Goal: Task Accomplishment & Management: Complete application form

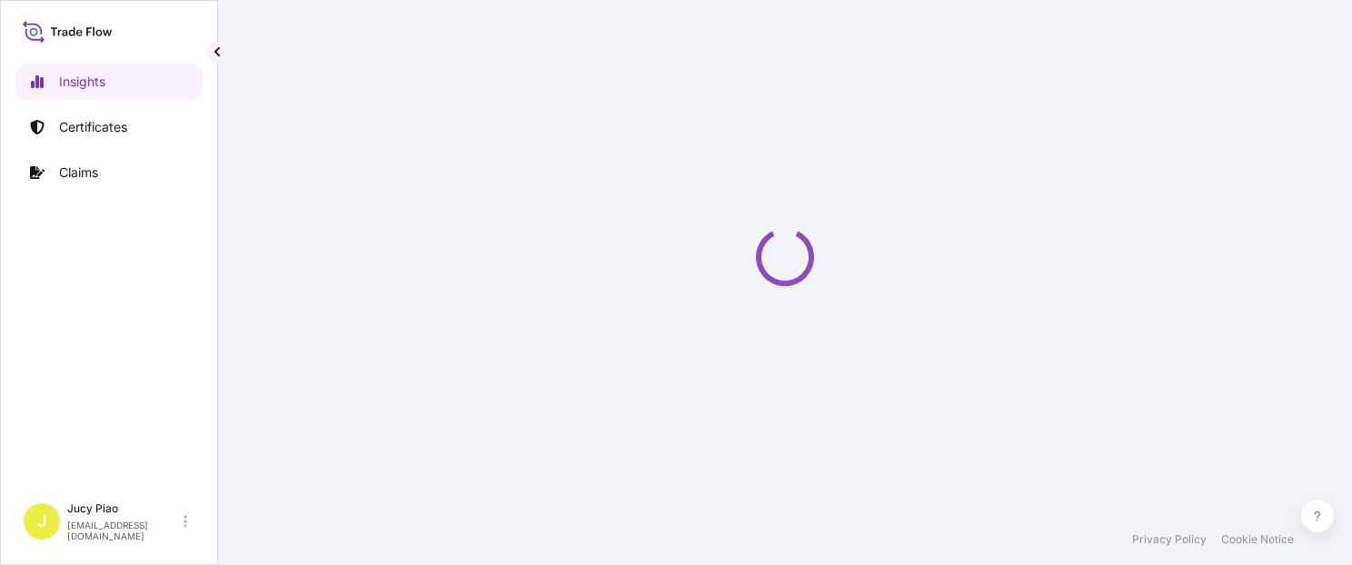
select select "2025"
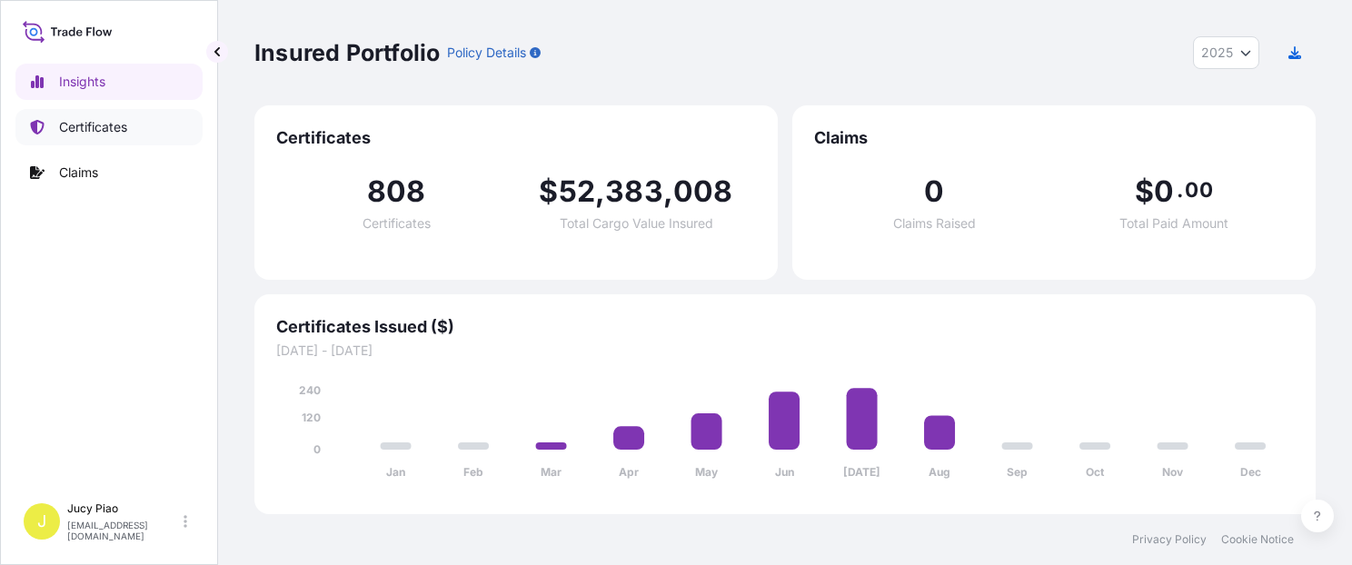
click at [89, 129] on p "Certificates" at bounding box center [93, 127] width 68 height 18
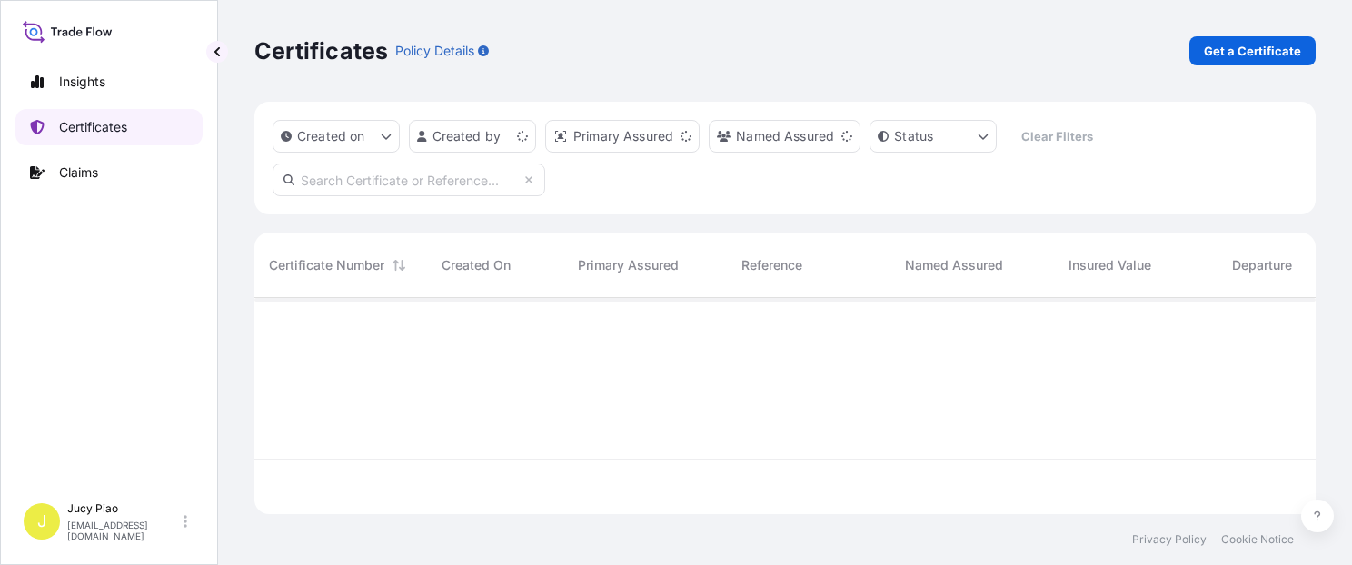
scroll to position [213, 1046]
click at [1259, 47] on p "Get a Certificate" at bounding box center [1251, 51] width 97 height 18
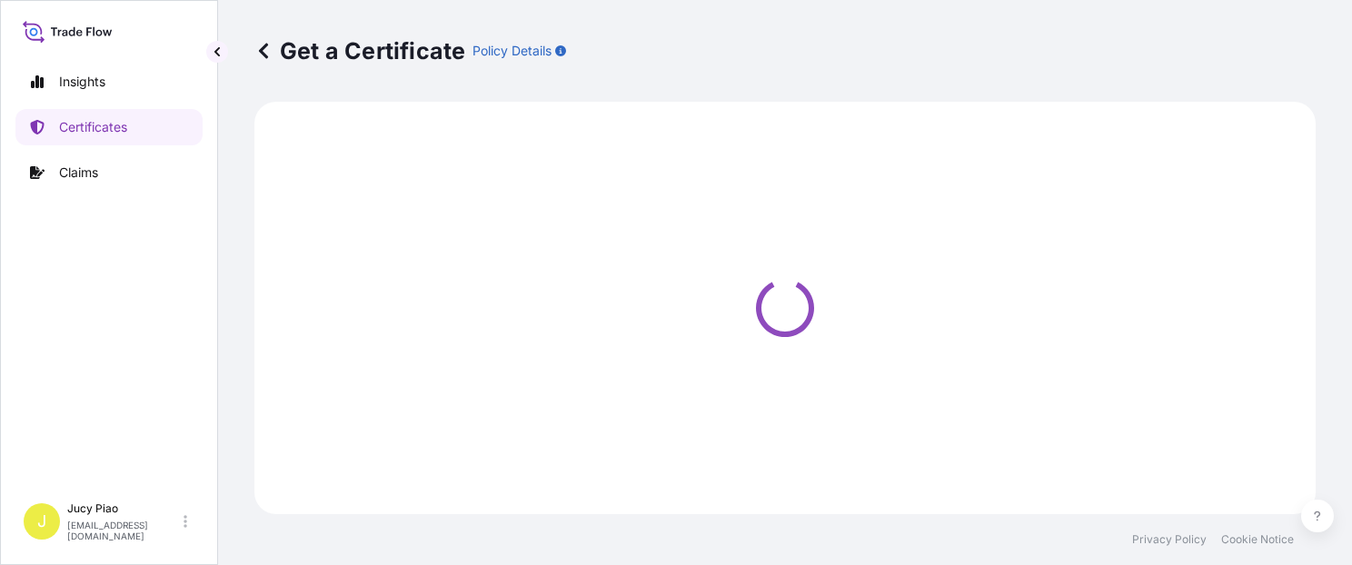
select select "Barge"
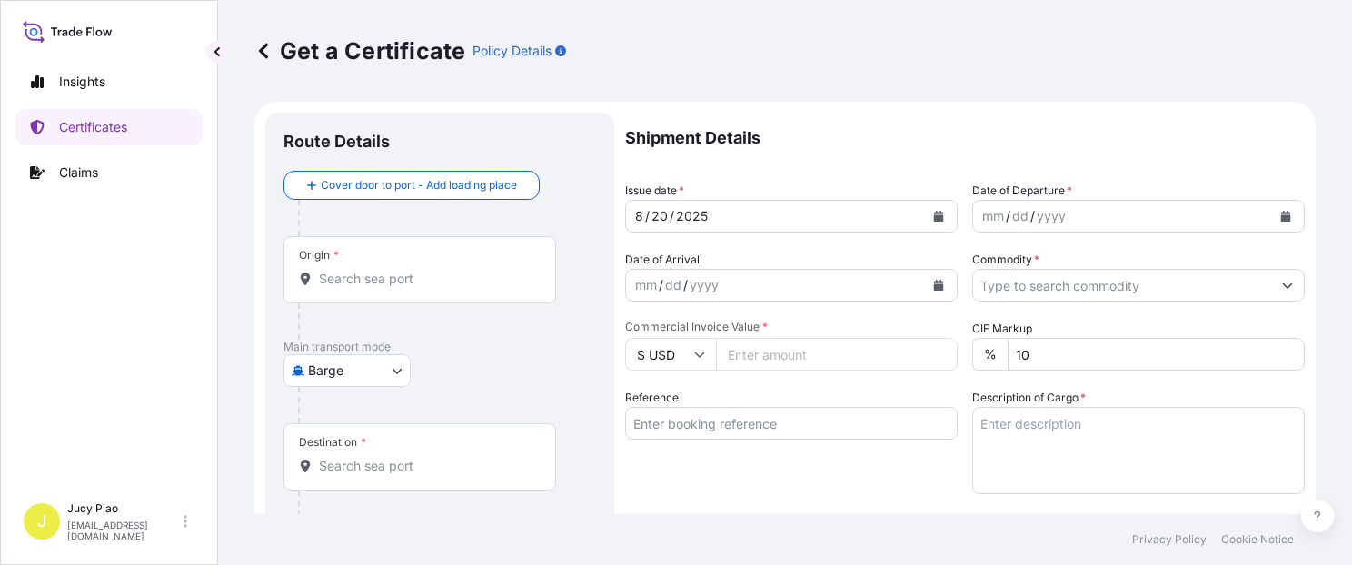
click at [411, 375] on div "Main transport mode Barge Air Barge Road Ocean Vessel Rail Barge in [GEOGRAPHIC…" at bounding box center [439, 382] width 312 height 84
click at [373, 372] on body "Insights Certificates Claims J Jucy Piao [EMAIL_ADDRESS][DOMAIN_NAME] Get a Cer…" at bounding box center [676, 282] width 1352 height 565
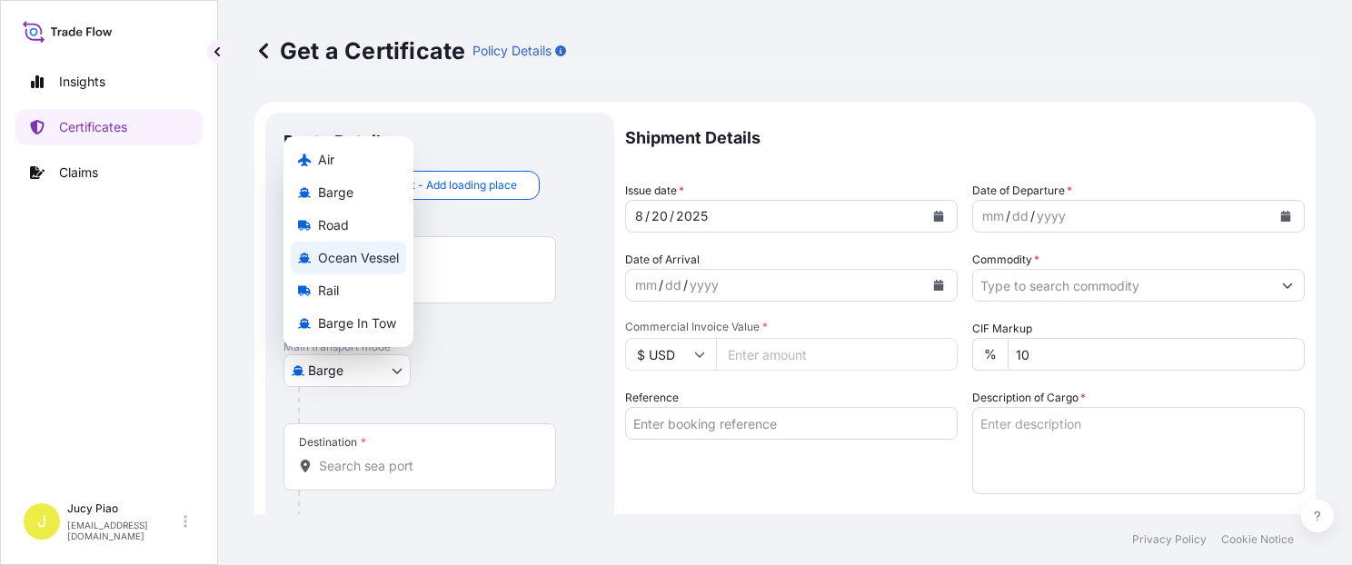
click at [381, 249] on span "Ocean Vessel" at bounding box center [358, 258] width 81 height 18
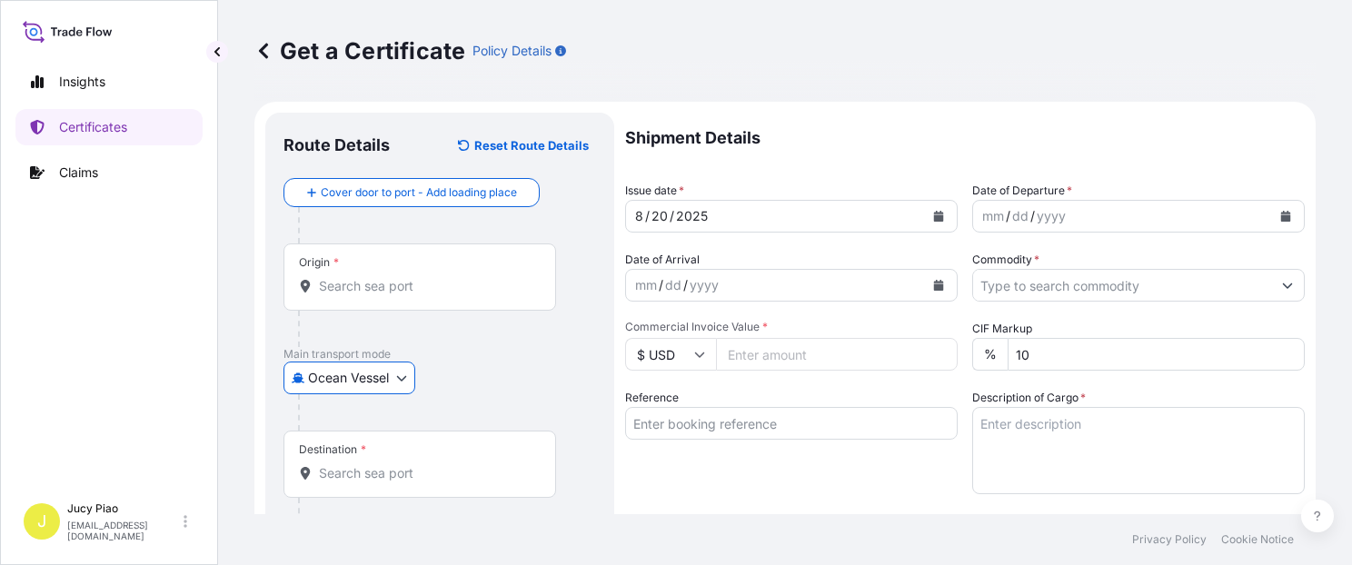
click at [374, 256] on div "Origin *" at bounding box center [419, 276] width 272 height 67
click at [374, 277] on input "Origin *" at bounding box center [426, 286] width 214 height 18
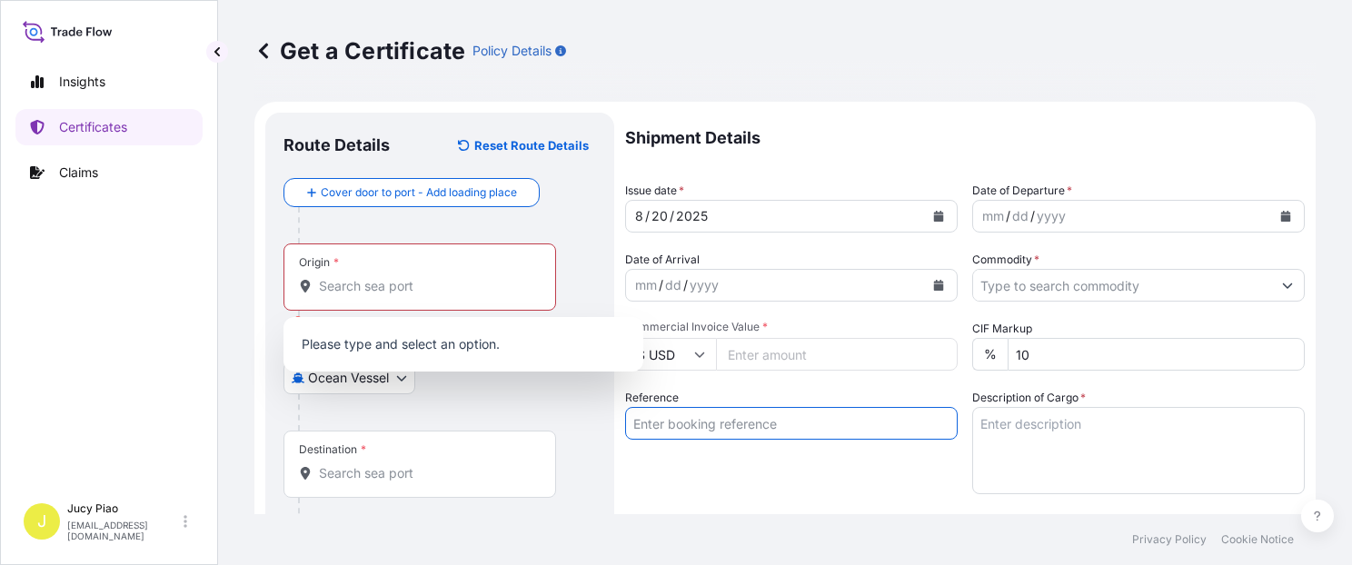
click at [760, 428] on input "Reference" at bounding box center [791, 423] width 332 height 33
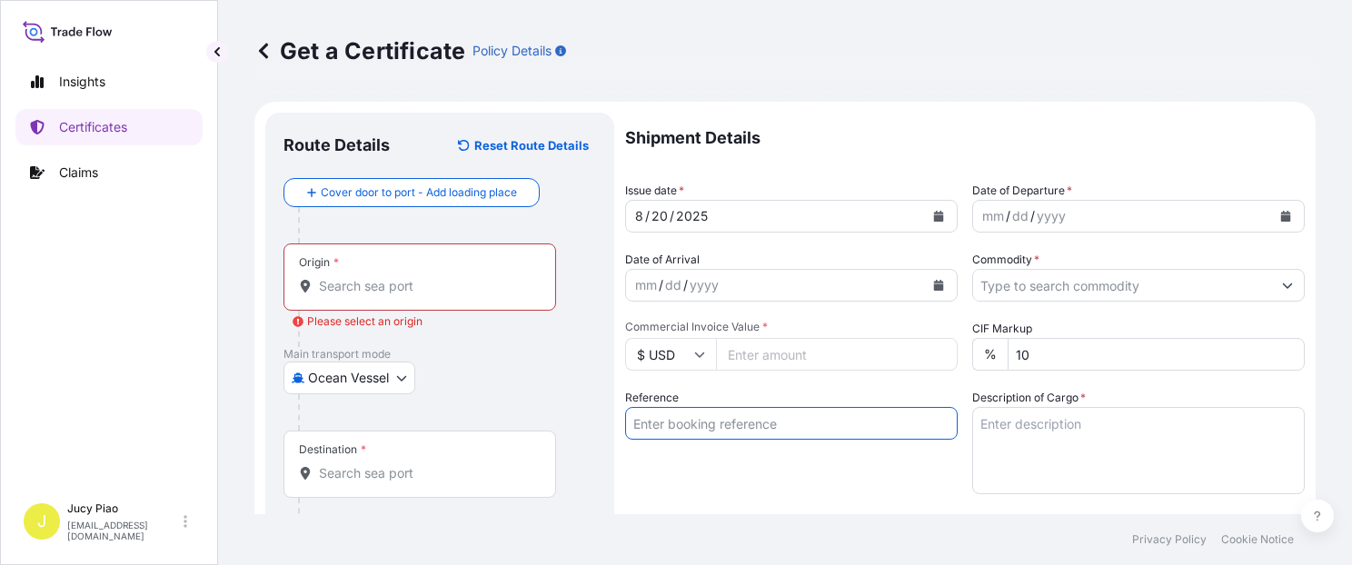
paste input "CSHSE0431210"
type input "CSHSE0431210"
click at [514, 385] on div "Ocean Vessel Air Barge Road Ocean Vessel Rail Barge in [GEOGRAPHIC_DATA]" at bounding box center [439, 377] width 312 height 33
click at [396, 285] on input "Origin * Please select an origin" at bounding box center [426, 286] width 214 height 18
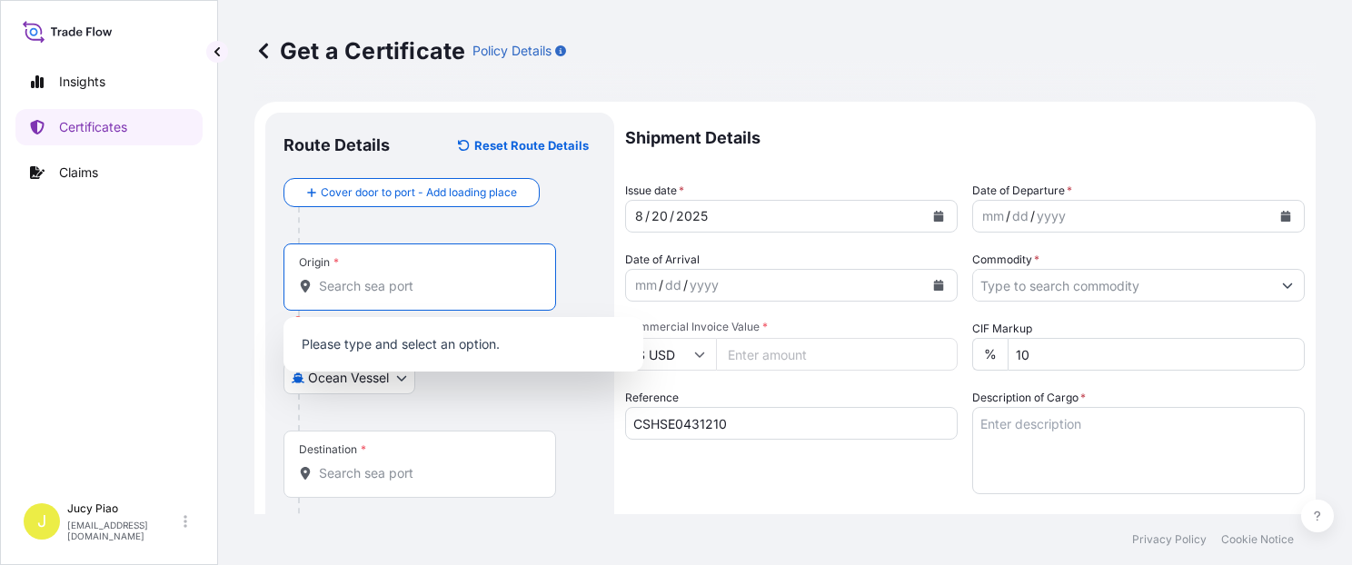
paste input "[GEOGRAPHIC_DATA]"
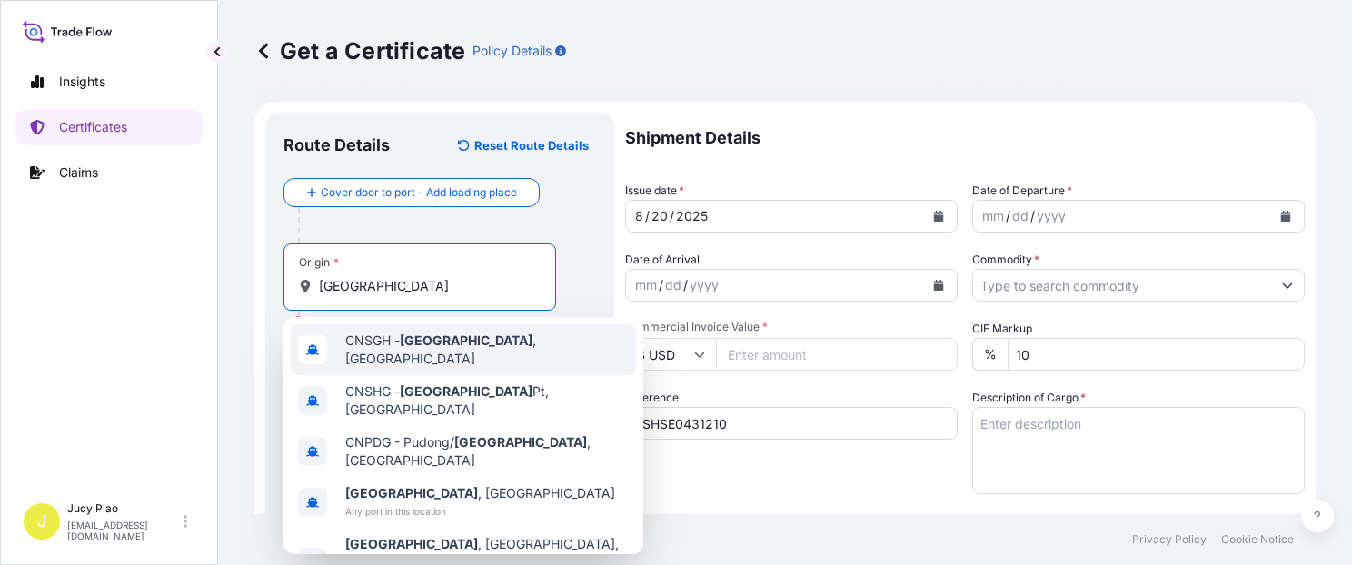
click at [431, 358] on div "CNSGH - [GEOGRAPHIC_DATA] , [GEOGRAPHIC_DATA]" at bounding box center [463, 349] width 345 height 51
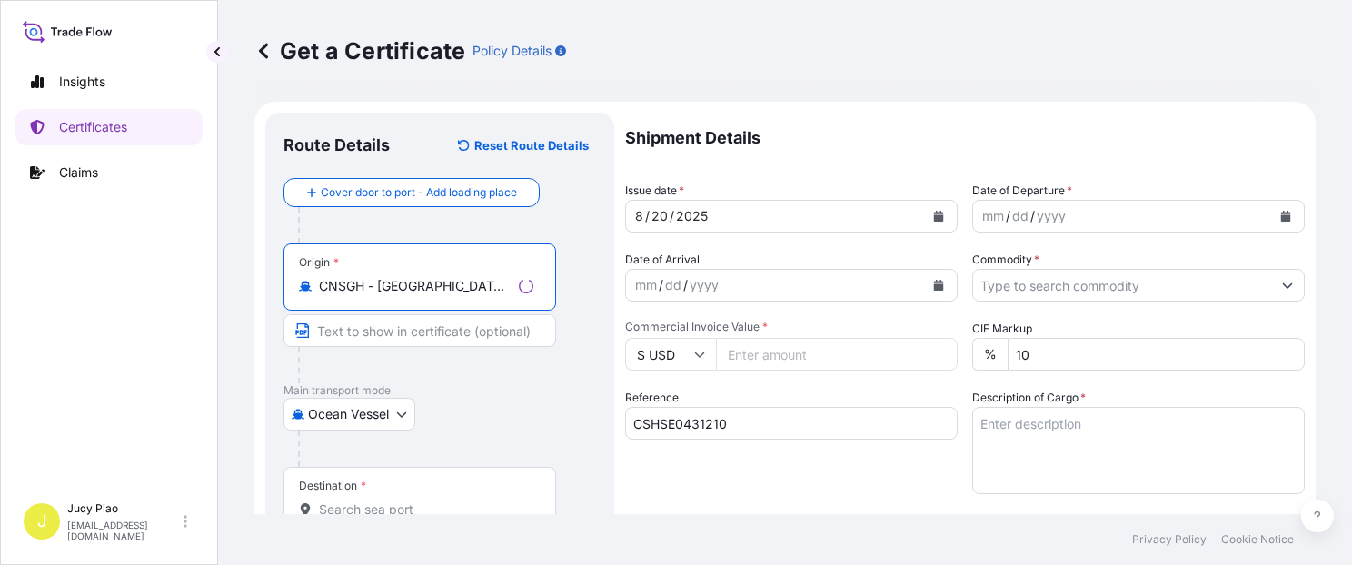
drag, startPoint x: 377, startPoint y: 289, endPoint x: 517, endPoint y: 309, distance: 141.3
click at [511, 293] on input "CNSGH - [GEOGRAPHIC_DATA], [GEOGRAPHIC_DATA]" at bounding box center [415, 286] width 193 height 18
type input "CNSGH - [GEOGRAPHIC_DATA], [GEOGRAPHIC_DATA]"
click at [418, 329] on input "Text to appear on certificate" at bounding box center [419, 330] width 272 height 33
paste input "[GEOGRAPHIC_DATA], [GEOGRAPHIC_DATA]"
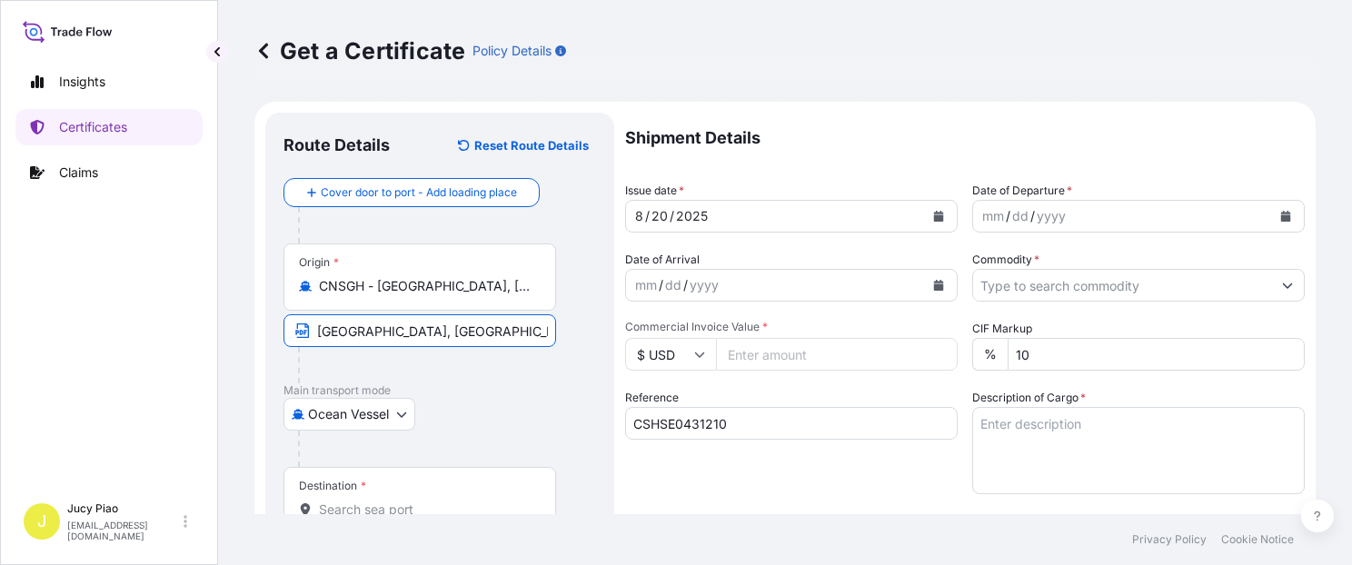
scroll to position [154, 0]
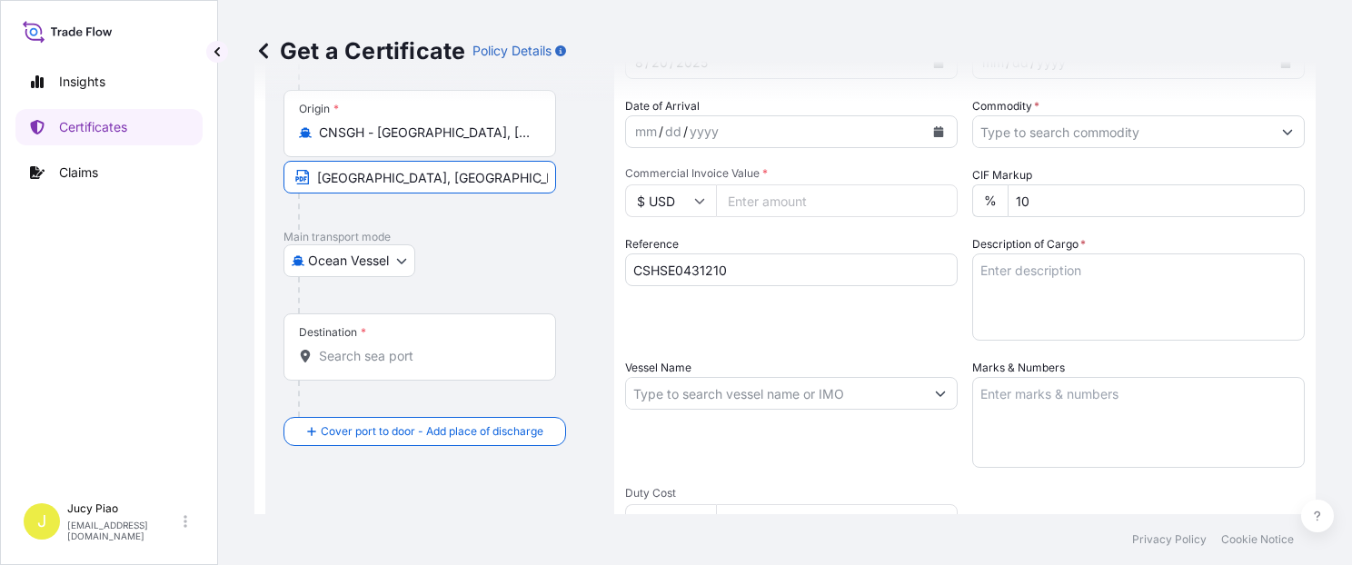
type input "[GEOGRAPHIC_DATA], [GEOGRAPHIC_DATA]"
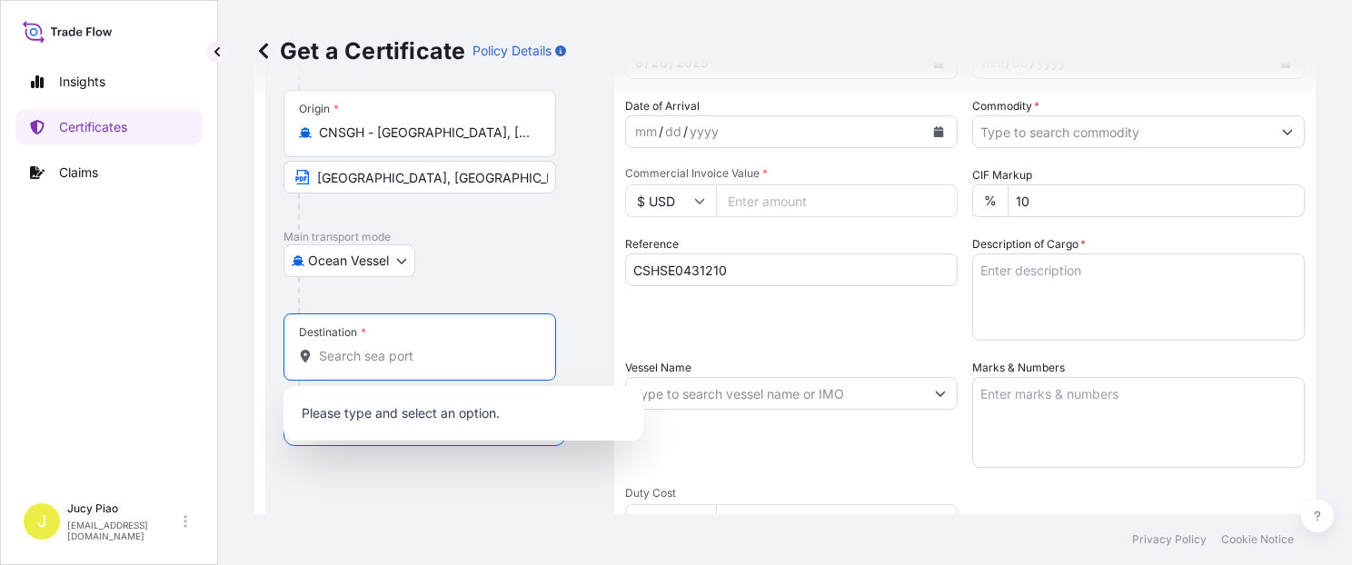
click at [381, 351] on input "Destination *" at bounding box center [426, 356] width 214 height 18
paste input "INCHEON"
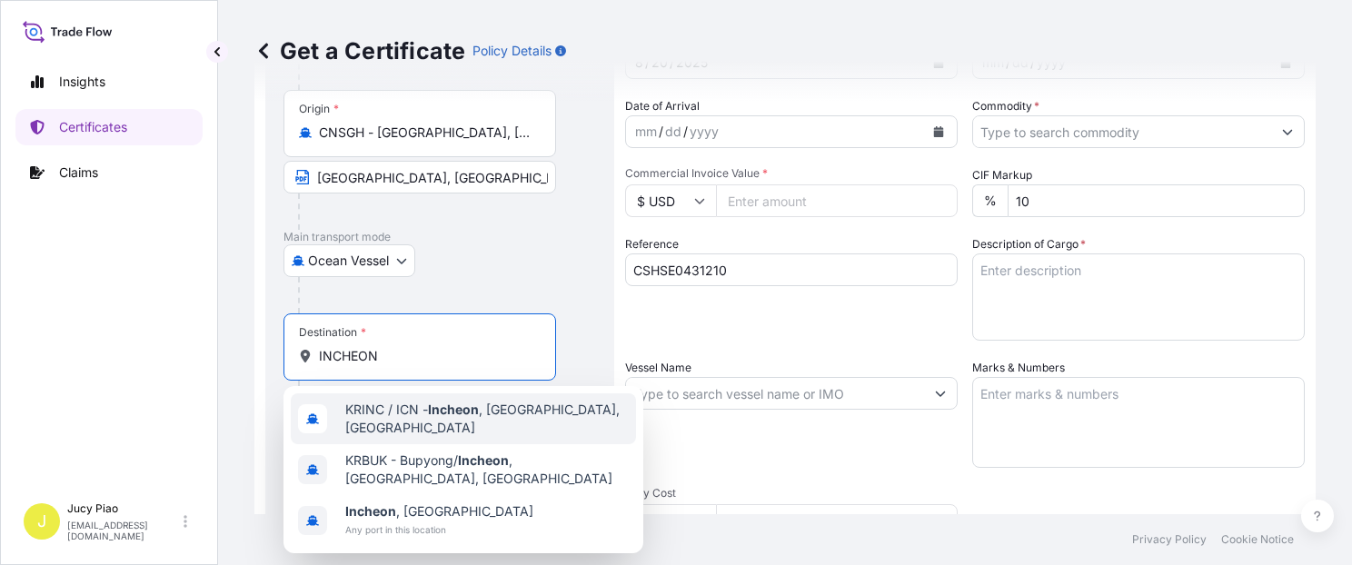
click at [377, 415] on span "KRINC / ICN - [GEOGRAPHIC_DATA] , [GEOGRAPHIC_DATA], [GEOGRAPHIC_DATA]" at bounding box center [486, 419] width 283 height 36
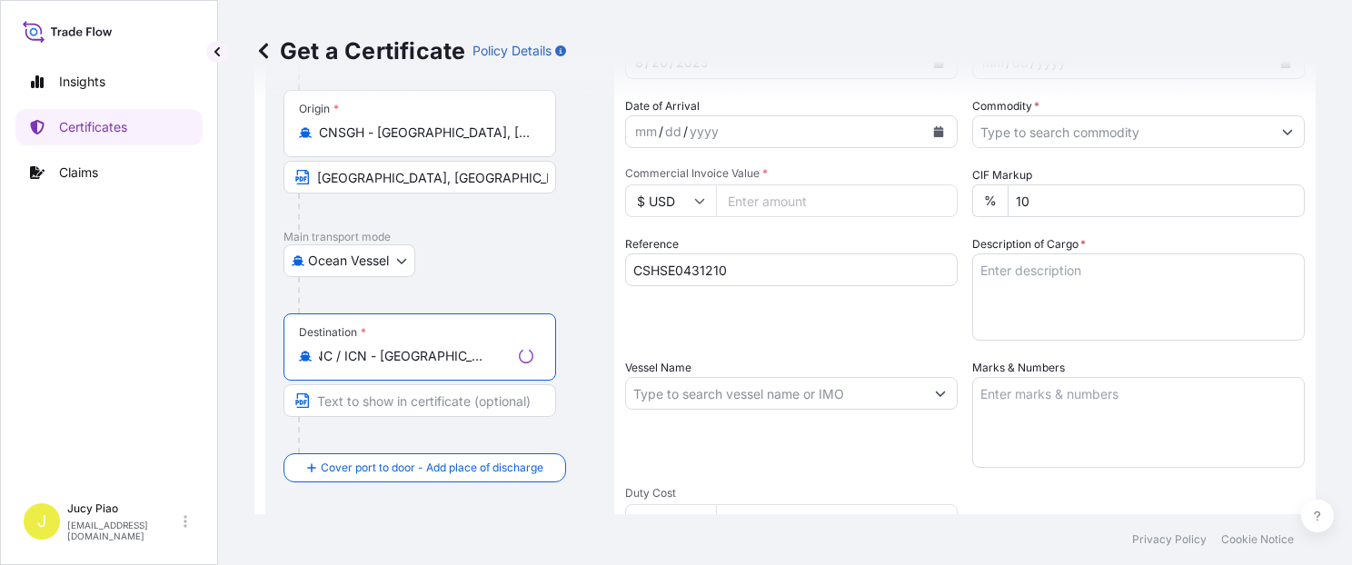
drag, startPoint x: 408, startPoint y: 354, endPoint x: 577, endPoint y: 373, distance: 170.0
click at [577, 373] on div "Destination * KRINC / ICN - [GEOGRAPHIC_DATA], [GEOGRAPHIC_DATA], [GEOGRAPHIC_D…" at bounding box center [439, 383] width 312 height 140
type input "KRINC / ICN - [GEOGRAPHIC_DATA], [GEOGRAPHIC_DATA], [GEOGRAPHIC_DATA]"
click at [428, 368] on div "Destination * KRINC / ICN - [GEOGRAPHIC_DATA], [GEOGRAPHIC_DATA], [GEOGRAPHIC_D…" at bounding box center [419, 346] width 272 height 67
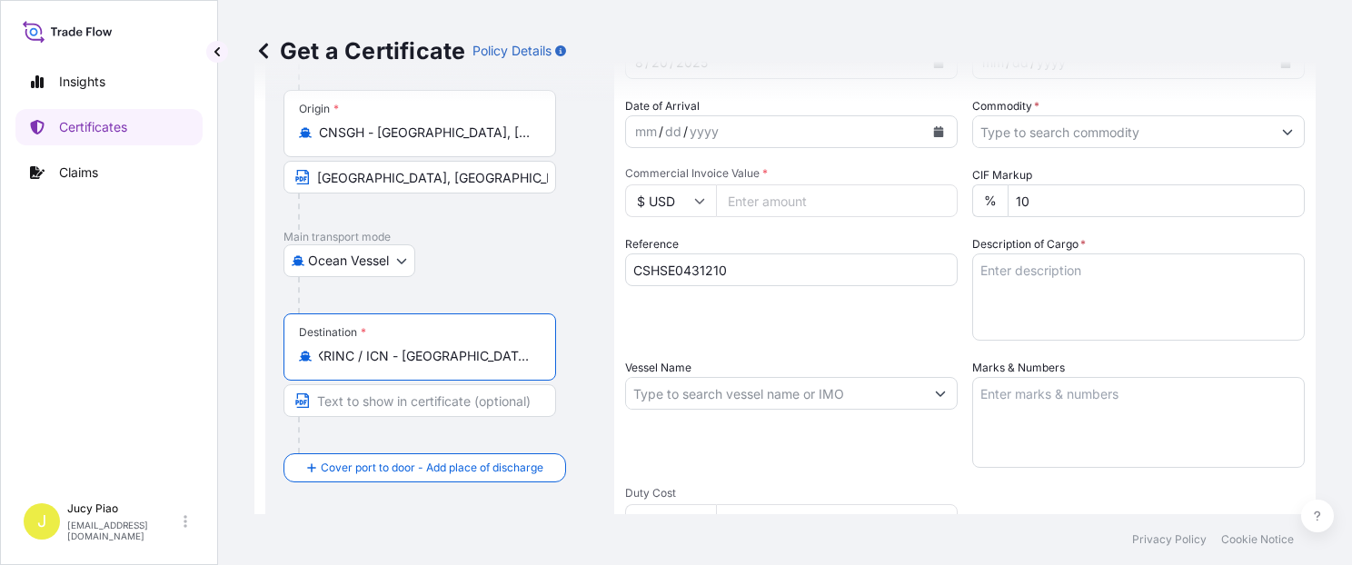
click at [428, 365] on input "KRINC / ICN - [GEOGRAPHIC_DATA], [GEOGRAPHIC_DATA], [GEOGRAPHIC_DATA]" at bounding box center [426, 356] width 214 height 18
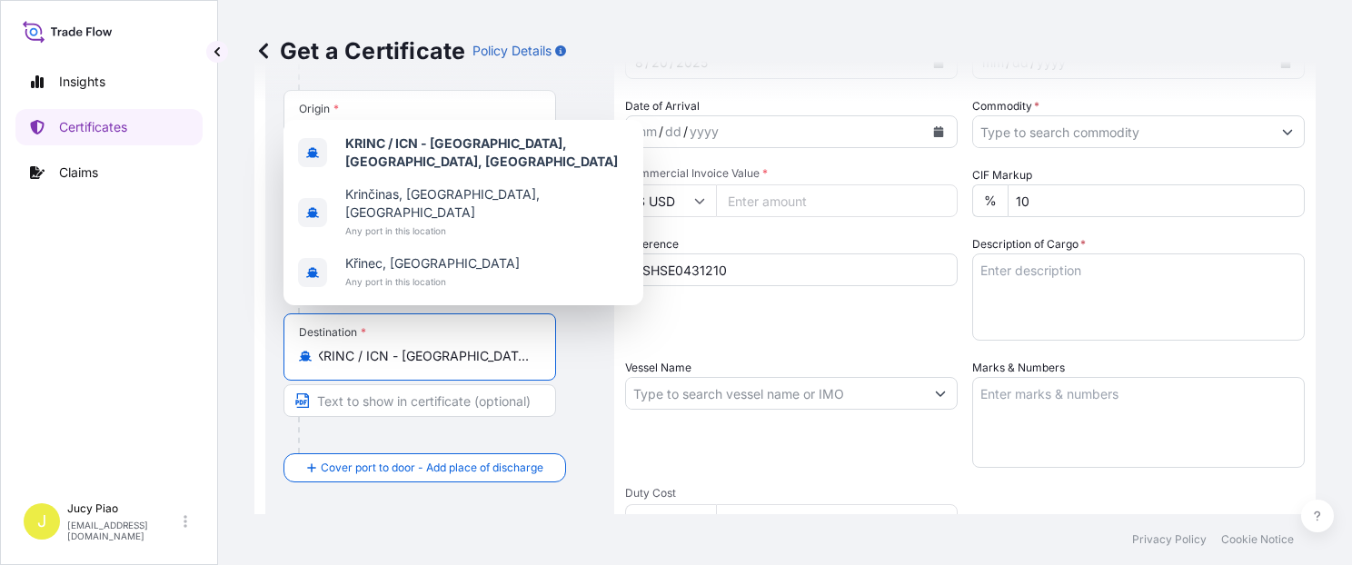
drag, startPoint x: 403, startPoint y: 357, endPoint x: 570, endPoint y: 367, distance: 167.4
click at [570, 367] on div "Destination * KRINC / ICN - [GEOGRAPHIC_DATA], [GEOGRAPHIC_DATA], [GEOGRAPHIC_D…" at bounding box center [439, 383] width 312 height 140
click at [407, 391] on input "Text to appear on certificate" at bounding box center [419, 400] width 272 height 33
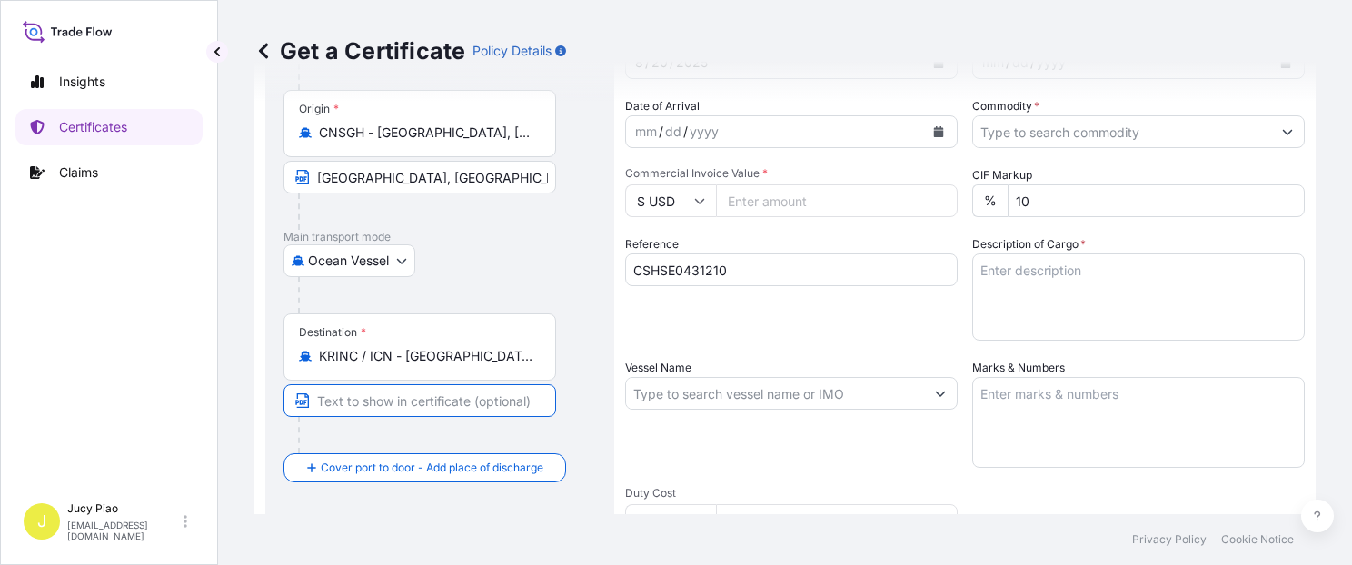
paste input "[GEOGRAPHIC_DATA], [GEOGRAPHIC_DATA], [GEOGRAPHIC_DATA]"
click at [408, 397] on input "[GEOGRAPHIC_DATA], [GEOGRAPHIC_DATA], [GEOGRAPHIC_DATA]" at bounding box center [419, 400] width 272 height 33
type input "[GEOGRAPHIC_DATA], [GEOGRAPHIC_DATA], [GEOGRAPHIC_DATA]"
click at [422, 423] on div at bounding box center [427, 435] width 258 height 36
click at [786, 350] on div "Shipment Details Issue date * [DATE] Date of Departure * mm / dd / yyyy Date of…" at bounding box center [964, 392] width 679 height 866
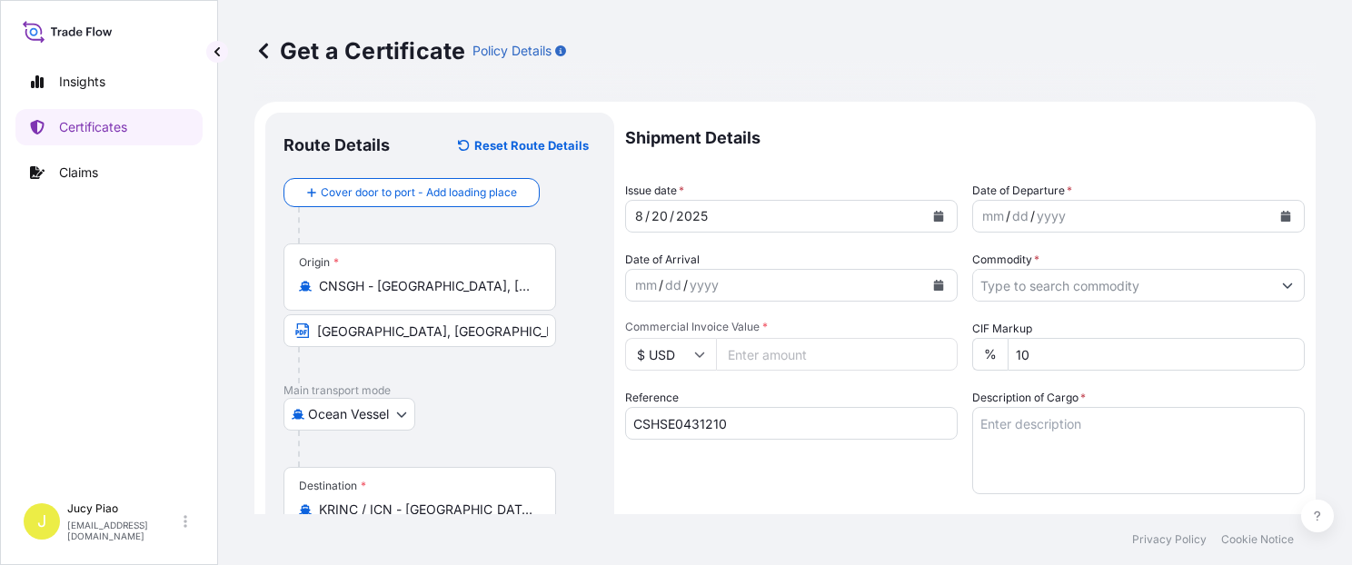
click at [654, 212] on div "20" at bounding box center [659, 216] width 20 height 22
click at [654, 221] on div "20" at bounding box center [659, 216] width 20 height 22
click at [980, 216] on div "mm" at bounding box center [992, 216] width 25 height 22
click at [1094, 292] on input "Commodity *" at bounding box center [1122, 285] width 298 height 33
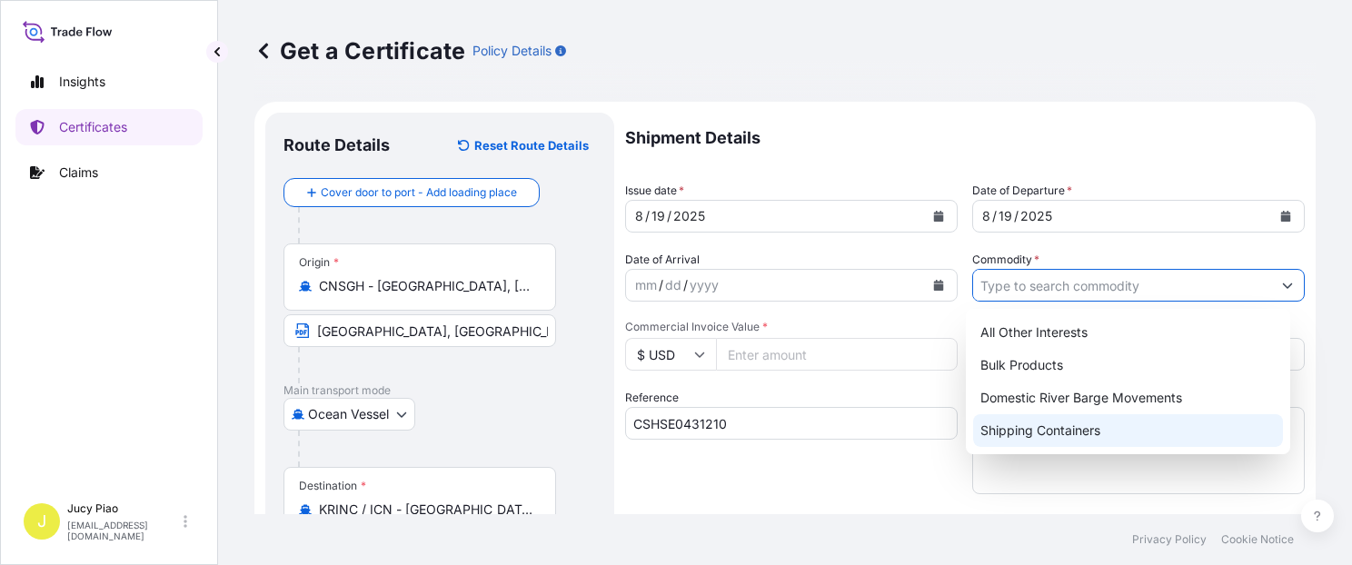
click at [1025, 439] on div "Shipping Containers" at bounding box center [1128, 430] width 310 height 33
type input "Shipping Containers"
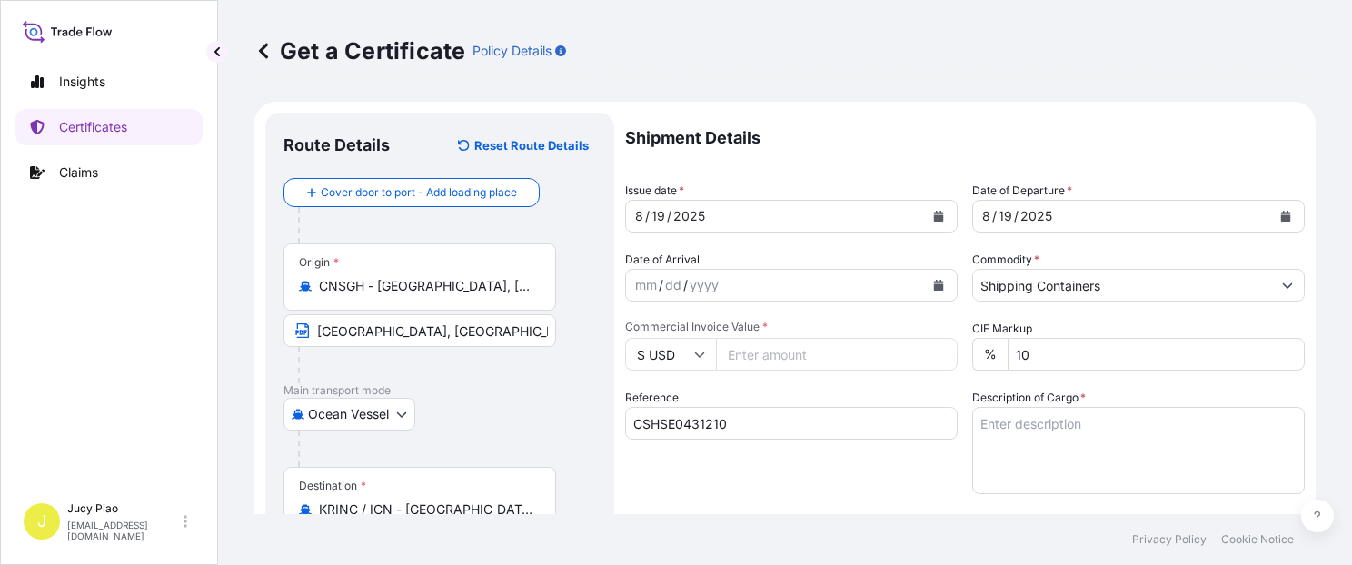
click at [777, 354] on input "Commercial Invoice Value *" at bounding box center [837, 354] width 242 height 33
type input "1527.9"
click at [759, 377] on div "Shipment Details Issue date * [DATE] Date of Departure * [DATE] Date of Arrival…" at bounding box center [964, 546] width 679 height 866
click at [854, 397] on div "Reference CSHSE0431210" at bounding box center [791, 441] width 332 height 105
click at [1122, 436] on textarea "Description of Cargo *" at bounding box center [1138, 450] width 332 height 87
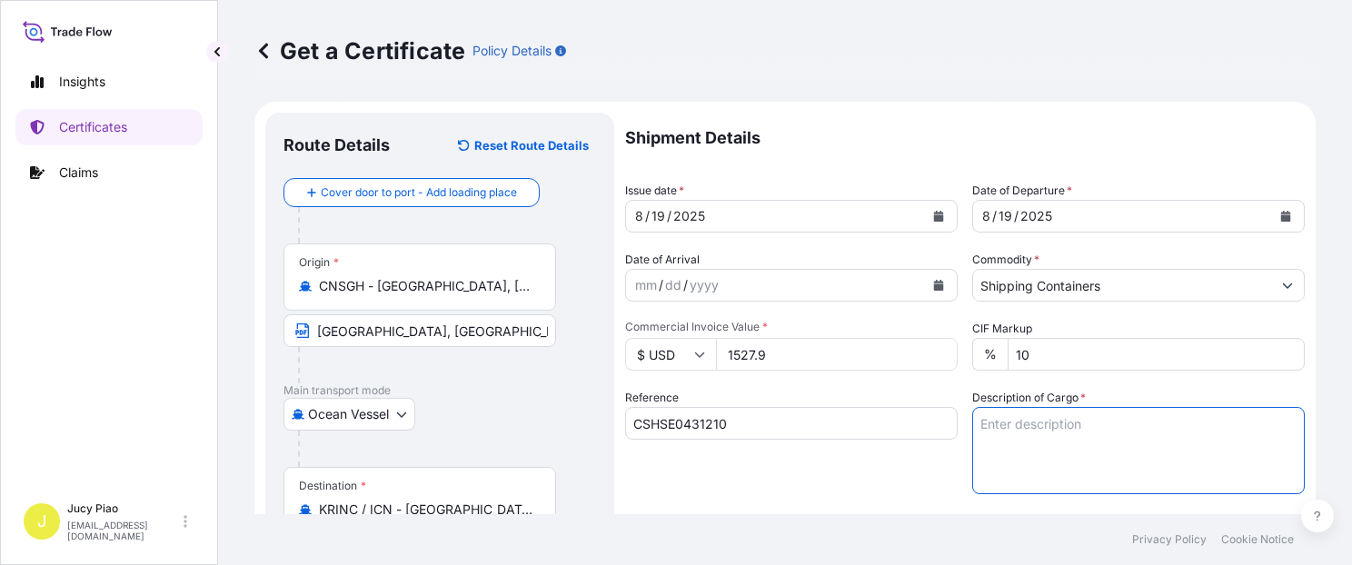
paste textarea "THERMOPLASTIC POLYURETHANE ESDEX(TM) 125 UN, PE FOIL BAG 1 PALLET (12 BAGS)"
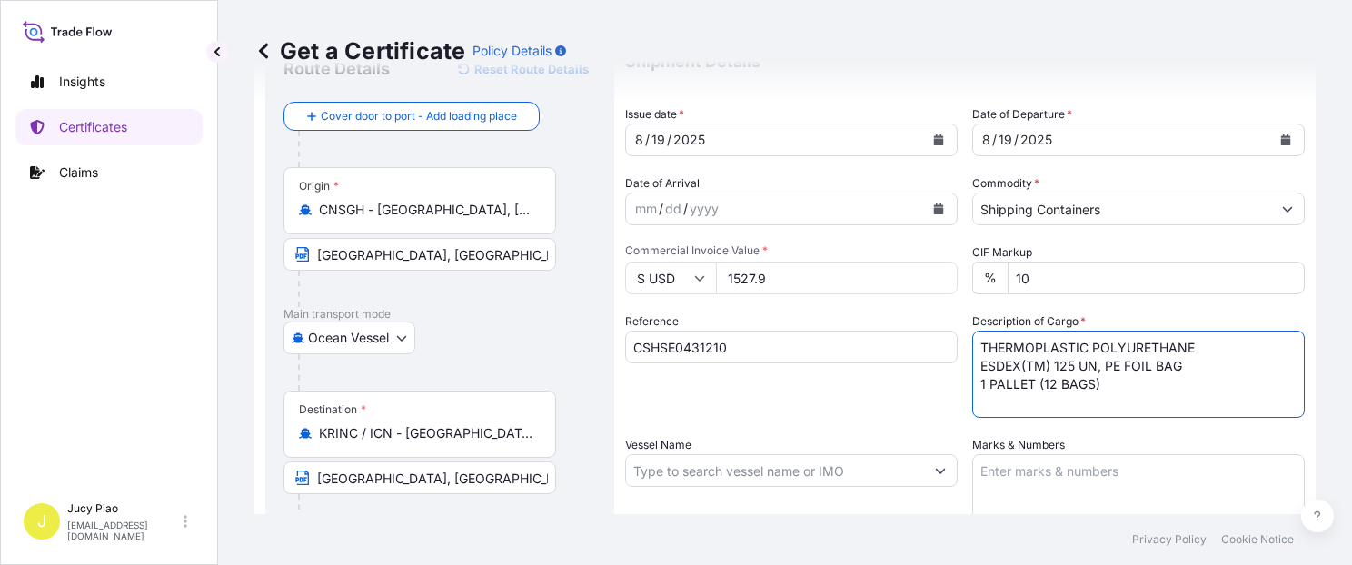
scroll to position [154, 0]
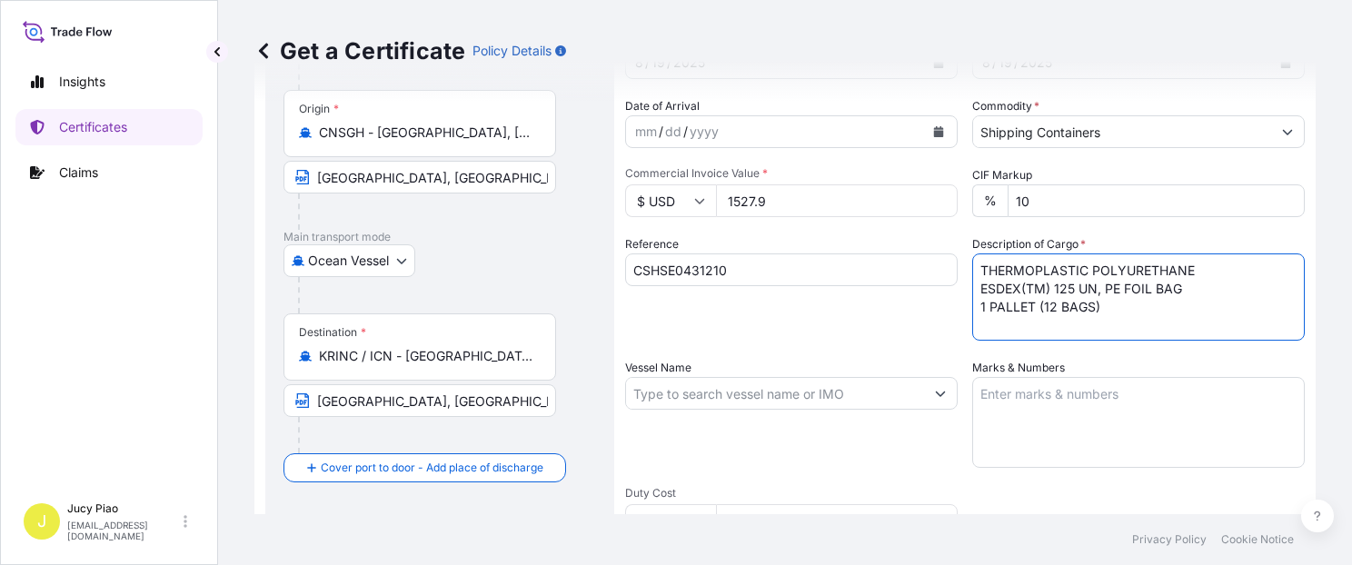
type textarea "THERMOPLASTIC POLYURETHANE ESDEX(TM) 125 UN, PE FOIL BAG 1 PALLET (12 BAGS)"
click at [1112, 422] on textarea "Marks & Numbers" at bounding box center [1138, 422] width 332 height 91
paste textarea "PO#4503915860"
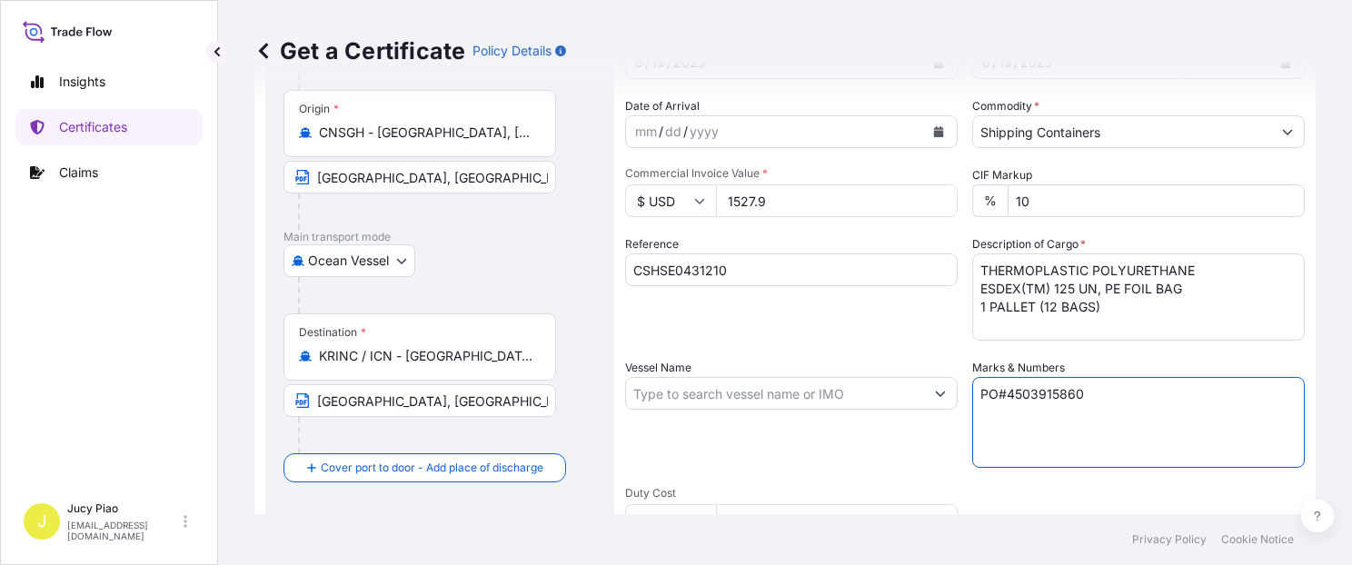
type textarea "PO#4503915860"
click at [683, 392] on input "Vessel Name" at bounding box center [775, 393] width 298 height 33
paste input "CONCERTO"
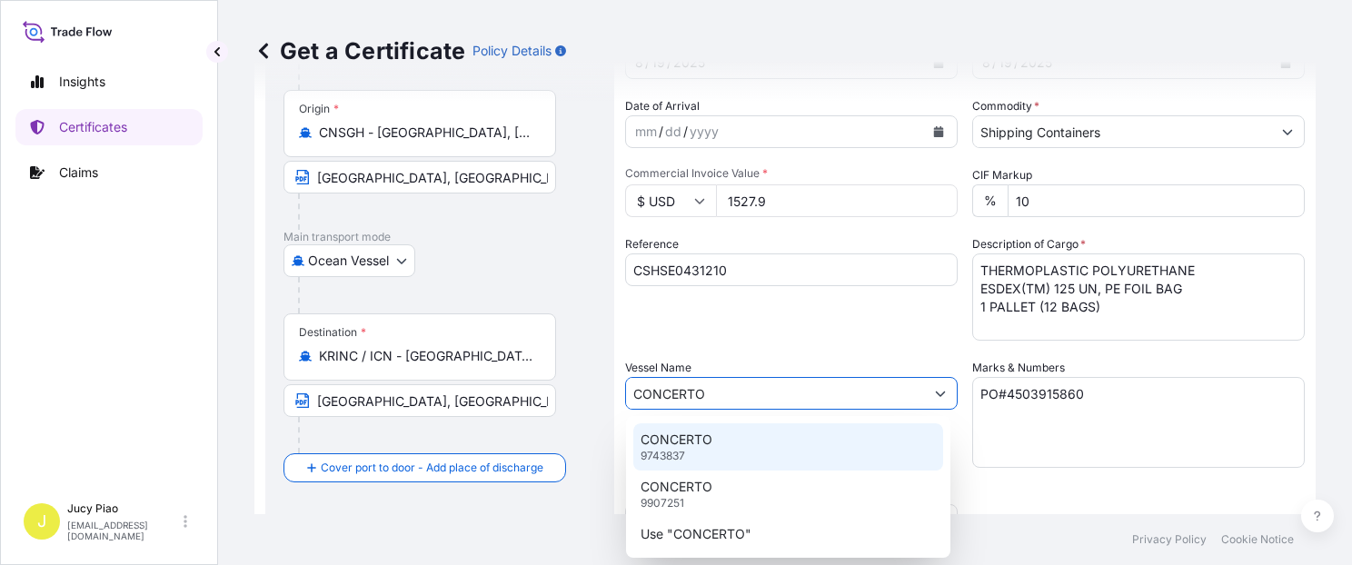
click at [725, 449] on div "CONCERTO 9743837" at bounding box center [788, 446] width 310 height 47
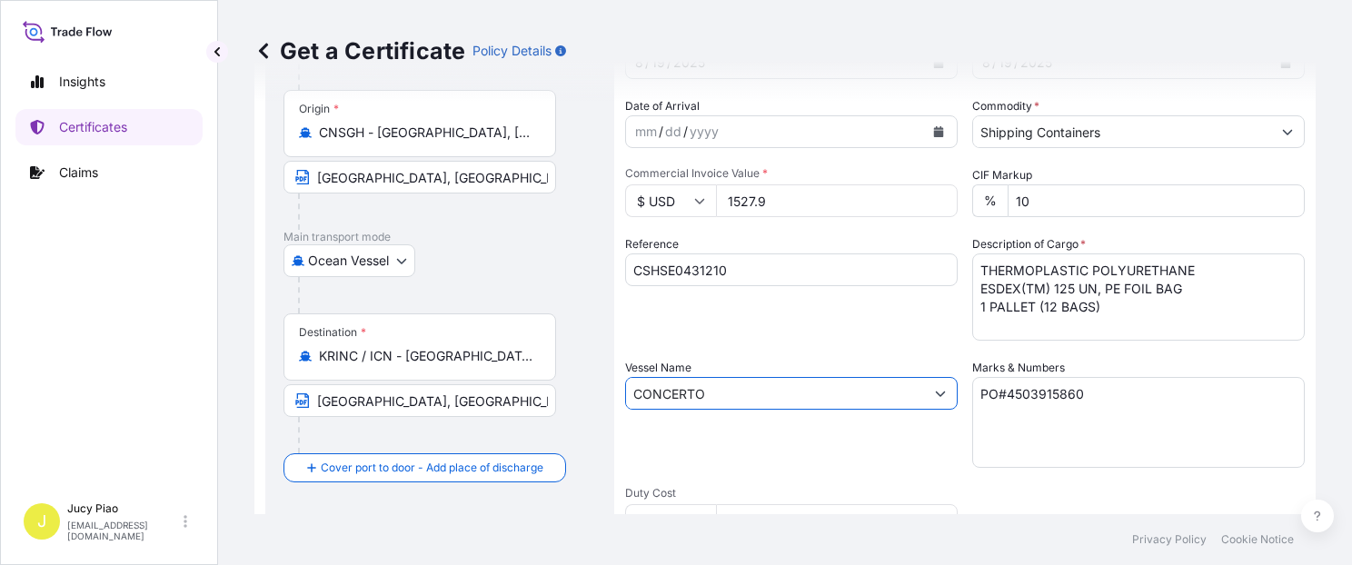
type input "CONCERTO"
click at [725, 449] on div "Vessel Name CONCERTO" at bounding box center [791, 413] width 332 height 109
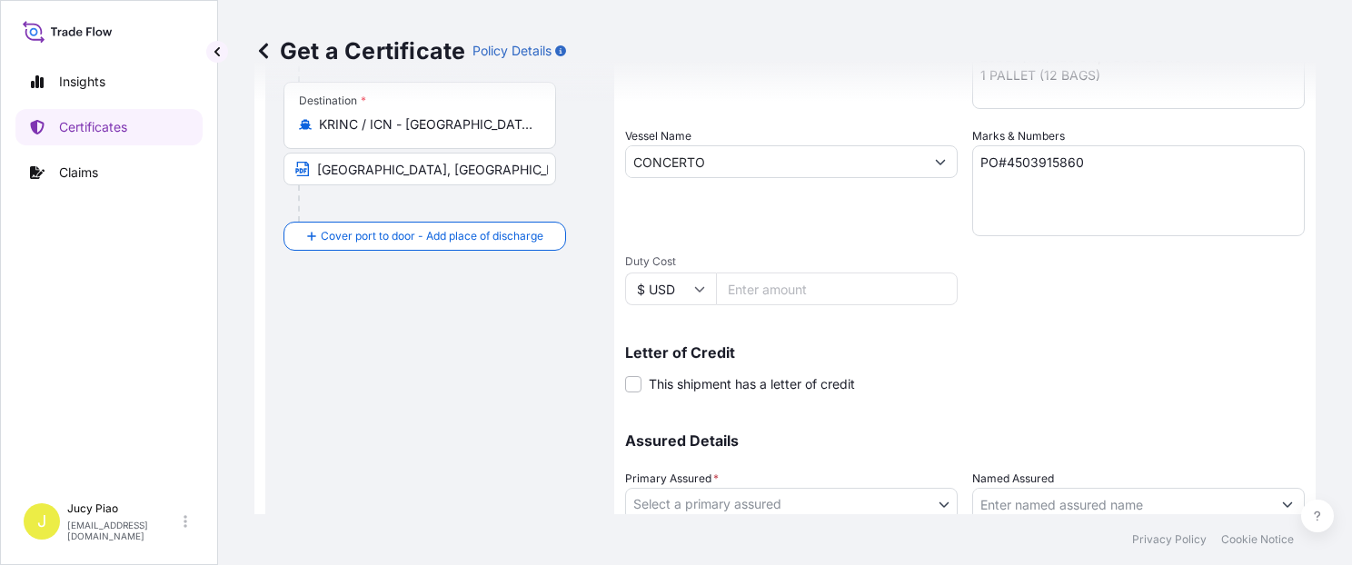
scroll to position [462, 0]
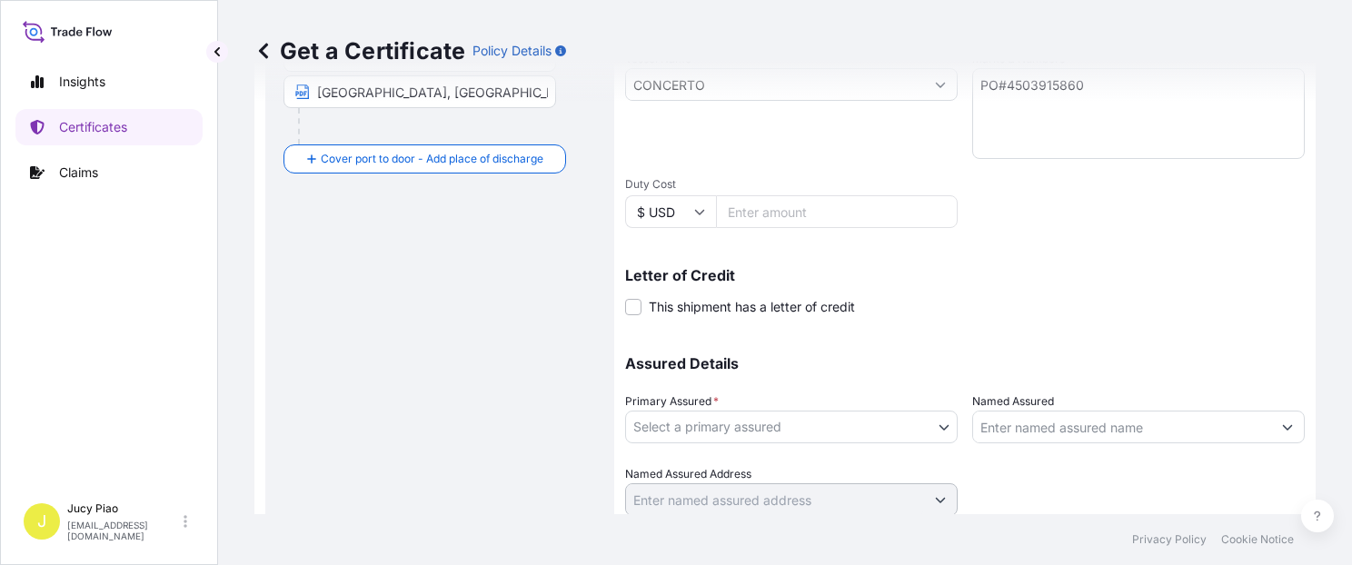
click at [763, 430] on body "0 options available. 3 options available. Insights Certificates Claims J Jucy P…" at bounding box center [676, 282] width 1352 height 565
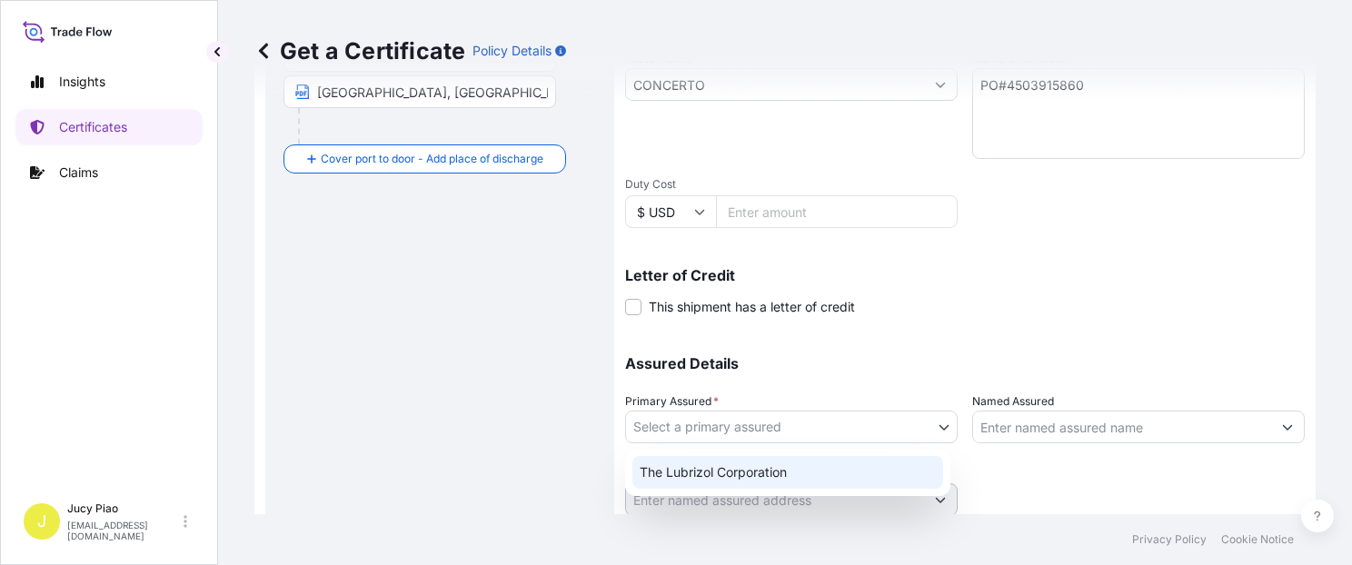
click at [741, 467] on div "The Lubrizol Corporation" at bounding box center [787, 472] width 311 height 33
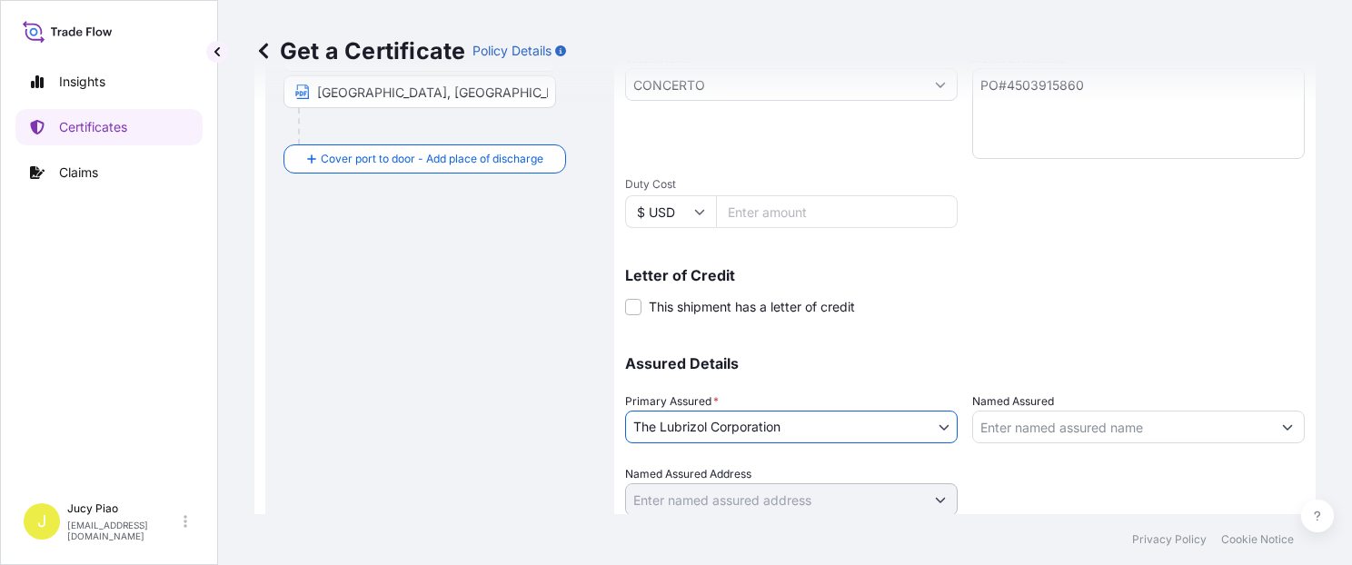
click at [999, 417] on input "Named Assured" at bounding box center [1122, 427] width 298 height 33
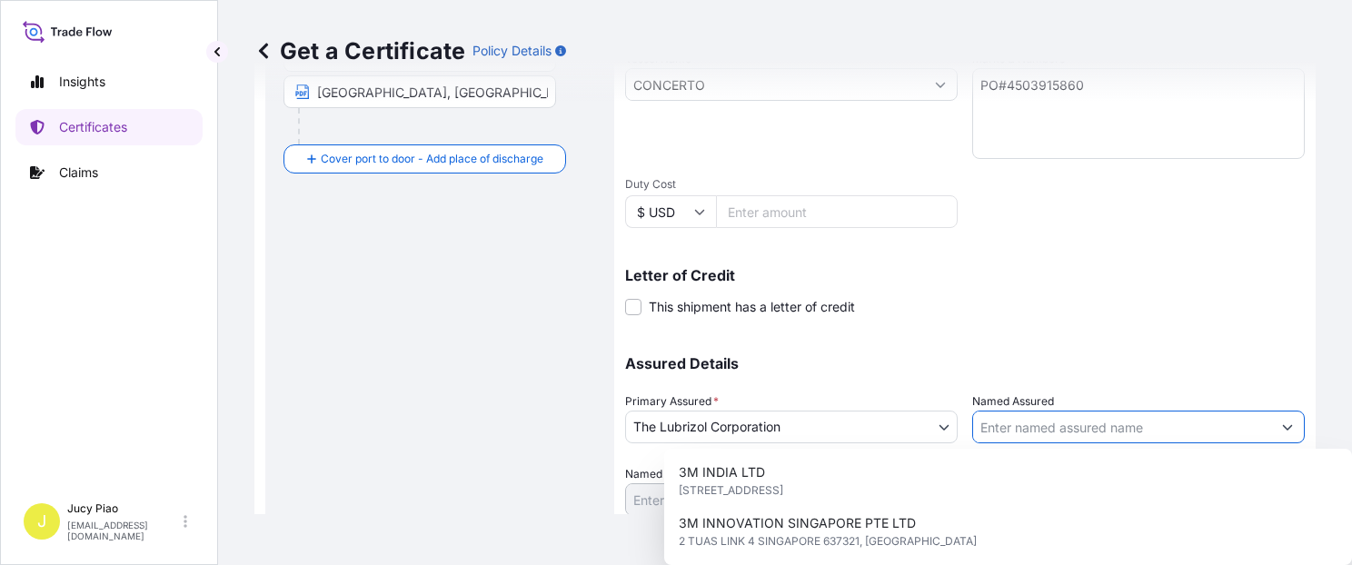
click at [999, 424] on input "Named Assured" at bounding box center [1122, 427] width 298 height 33
paste input "LUBRIZOL KOREA"
type input "LUBRIZOL KOREA"
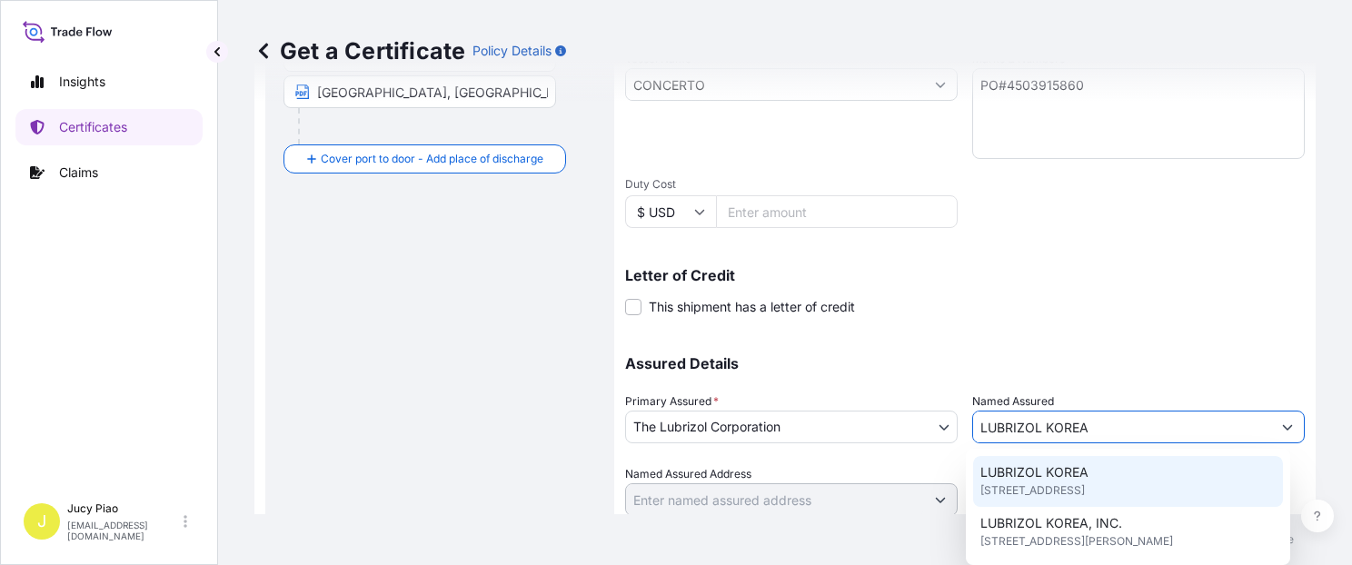
click at [1001, 476] on span "LUBRIZOL KOREA" at bounding box center [1034, 472] width 108 height 18
type input "4F, [STREET_ADDRESS][PERSON_NAME]"
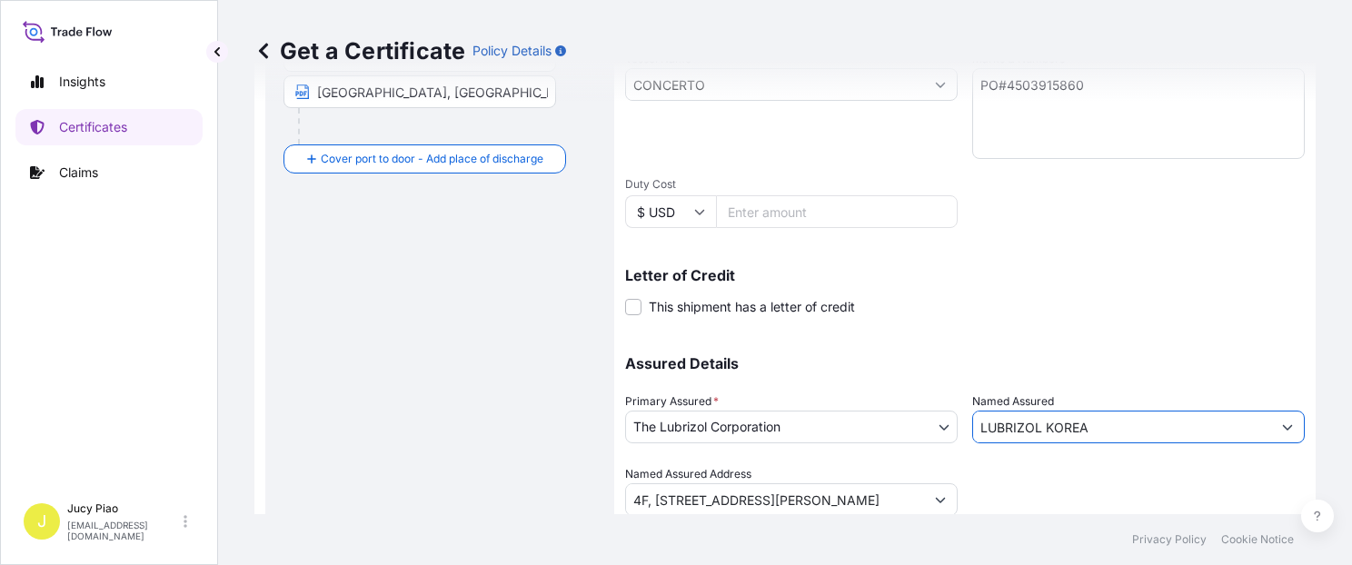
type input "LUBRIZOL KOREA"
click at [913, 365] on p "Assured Details" at bounding box center [964, 363] width 679 height 15
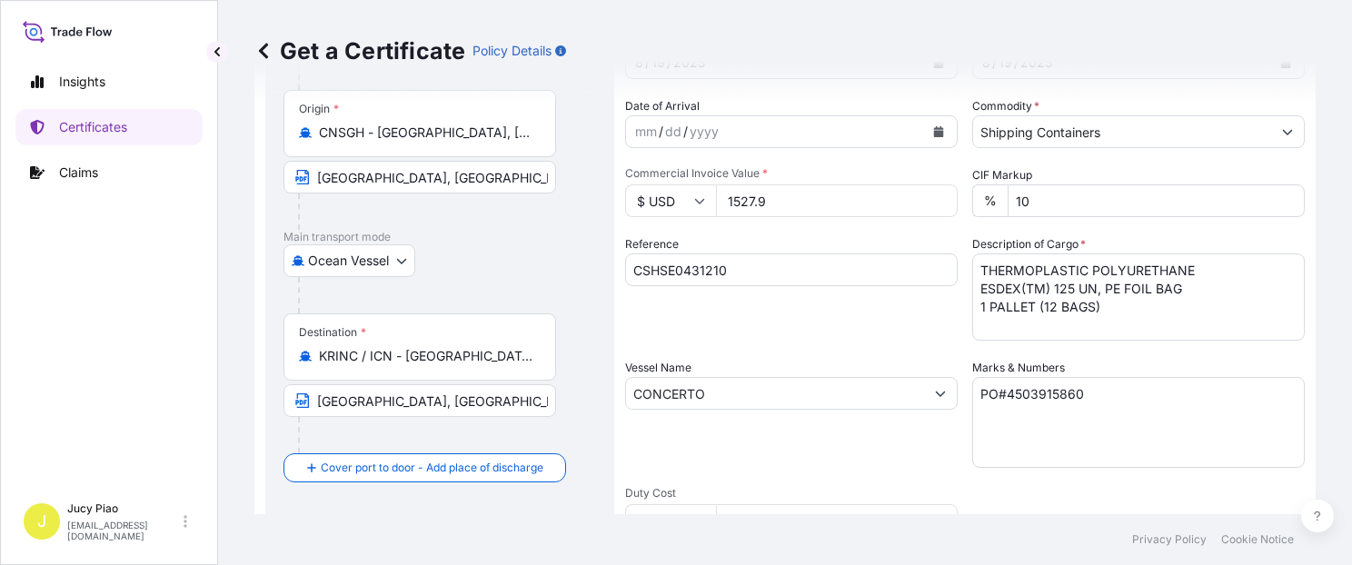
click at [714, 403] on input "CONCERTO" at bounding box center [775, 393] width 298 height 33
drag, startPoint x: 699, startPoint y: 394, endPoint x: 462, endPoint y: 383, distance: 237.3
click at [461, 383] on form "Route Details Reset Route Details Cover door to port - Add loading place Place …" at bounding box center [784, 417] width 1061 height 938
click at [719, 391] on input "CONCERTO" at bounding box center [775, 393] width 298 height 33
drag, startPoint x: 748, startPoint y: 400, endPoint x: 515, endPoint y: 372, distance: 234.1
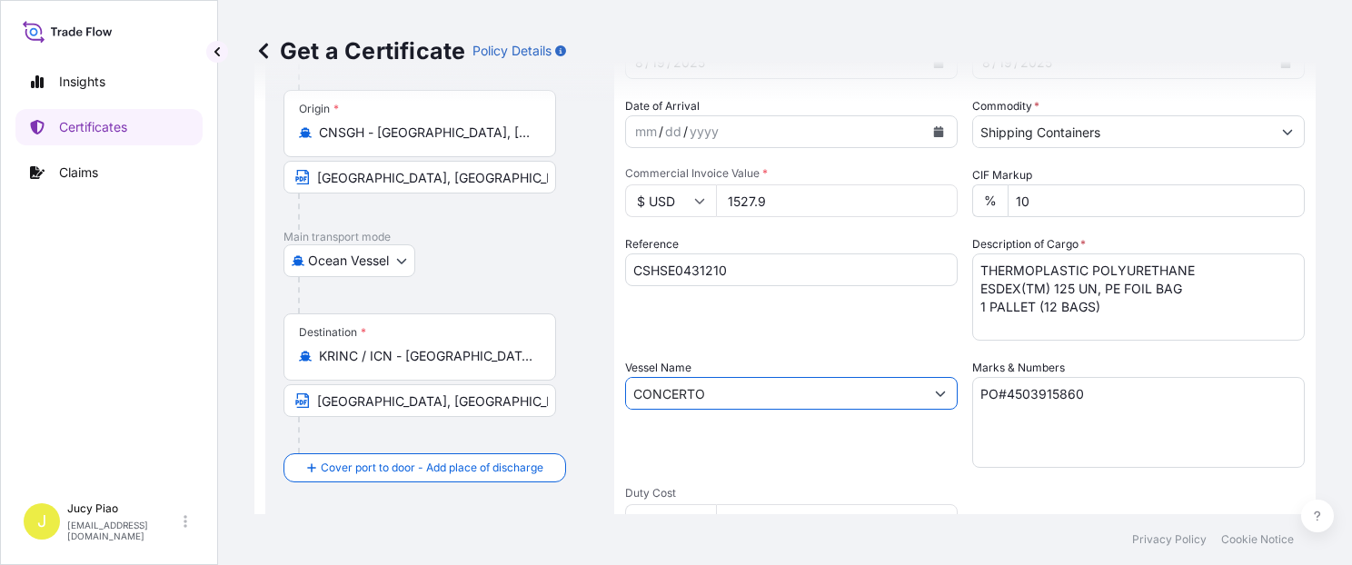
click at [515, 372] on form "Route Details Reset Route Details Cover door to port - Add loading place Place …" at bounding box center [784, 417] width 1061 height 938
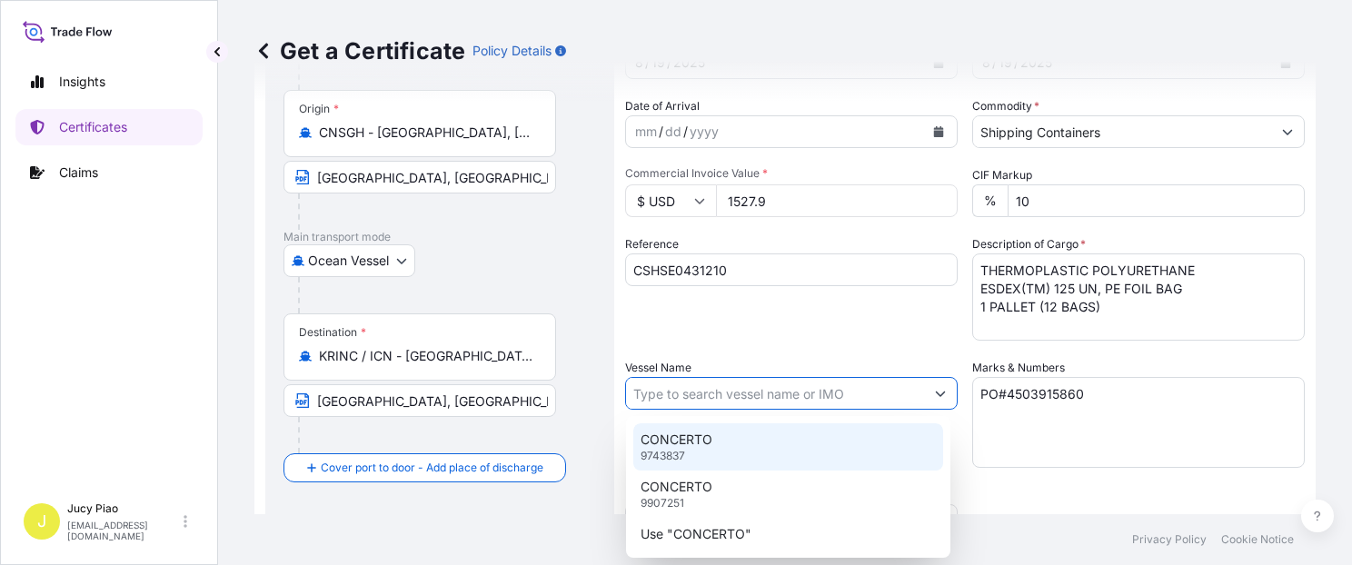
click at [751, 437] on div "CONCERTO 9743837" at bounding box center [788, 446] width 310 height 47
type input "CONCERTO"
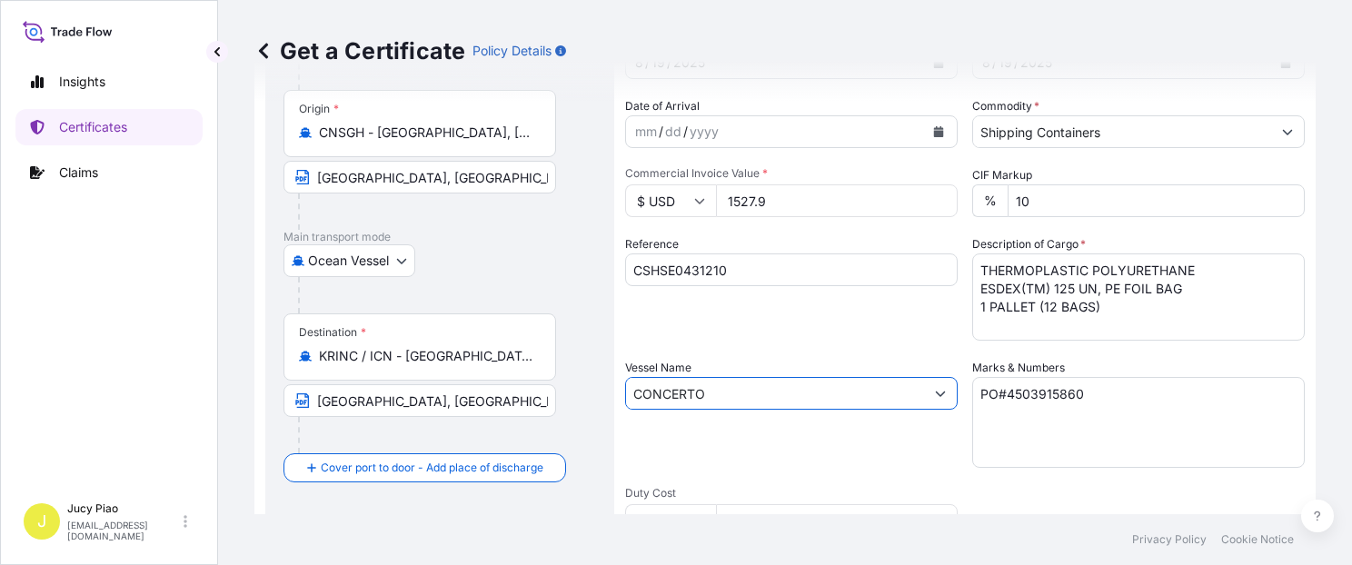
click at [701, 394] on input "CONCERTO" at bounding box center [775, 393] width 298 height 33
drag, startPoint x: 729, startPoint y: 391, endPoint x: 473, endPoint y: 378, distance: 256.5
click at [472, 378] on form "Route Details Reset Route Details Cover door to port - Add loading place Place …" at bounding box center [784, 417] width 1061 height 938
paste input "text"
drag, startPoint x: 559, startPoint y: 376, endPoint x: 476, endPoint y: 372, distance: 82.7
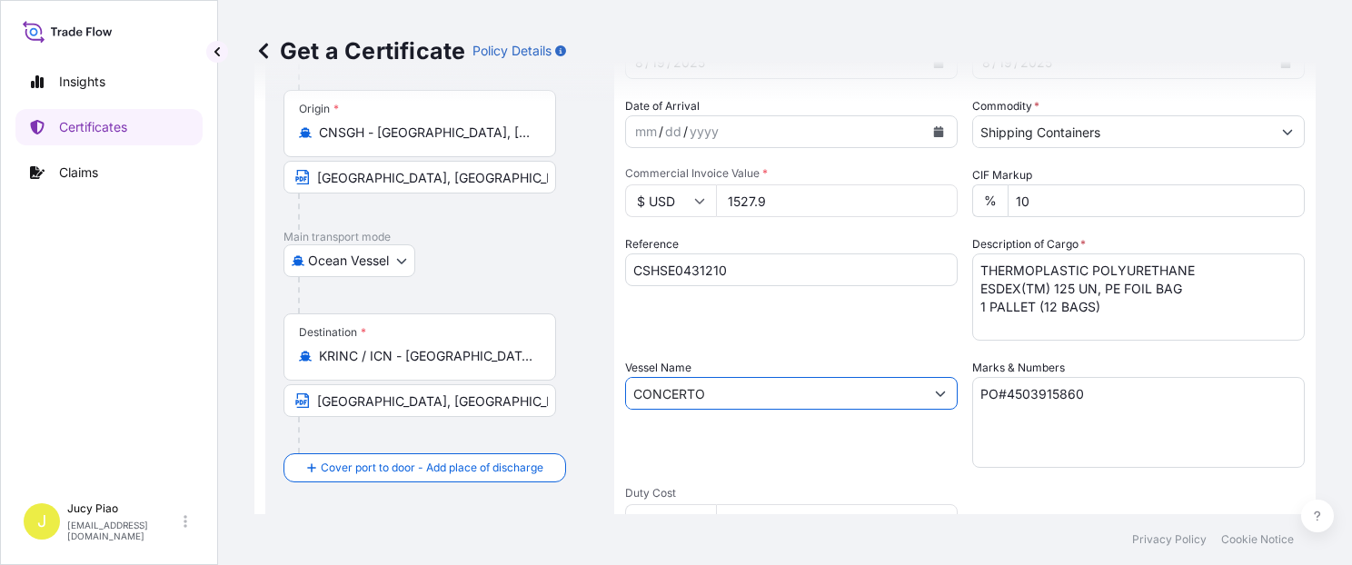
click at [476, 372] on form "Route Details Reset Route Details Cover door to port - Add loading place Place …" at bounding box center [784, 417] width 1061 height 938
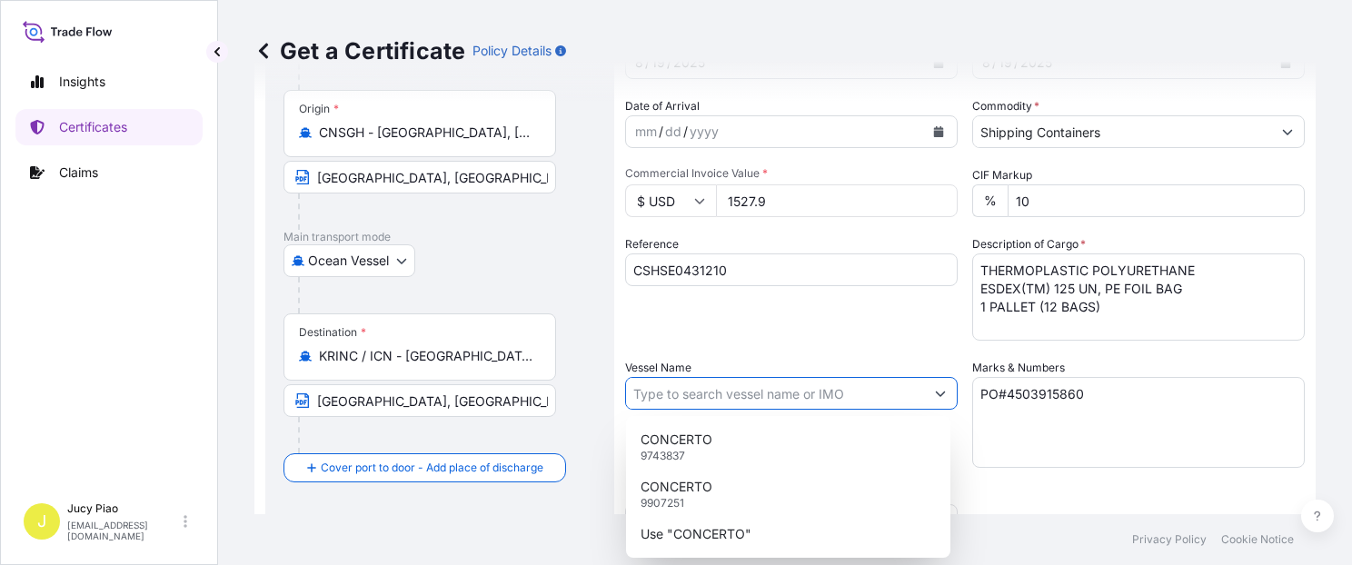
click at [798, 323] on div "Reference CSHSE0431210" at bounding box center [791, 287] width 332 height 105
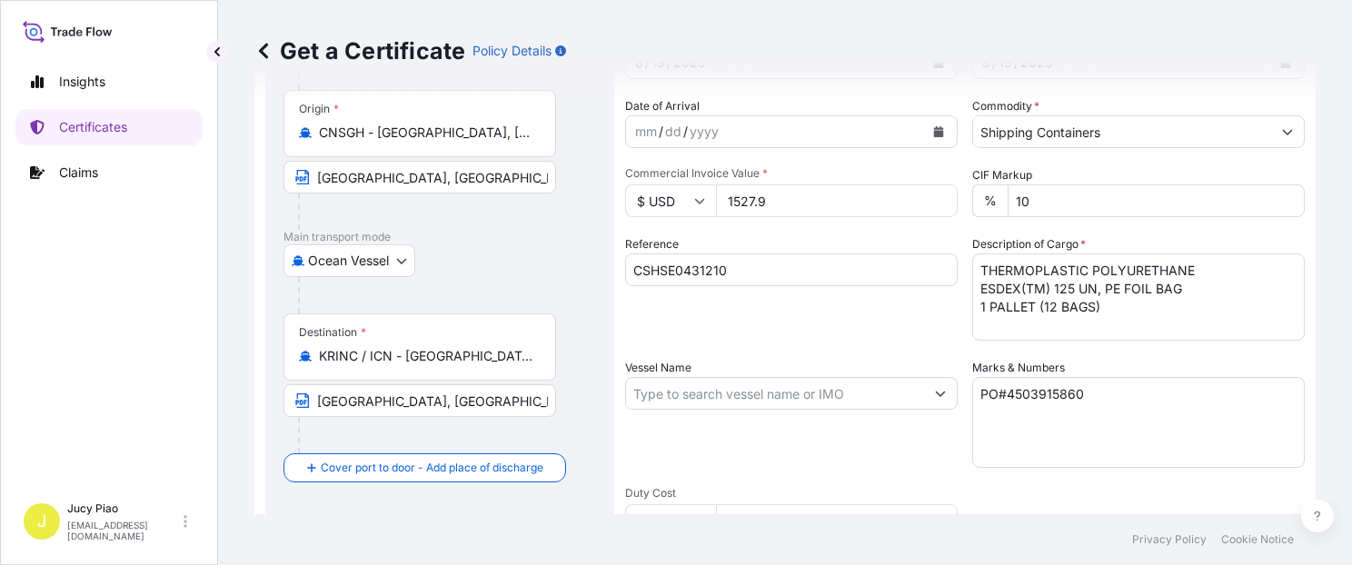
click at [695, 396] on input "Vessel Name" at bounding box center [775, 393] width 298 height 33
paste input "CONCERTO"
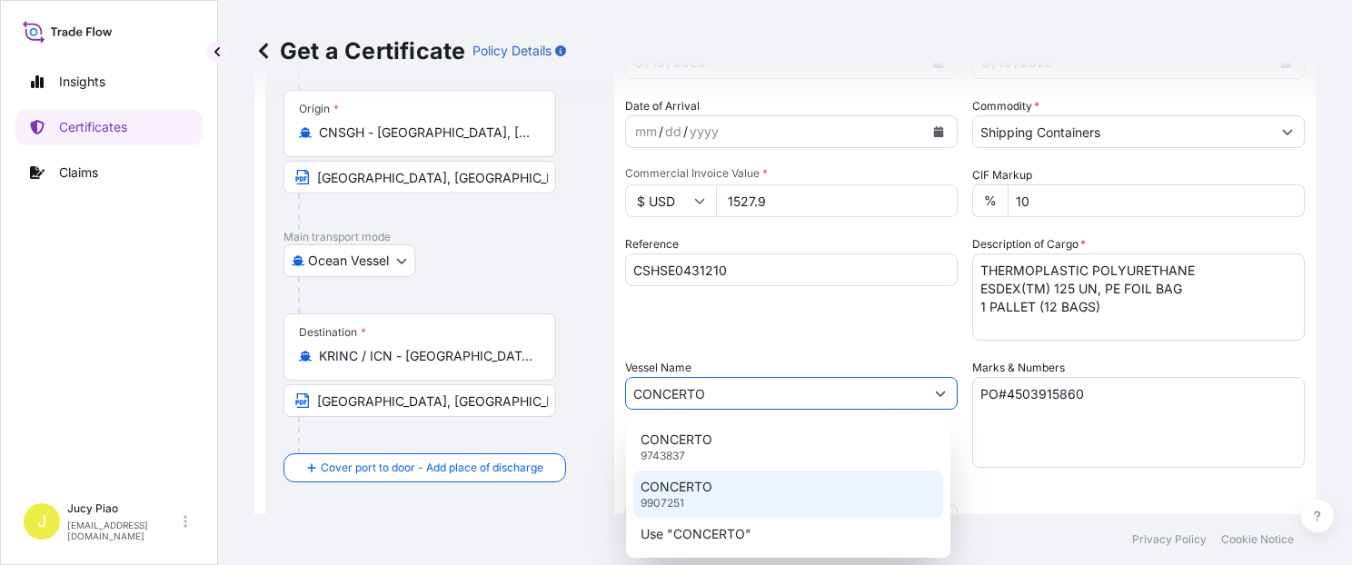
click at [708, 500] on div "CONCERTO 9907251" at bounding box center [788, 493] width 310 height 47
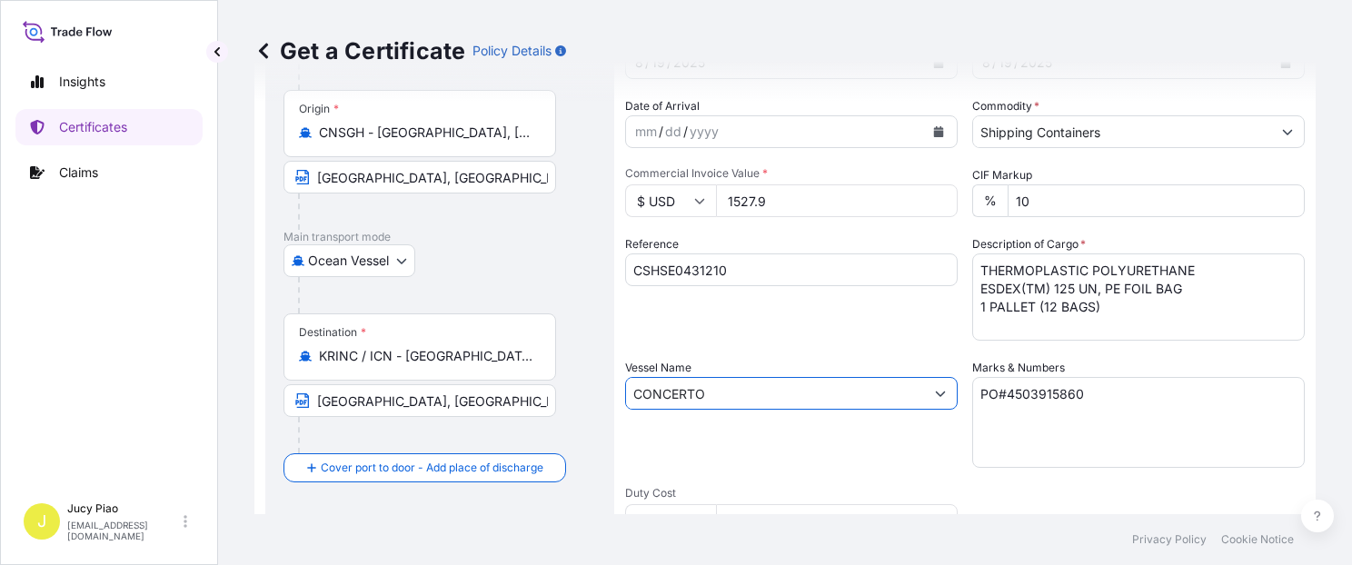
type input "CONCERTO"
click at [782, 465] on div "Vessel Name CONCERTO" at bounding box center [791, 413] width 332 height 109
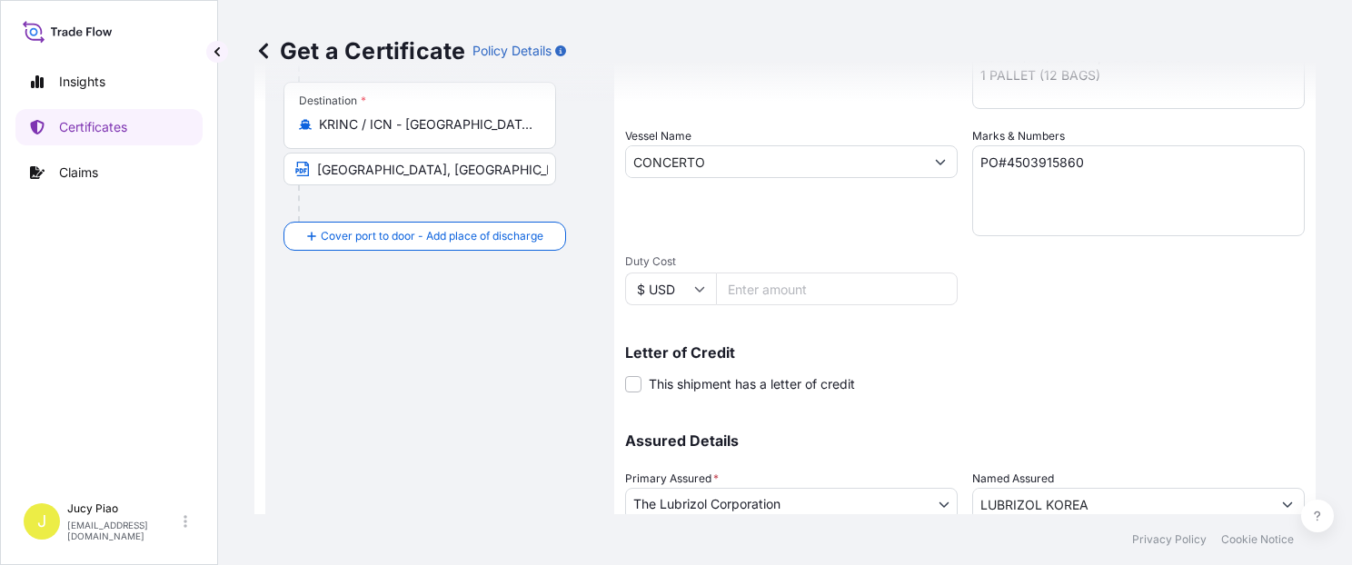
scroll to position [513, 0]
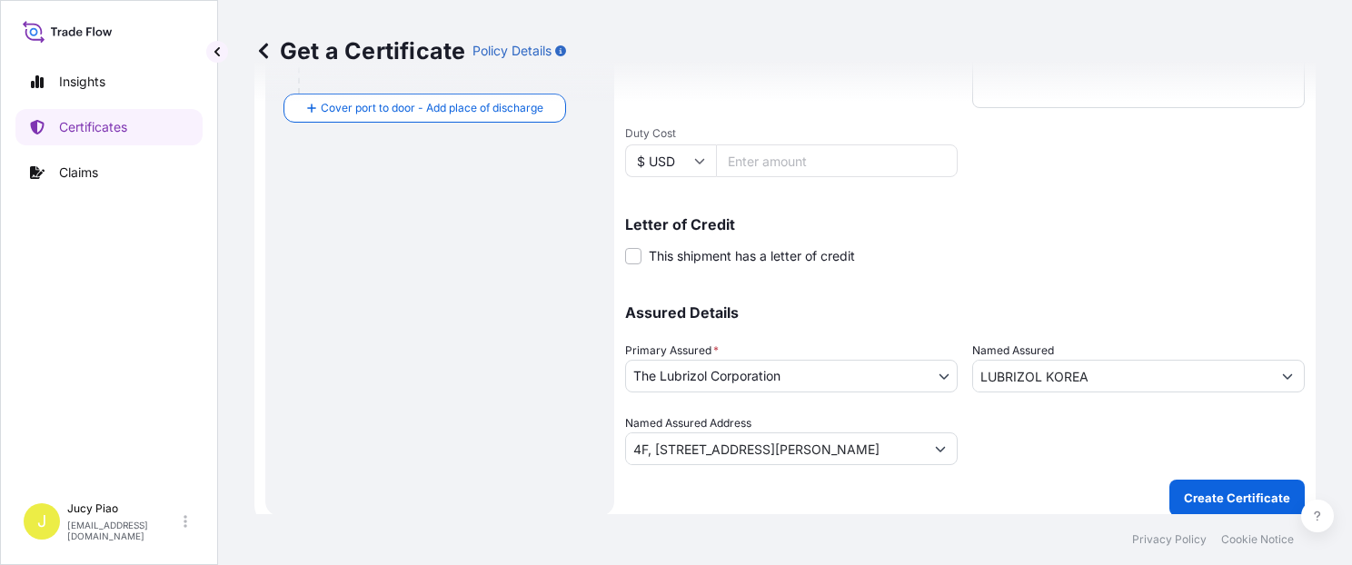
click at [1203, 490] on p "Create Certificate" at bounding box center [1236, 498] width 106 height 18
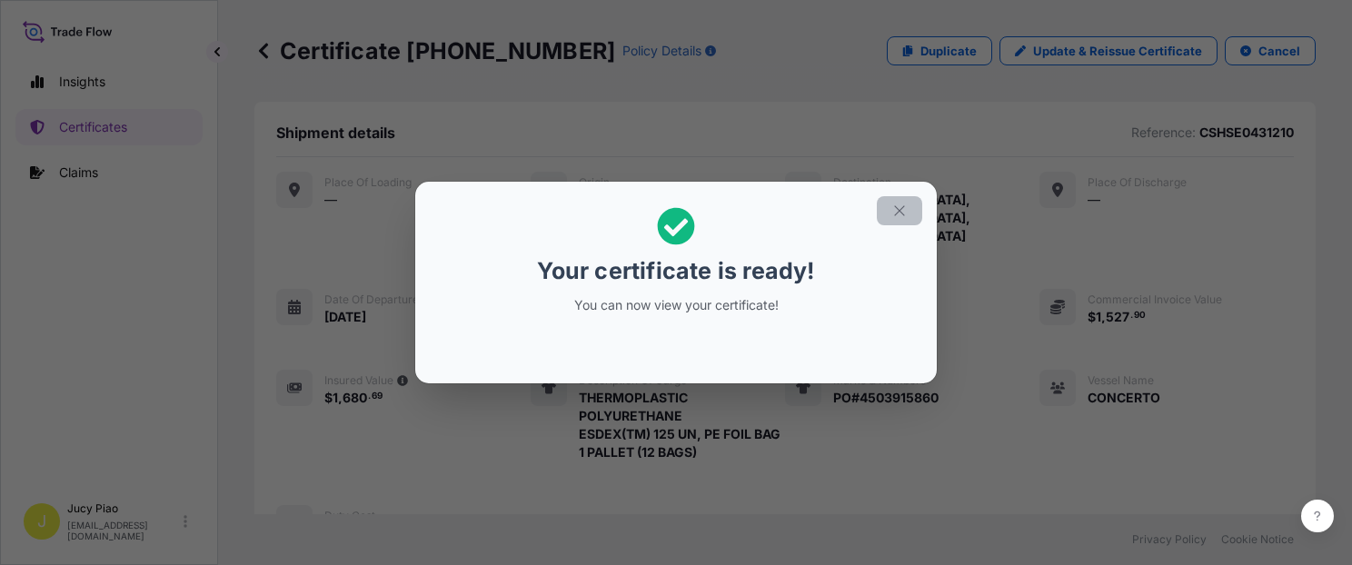
click at [914, 223] on button "button" at bounding box center [898, 210] width 45 height 29
click at [891, 206] on icon "button" at bounding box center [899, 211] width 16 height 16
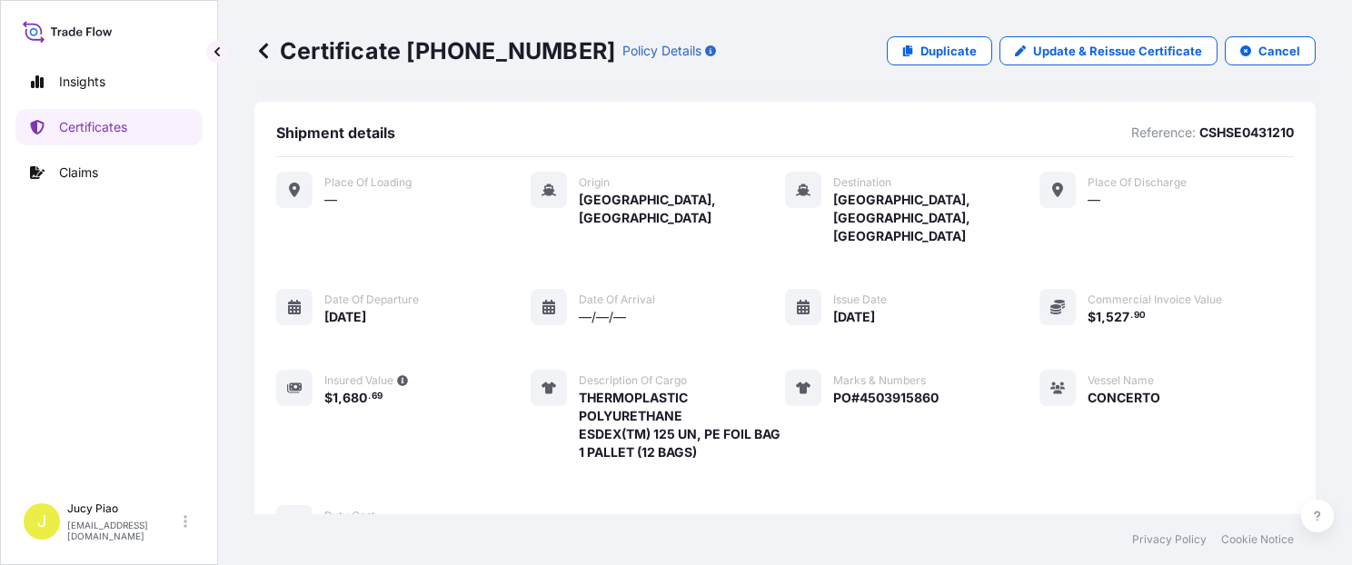
click at [998, 358] on div "Place of Loading — Origin [GEOGRAPHIC_DATA], [GEOGRAPHIC_DATA] Destination [GEO…" at bounding box center [784, 357] width 1017 height 371
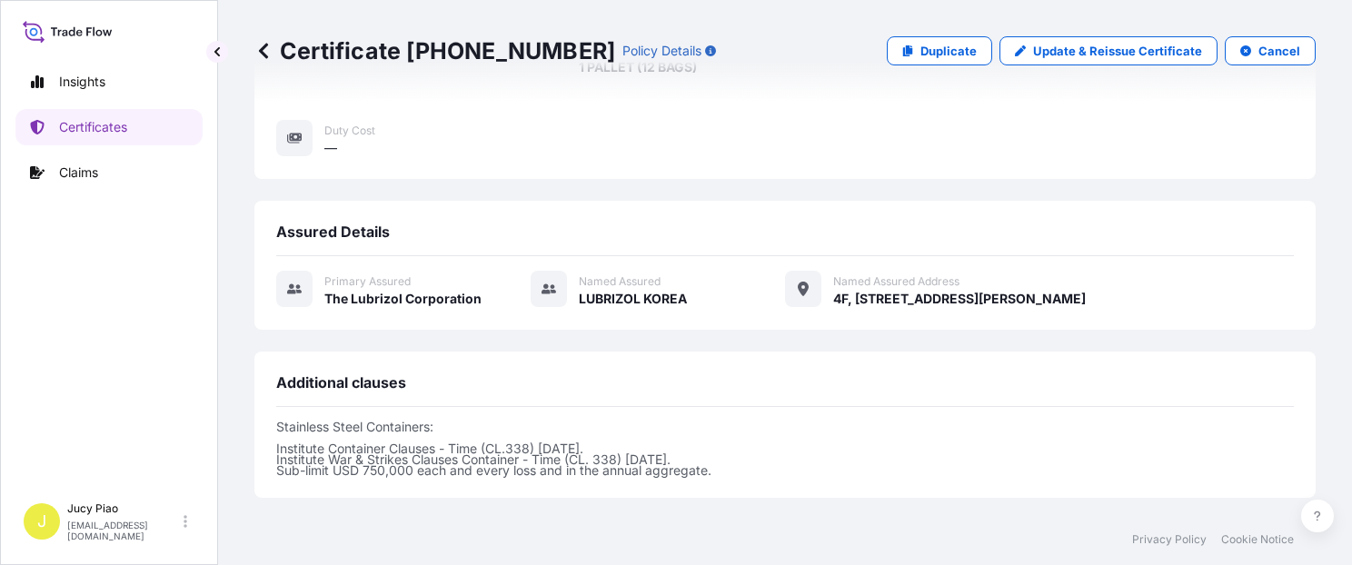
scroll to position [540, 0]
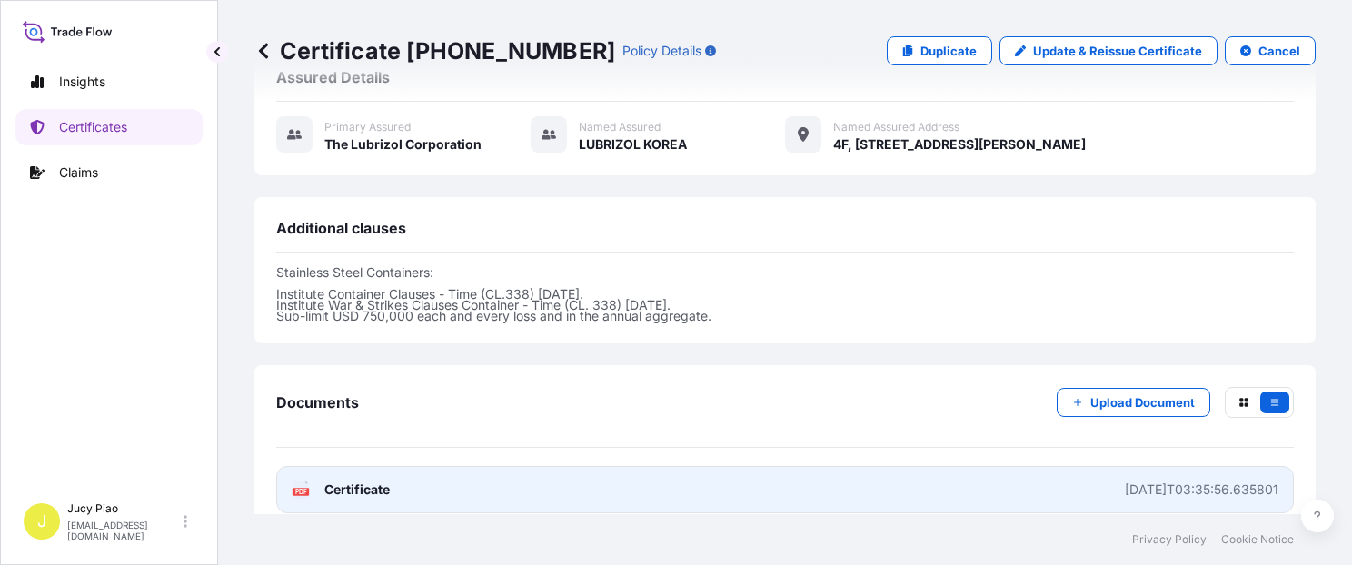
click at [963, 466] on link "PDF Certificate [DATE]T03:35:56.635801" at bounding box center [784, 489] width 1017 height 47
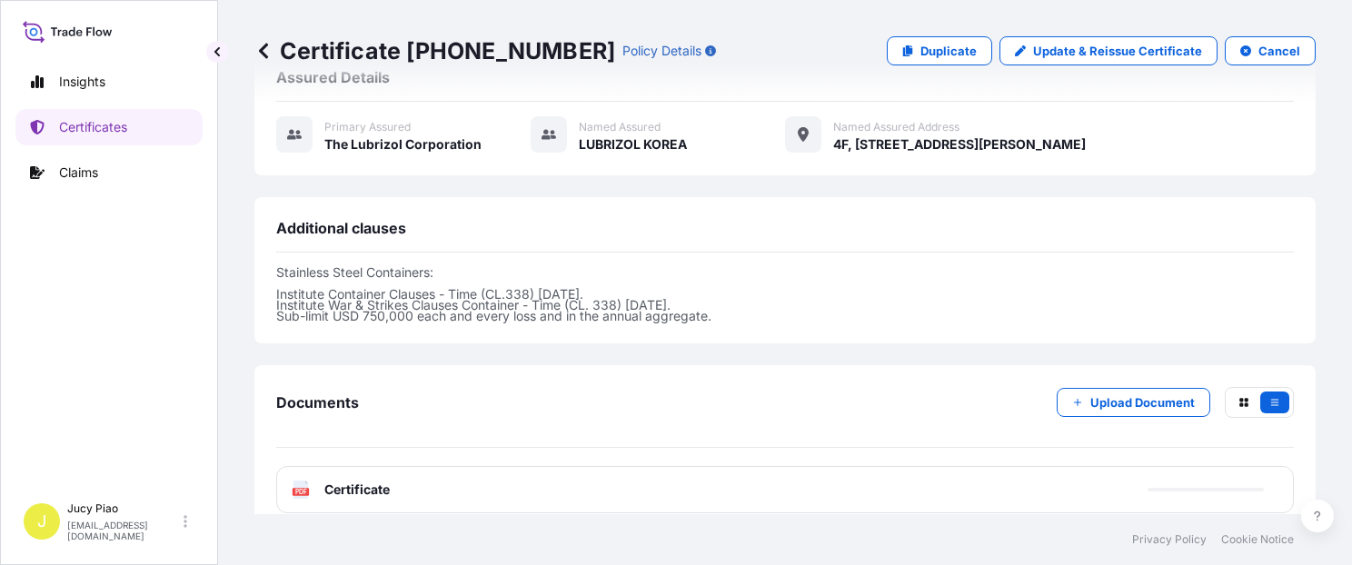
click at [920, 53] on p "Duplicate" at bounding box center [948, 51] width 56 height 18
select select "Ocean Vessel"
select select "31566"
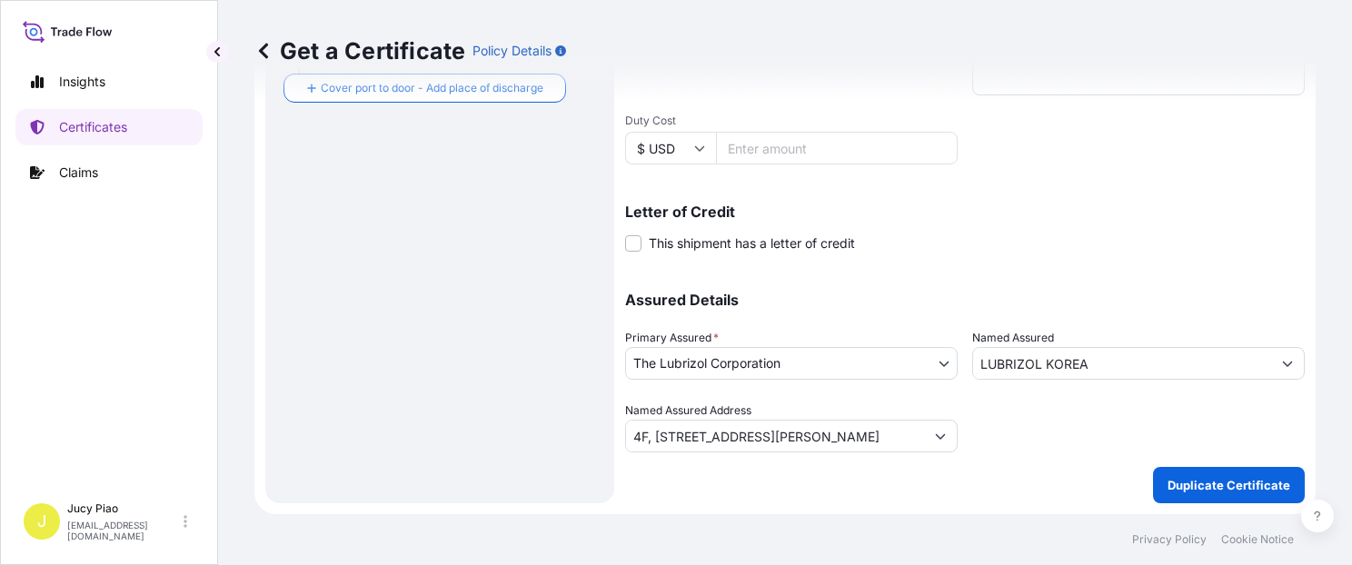
scroll to position [513, 0]
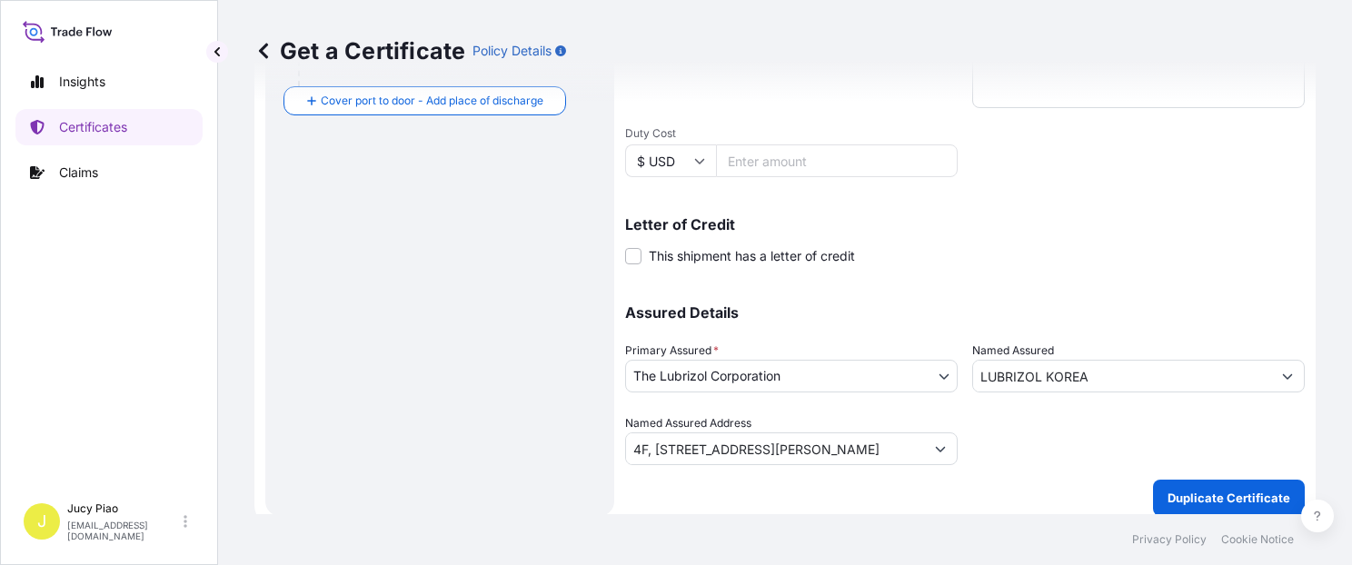
click at [905, 260] on div "Letter of Credit This shipment has a letter of credit Letter of credit * Letter…" at bounding box center [964, 241] width 679 height 48
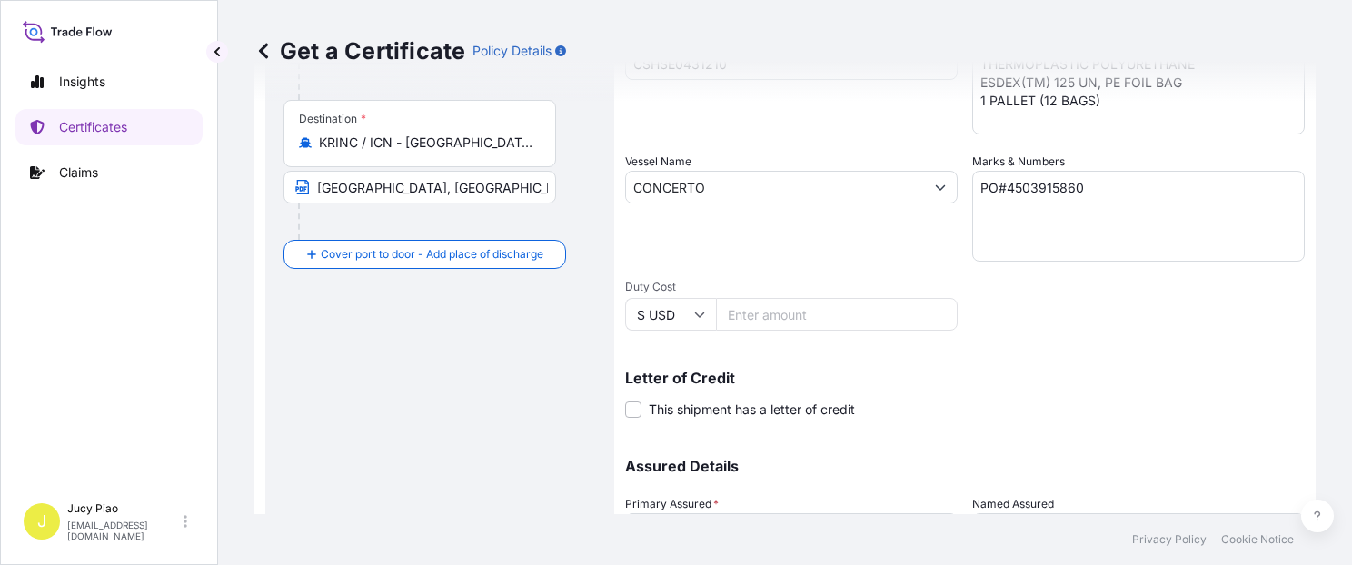
scroll to position [282, 0]
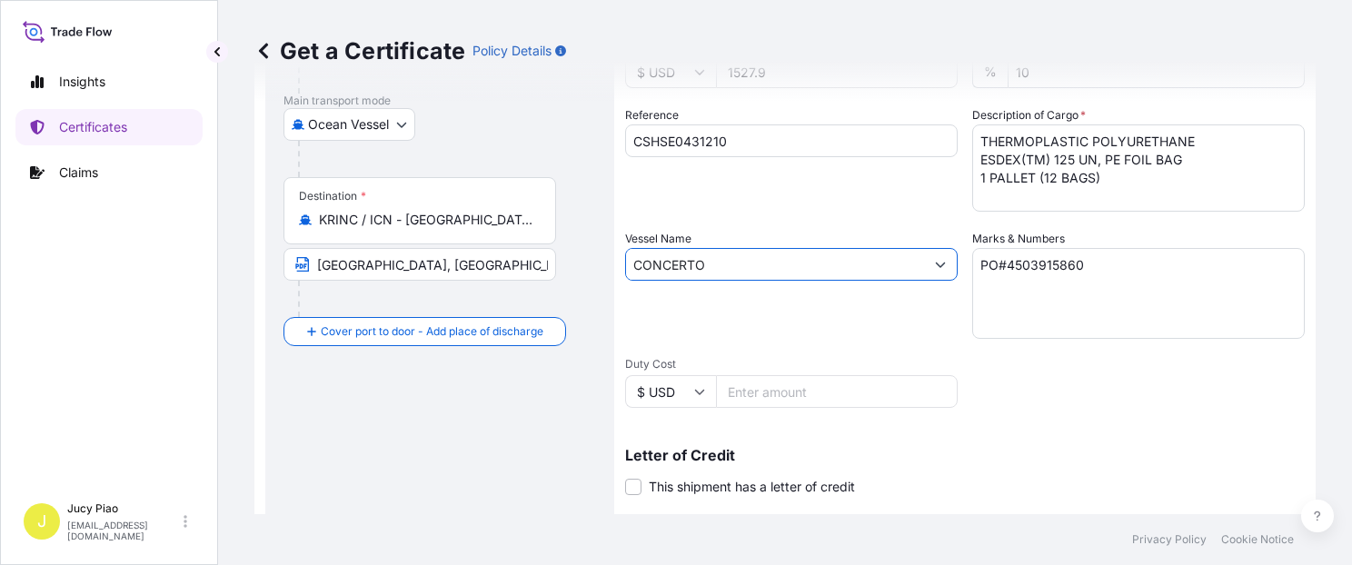
click at [716, 253] on input "CONCERTO" at bounding box center [775, 264] width 298 height 33
click at [738, 165] on div "Reference CSHSE0431210" at bounding box center [791, 158] width 332 height 105
click at [752, 143] on input "CSHSE0431210" at bounding box center [791, 140] width 332 height 33
drag, startPoint x: 611, startPoint y: 129, endPoint x: 585, endPoint y: 144, distance: 30.1
click at [556, 125] on form "Route Details Cover door to port - Add loading place Place of loading Road / [G…" at bounding box center [784, 288] width 1061 height 938
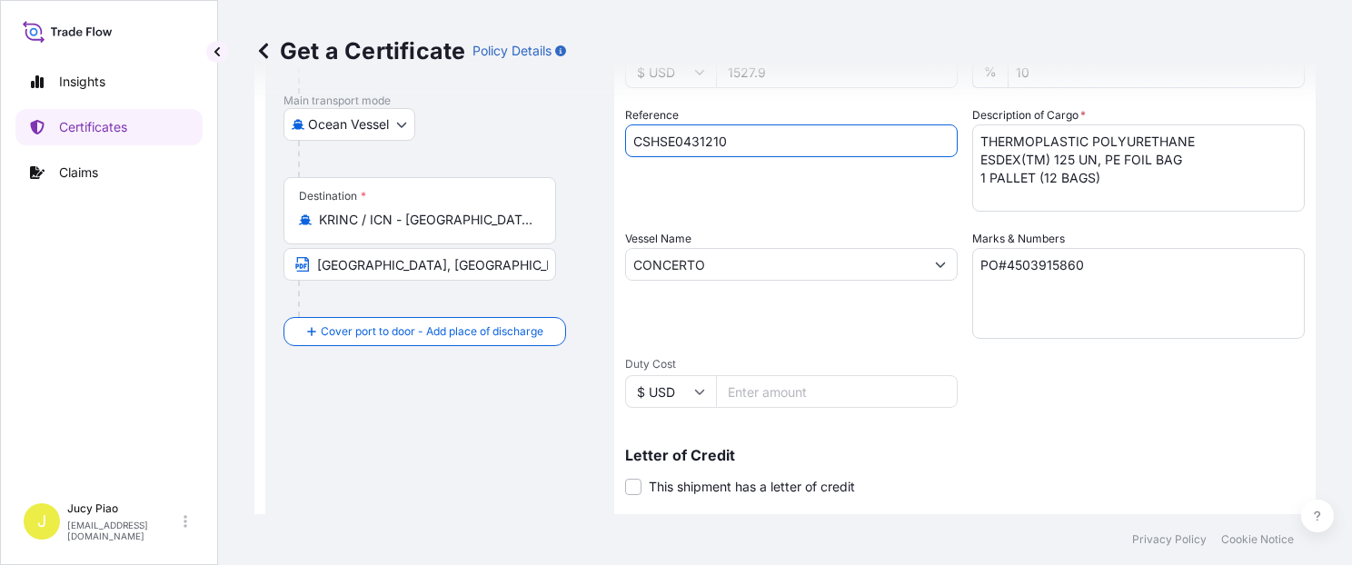
paste input "401"
type input "CSHSE0431401"
click at [800, 231] on div "Vessel Name CONCERTO" at bounding box center [791, 284] width 332 height 109
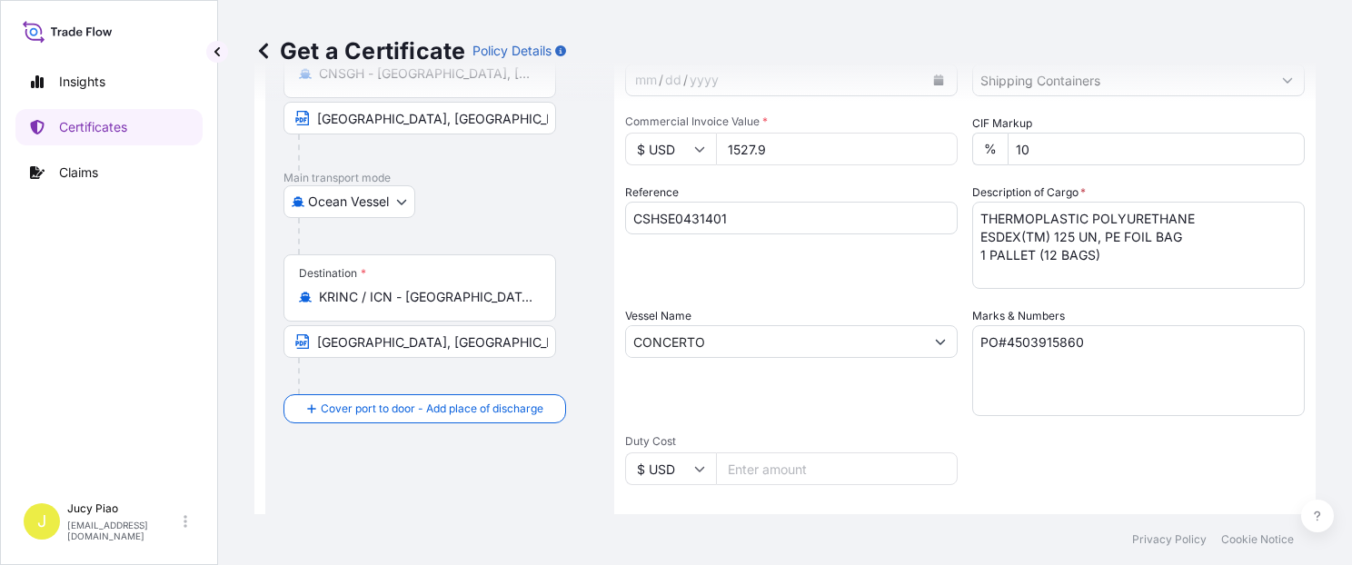
click at [1099, 363] on textarea "PO#4503915860" at bounding box center [1138, 370] width 332 height 91
drag, startPoint x: 1076, startPoint y: 348, endPoint x: 923, endPoint y: 336, distance: 154.0
click at [923, 336] on div "Shipment Details Issue date * [DATE] Date of Departure * [DATE] Date of Arrival…" at bounding box center [964, 340] width 679 height 866
paste textarea "7105"
type textarea "PO#4503917105"
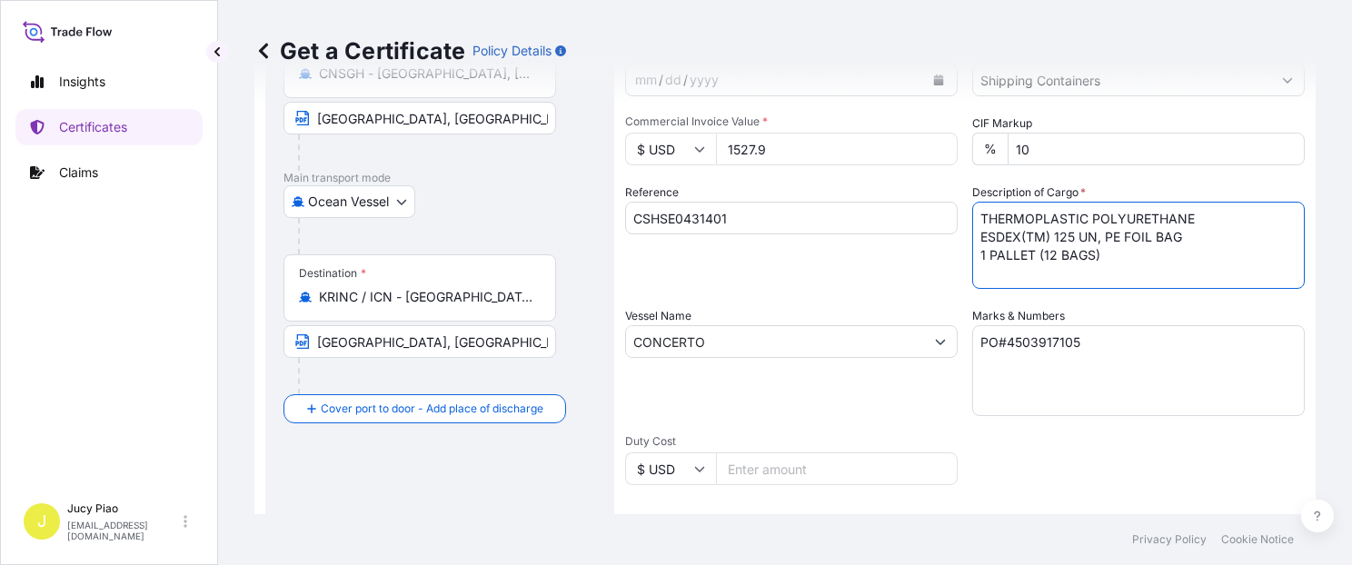
drag, startPoint x: 1096, startPoint y: 254, endPoint x: 869, endPoint y: 184, distance: 237.6
click at [869, 187] on div "Shipment Details Issue date * [DATE] Date of Departure * [DATE] Date of Arrival…" at bounding box center [964, 340] width 679 height 866
paste textarea "1 PALLET (40"
type textarea "THERMOPLASTIC POLYURETHANE 1 PALLET (40 BAGS)"
click at [857, 270] on div "Reference CSHSE0431401" at bounding box center [791, 235] width 332 height 105
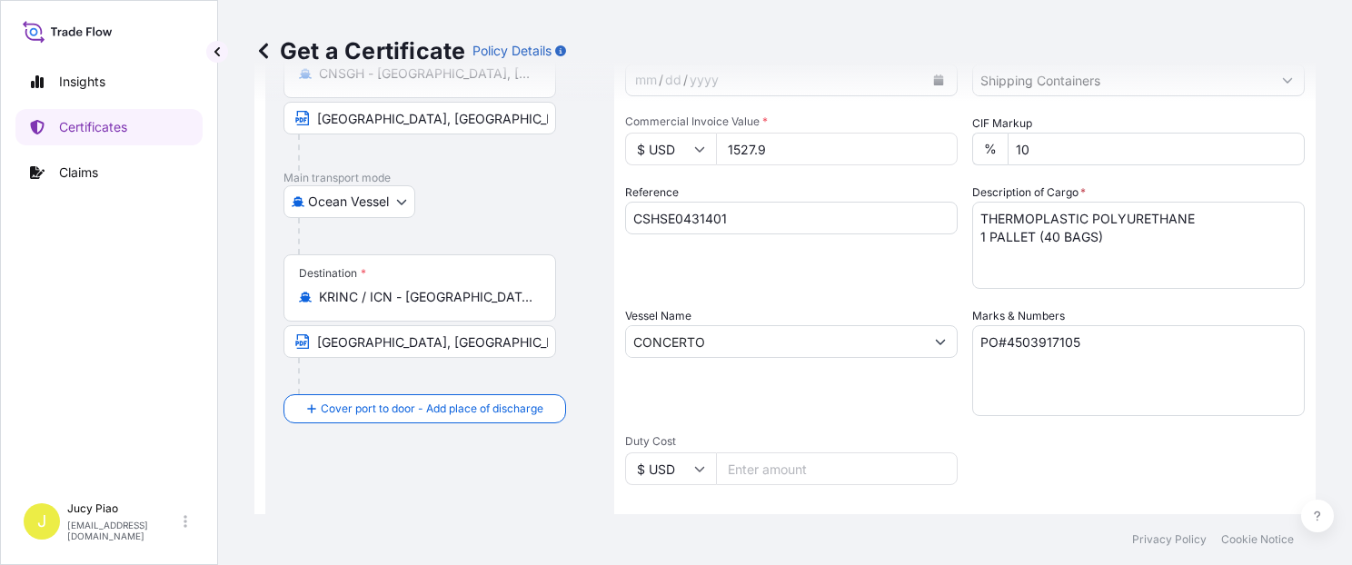
scroll to position [127, 0]
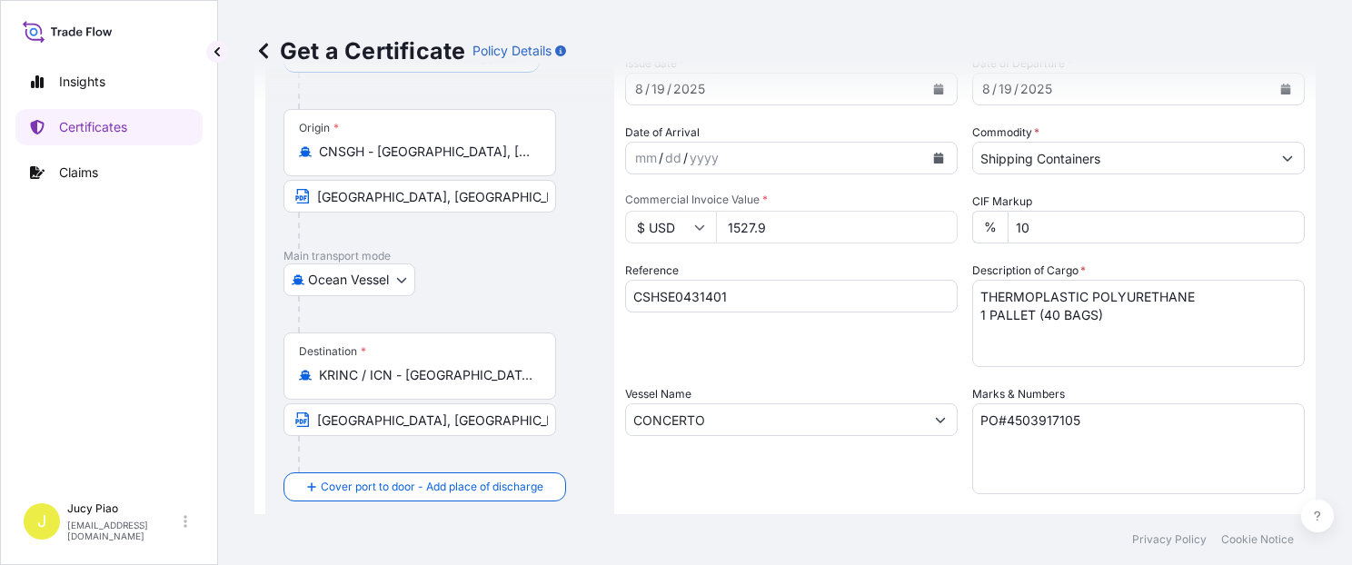
drag, startPoint x: 826, startPoint y: 227, endPoint x: 658, endPoint y: 226, distance: 168.0
click at [658, 226] on div "$ USD 1527.9" at bounding box center [791, 227] width 332 height 33
type input "3924.2"
click at [794, 269] on div "Reference CSHSE0431401" at bounding box center [791, 314] width 332 height 105
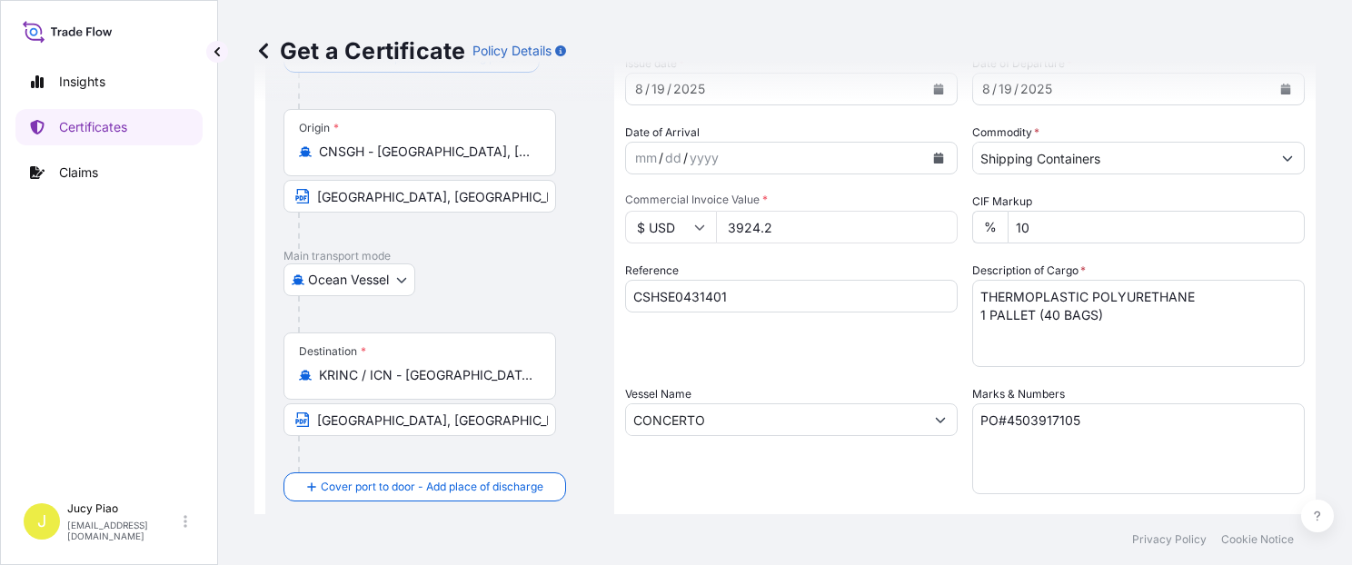
scroll to position [51, 0]
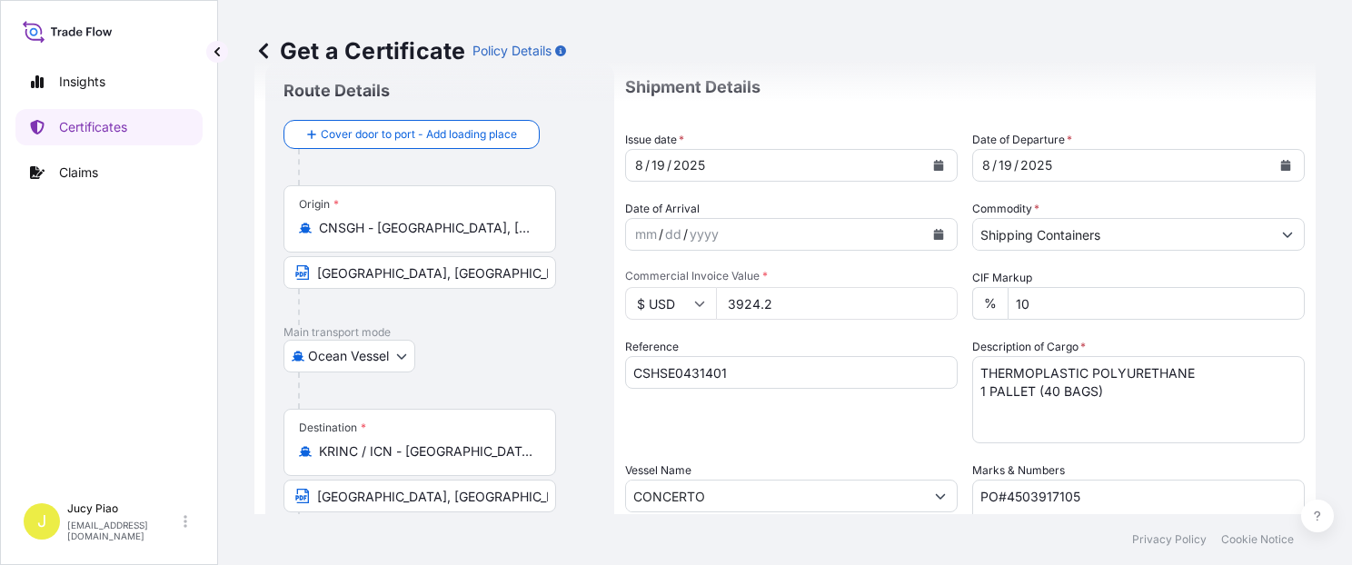
click at [808, 346] on div "Reference CSHSE0431401" at bounding box center [791, 390] width 332 height 105
click at [910, 429] on div "Reference CSHSE0431401" at bounding box center [791, 390] width 332 height 105
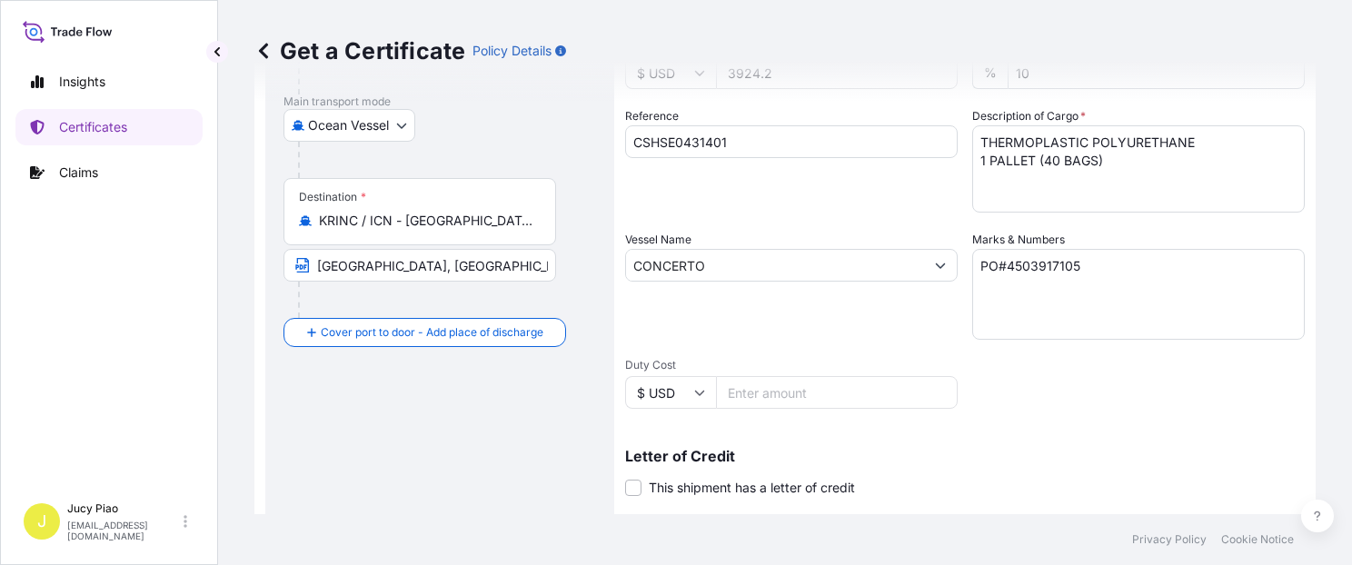
scroll to position [513, 0]
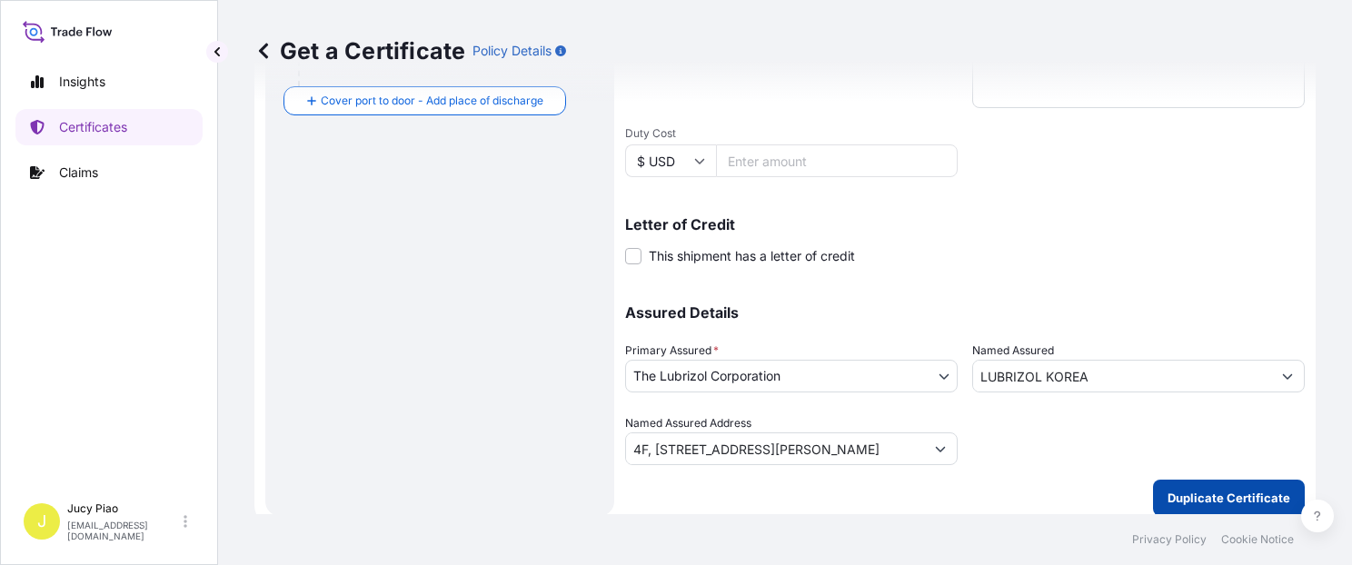
click at [1203, 489] on p "Duplicate Certificate" at bounding box center [1228, 498] width 123 height 18
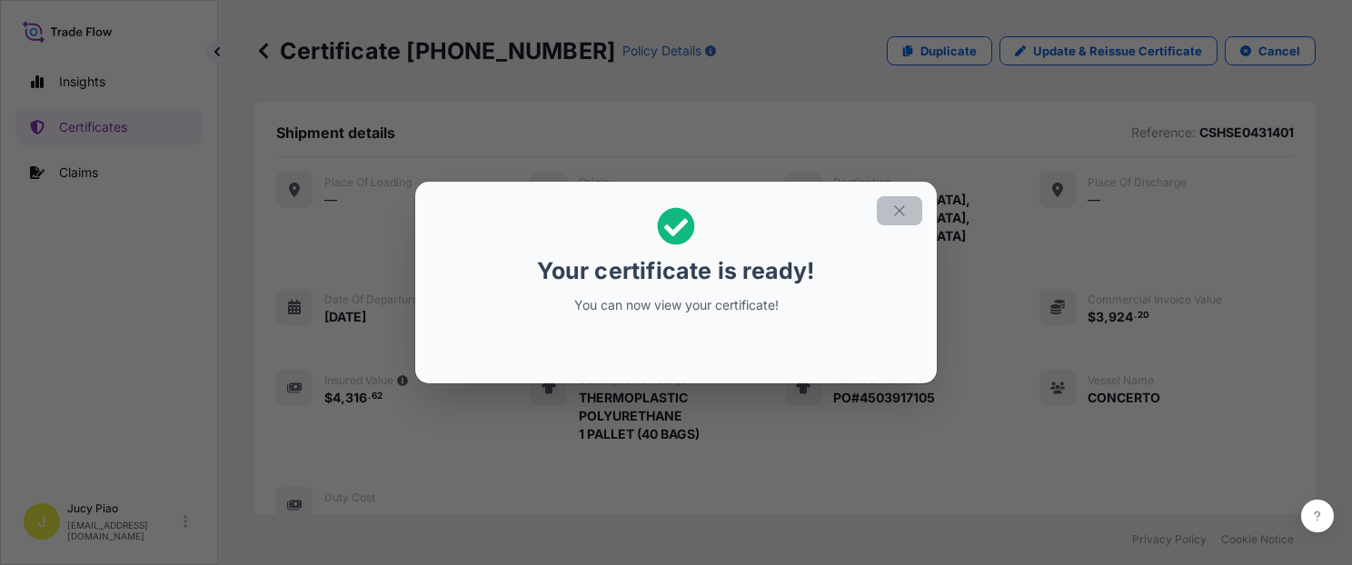
click at [900, 212] on icon "button" at bounding box center [899, 210] width 10 height 10
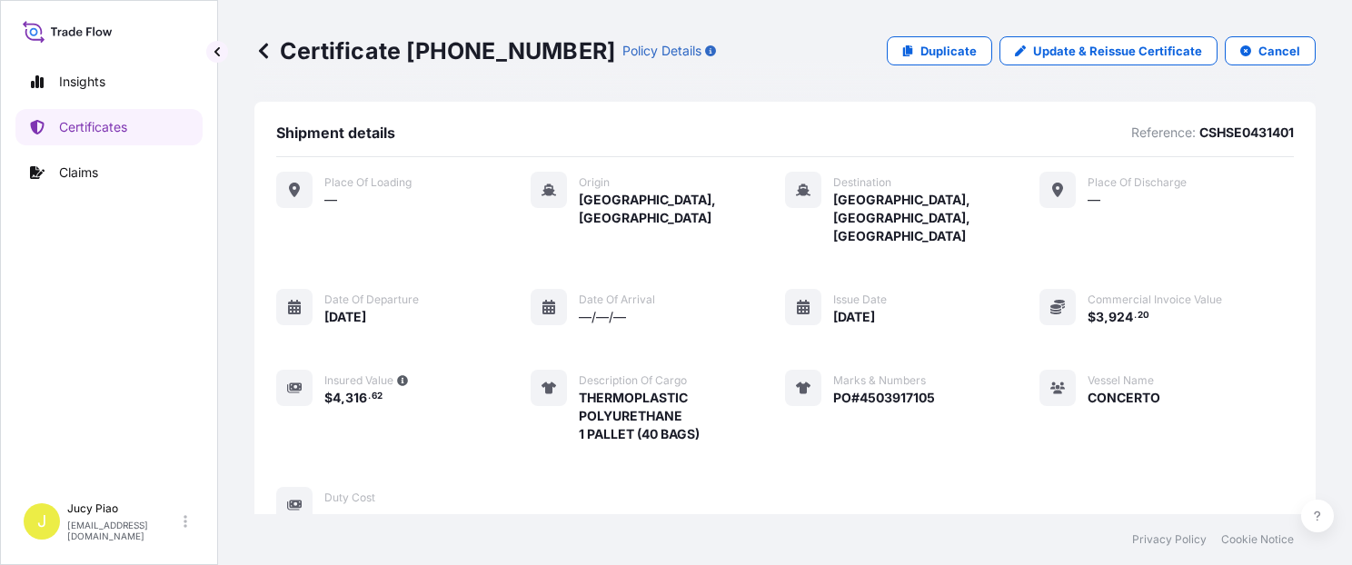
click at [981, 354] on div "Place of Loading — Origin [GEOGRAPHIC_DATA], [GEOGRAPHIC_DATA] Destination [GEO…" at bounding box center [784, 348] width 1017 height 352
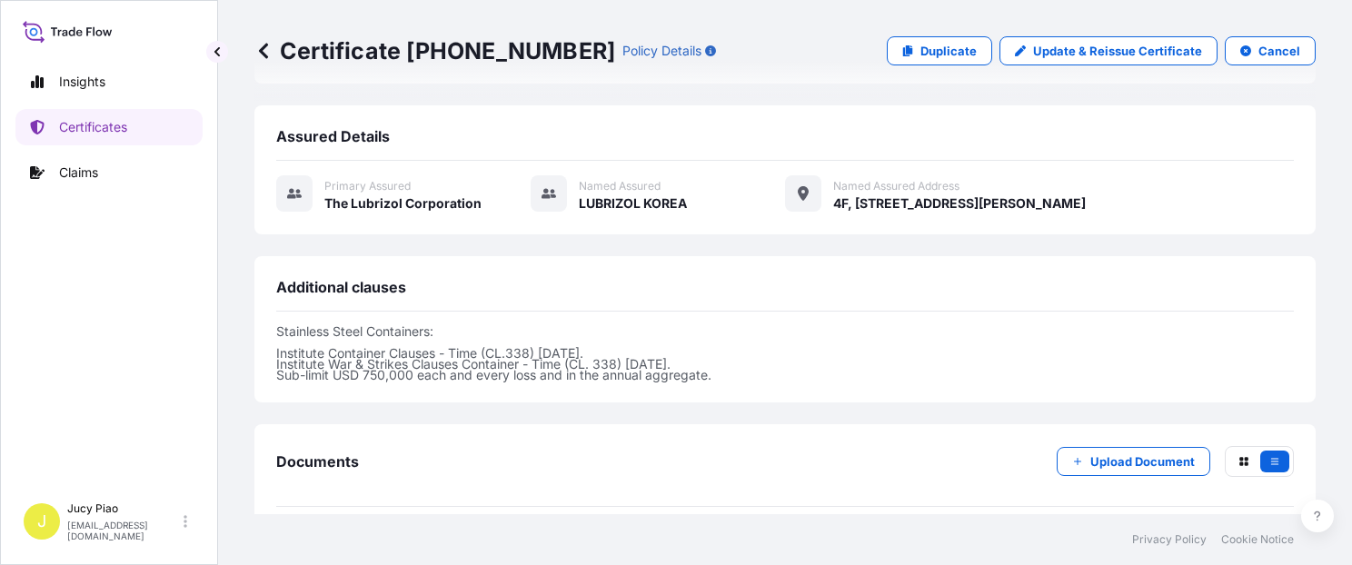
scroll to position [540, 0]
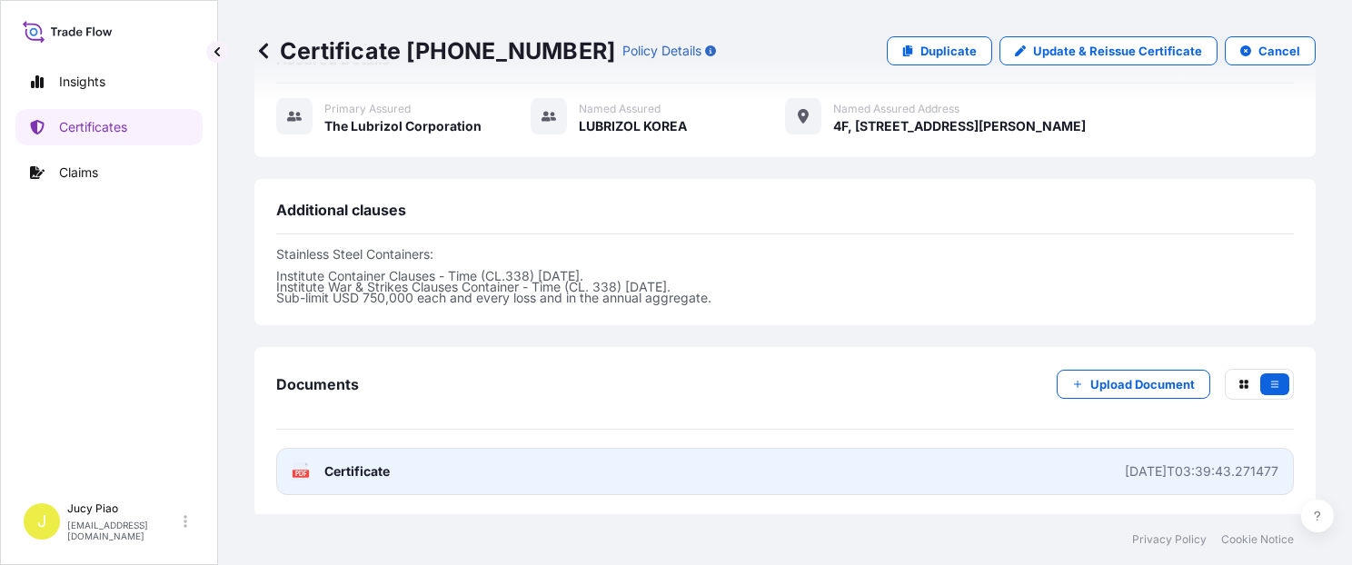
click at [1014, 448] on link "PDF Certificate [DATE]T03:39:43.271477" at bounding box center [784, 471] width 1017 height 47
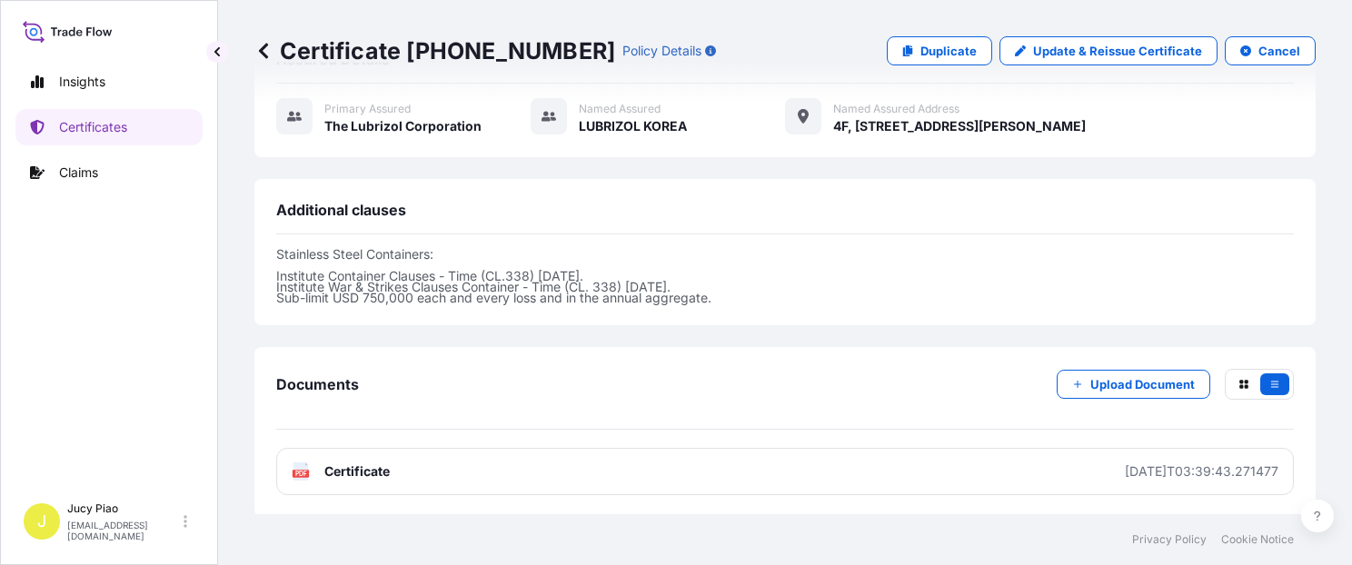
click at [822, 249] on p "Stainless Steel Containers: Institute Container Clauses - Time (CL.338) [DATE].…" at bounding box center [784, 276] width 1017 height 54
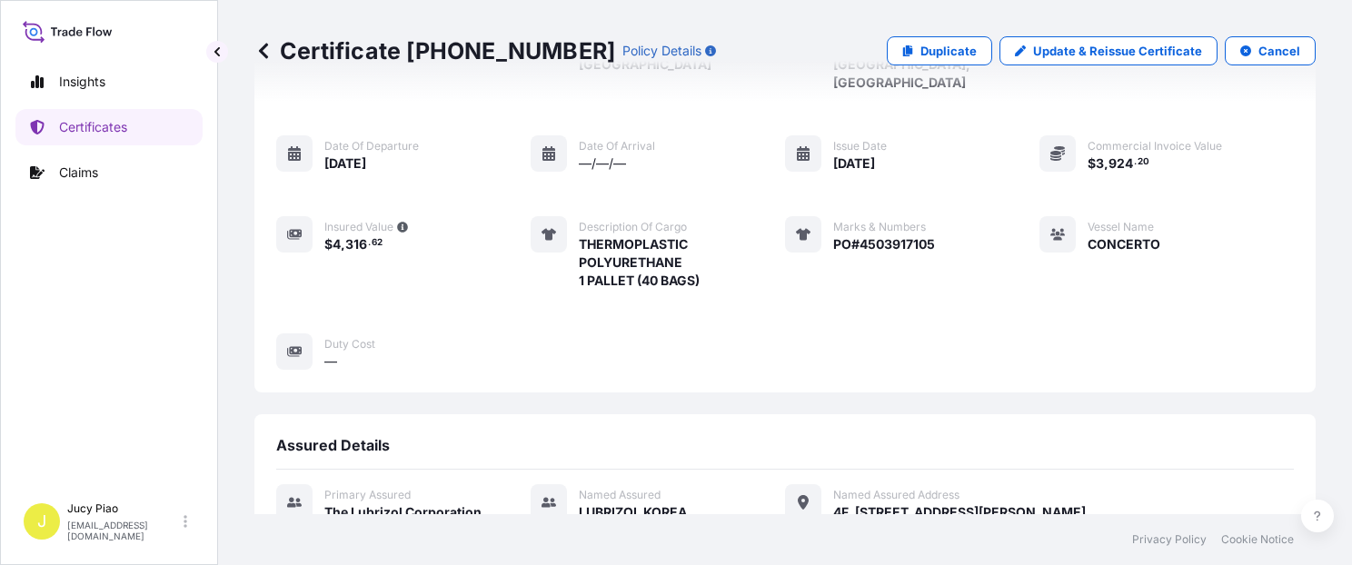
scroll to position [0, 0]
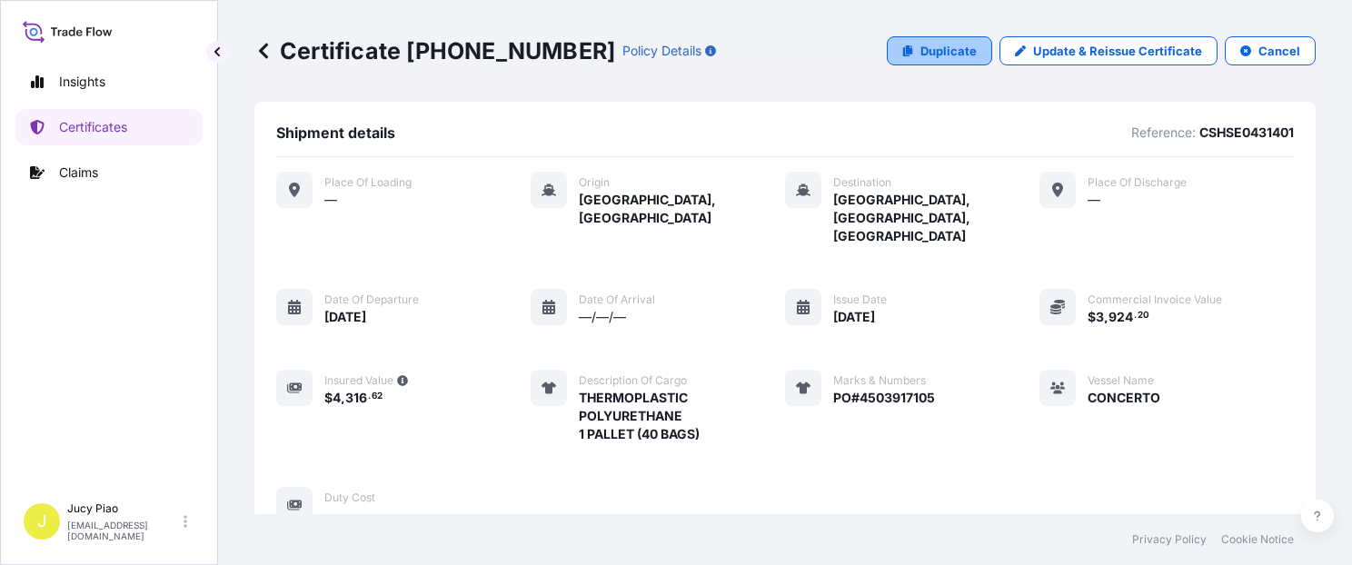
click at [923, 47] on p "Duplicate" at bounding box center [948, 51] width 56 height 18
select select "Ocean Vessel"
select select "31566"
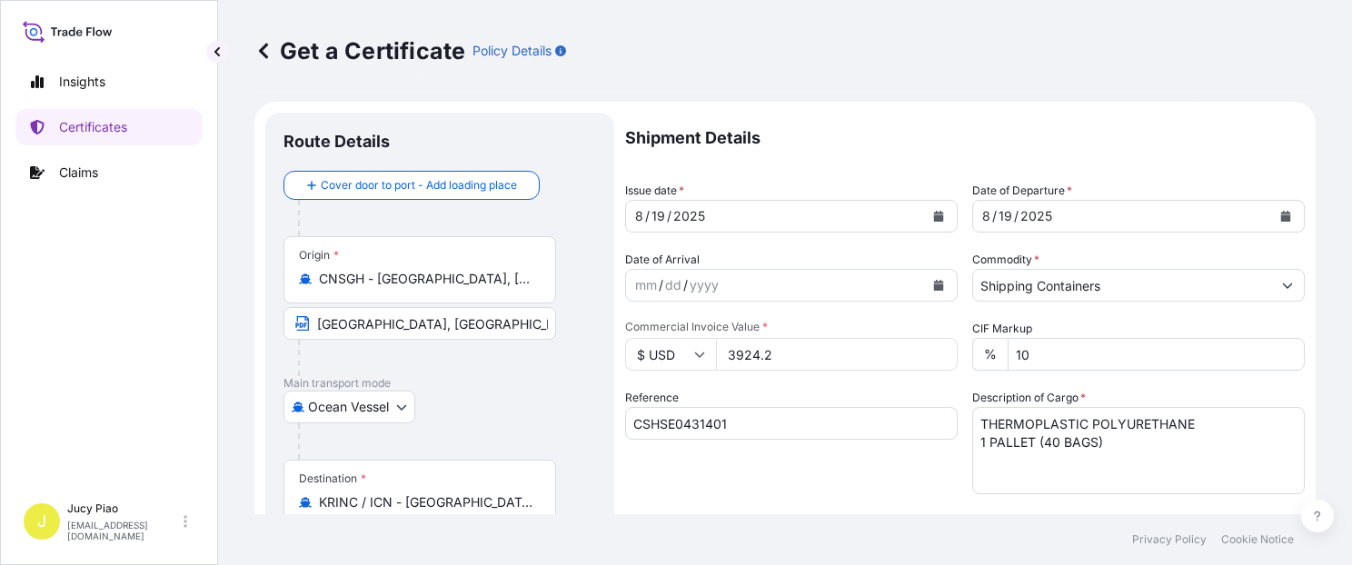
click at [758, 423] on input "CSHSE0431401" at bounding box center [791, 423] width 332 height 33
drag, startPoint x: 775, startPoint y: 427, endPoint x: 506, endPoint y: 420, distance: 269.0
click at [506, 420] on form "Route Details Cover door to port - Add loading place Place of loading Road / [G…" at bounding box center [784, 571] width 1061 height 938
paste input "503"
type input "CSHSE0431503"
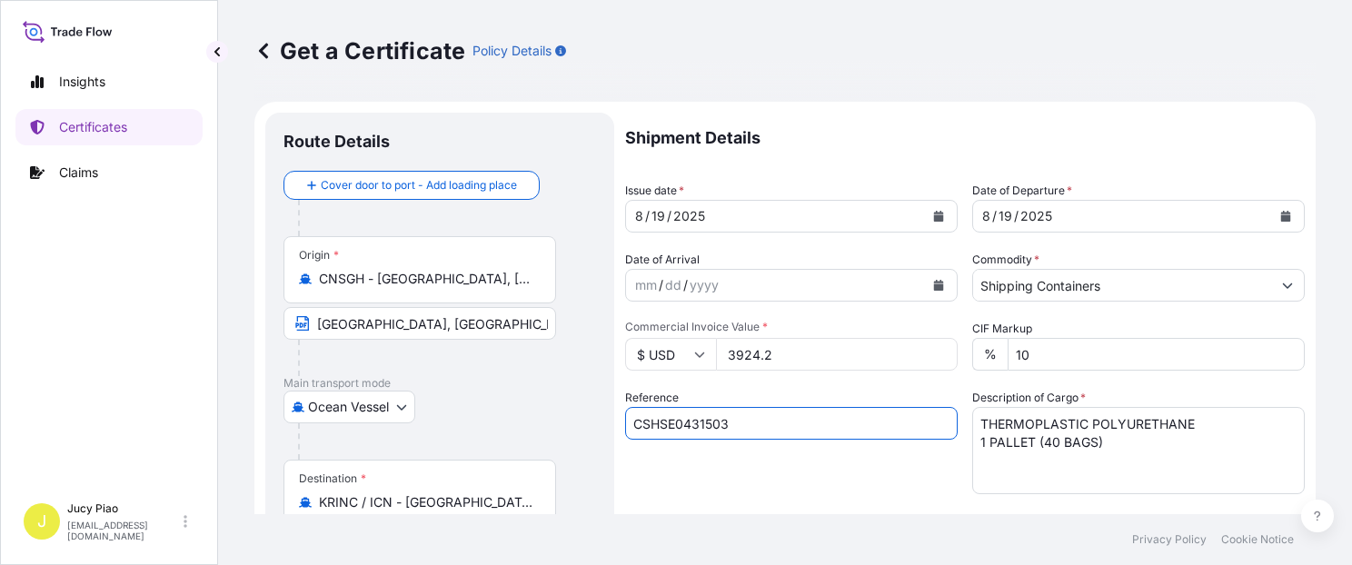
click at [782, 474] on div "Reference CSHSE0431503" at bounding box center [791, 441] width 332 height 105
click at [1104, 459] on textarea "THERMOPLASTIC POLYURETHANE 1 PALLET (40 BAGS)" at bounding box center [1138, 450] width 332 height 87
drag, startPoint x: 1112, startPoint y: 446, endPoint x: 811, endPoint y: 383, distance: 307.1
click at [811, 383] on div "Shipment Details Issue date * [DATE] Date of Departure * [DATE] Date of Arrival…" at bounding box center [964, 546] width 679 height 866
paste textarea "ACRYTHIX(TM) HP-80, POH 200L DR 3 PALLETS (10 DRUM"
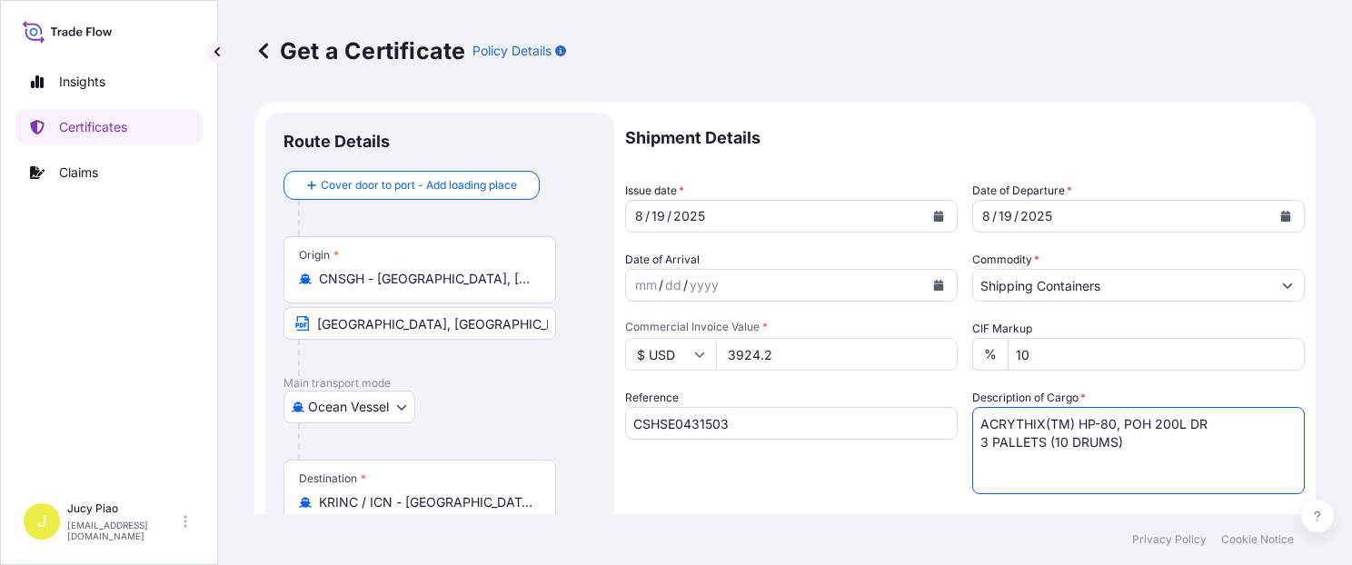
scroll to position [76, 0]
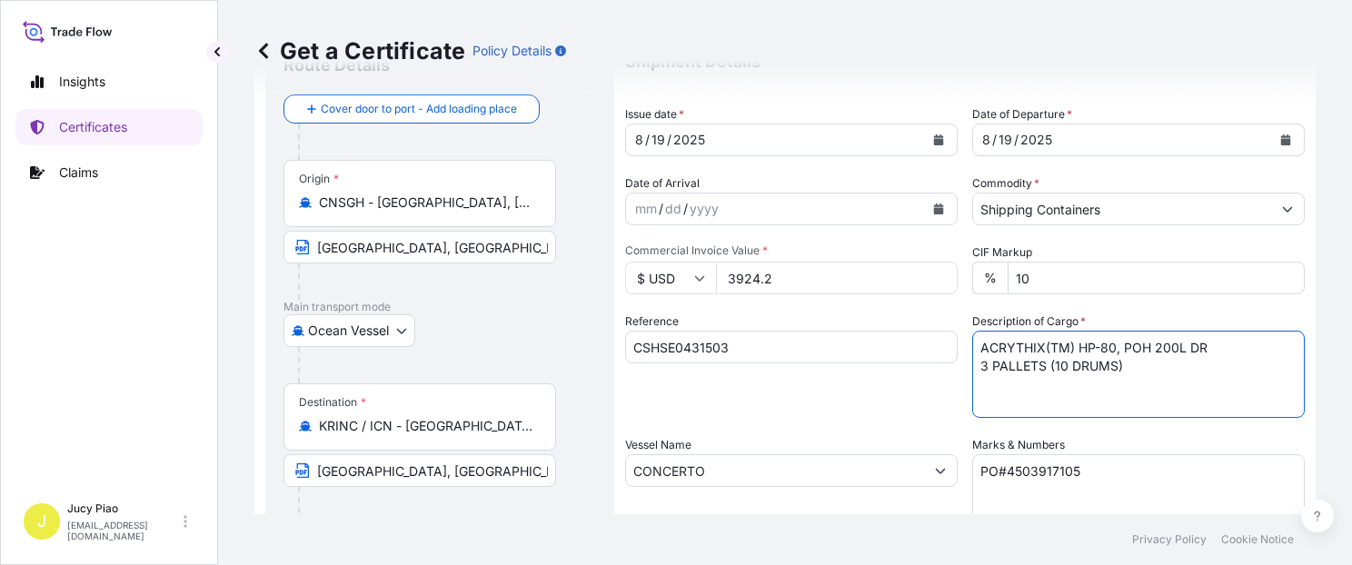
type textarea "ACRYTHIX(TM) HP-80, POH 200L DR 3 PALLETS (10 DRUMS)"
click at [1082, 467] on textarea "PO#4503917105" at bounding box center [1138, 499] width 332 height 91
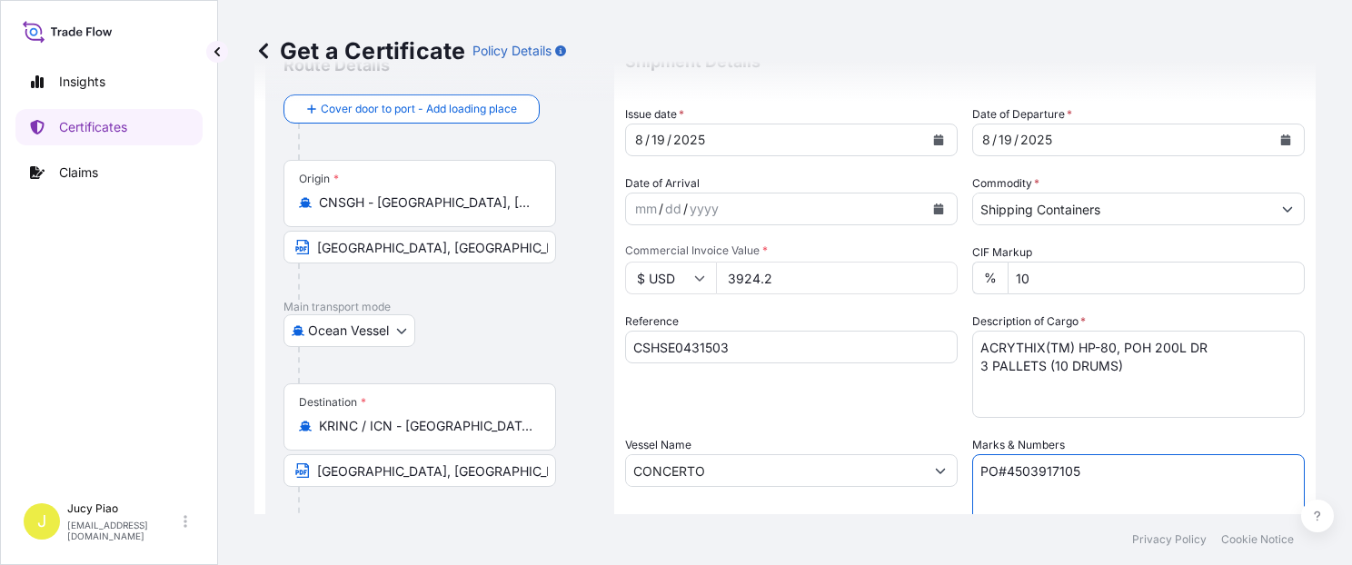
drag, startPoint x: 916, startPoint y: 465, endPoint x: 861, endPoint y: 459, distance: 54.9
click at [863, 460] on div "Shipment Details Issue date * [DATE] Date of Departure * [DATE] Date of Arrival…" at bounding box center [964, 469] width 679 height 866
paste textarea "6309"
type textarea "PO#4503916309"
click at [803, 414] on div "Reference CSHSE0431503" at bounding box center [791, 364] width 332 height 105
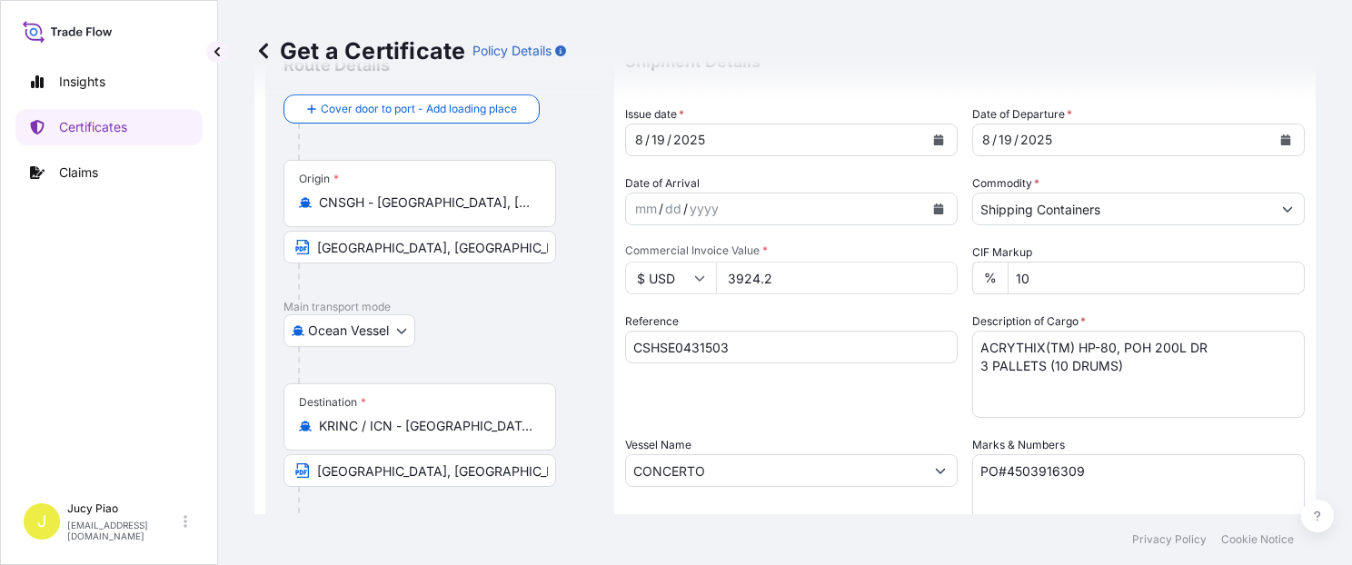
scroll to position [0, 0]
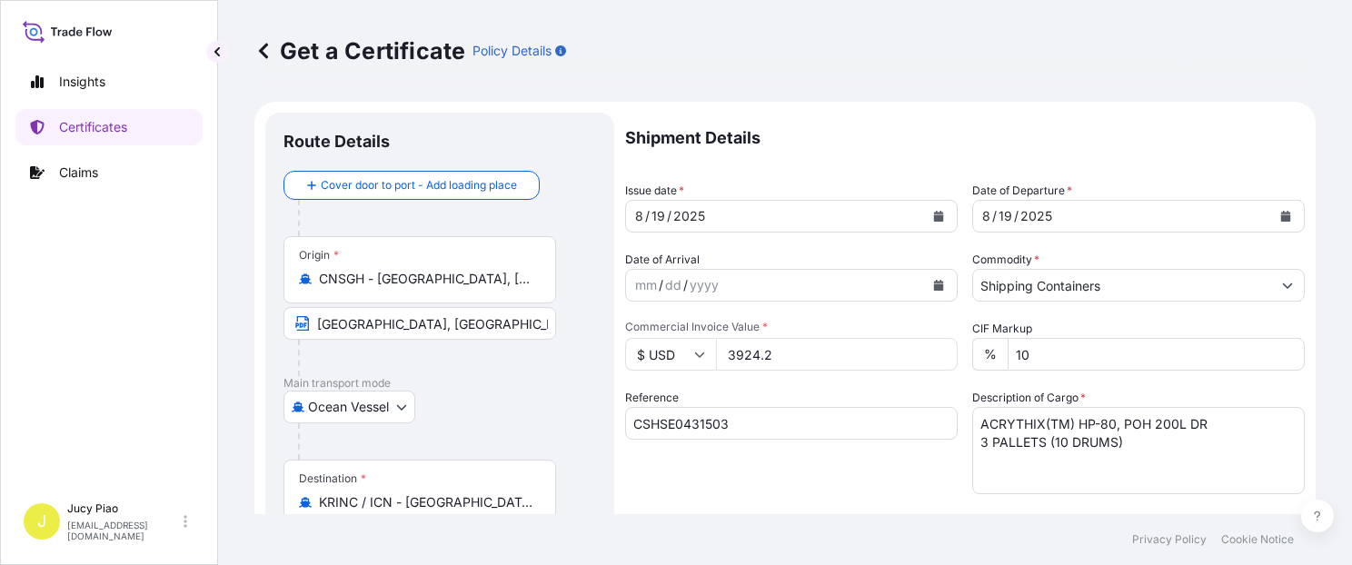
click at [777, 351] on input "3924.2" at bounding box center [837, 354] width 242 height 33
drag, startPoint x: 792, startPoint y: 360, endPoint x: 675, endPoint y: 353, distance: 117.3
click at [675, 353] on div "$ USD 3924.2" at bounding box center [791, 354] width 332 height 33
type input "2660"
click at [809, 387] on div "Shipment Details Issue date * [DATE] Date of Departure * [DATE] Date of Arrival…" at bounding box center [964, 546] width 679 height 866
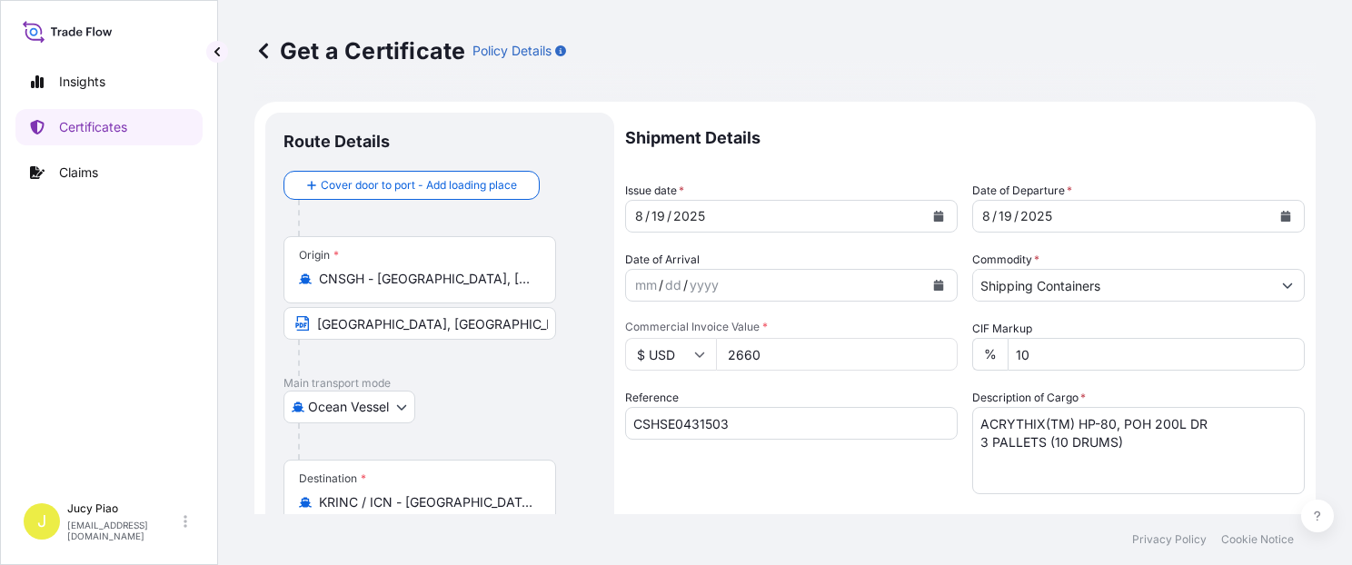
click at [821, 475] on div "Reference CSHSE0431503" at bounding box center [791, 441] width 332 height 105
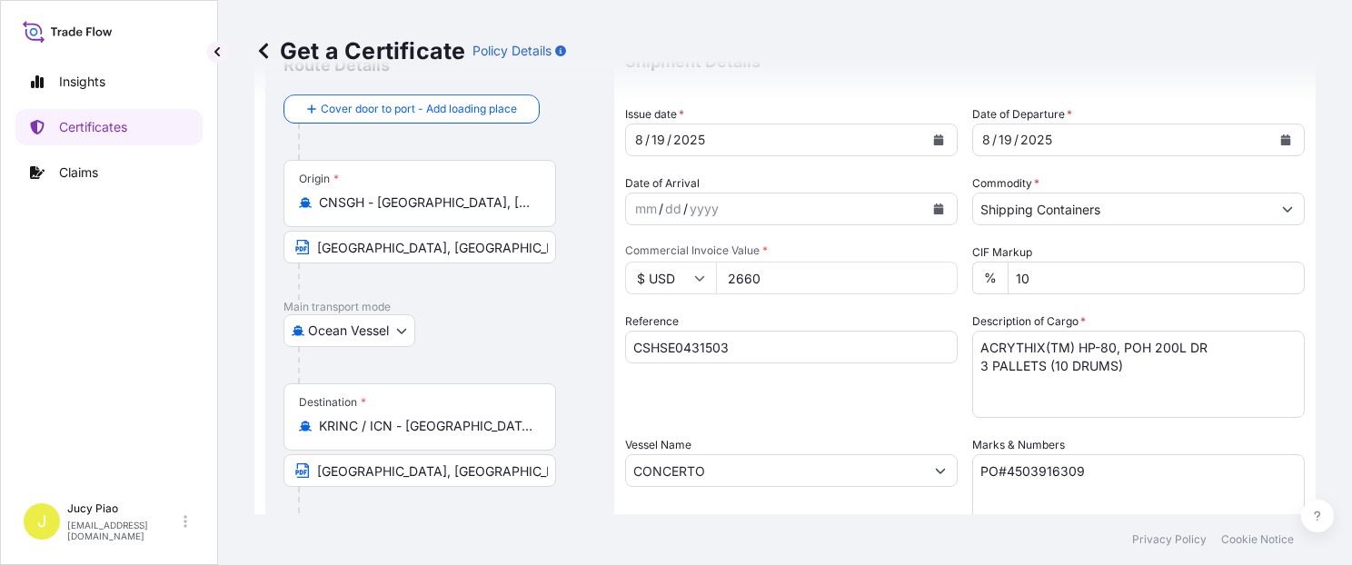
scroll to position [154, 0]
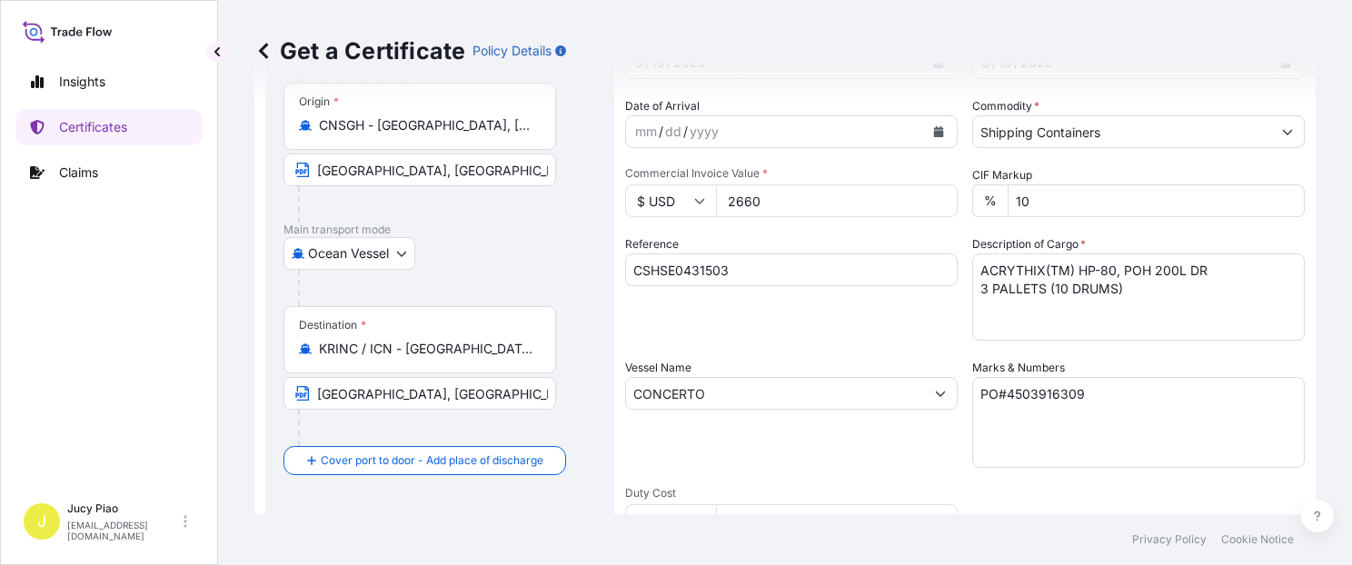
click at [872, 427] on div "Vessel Name CONCERTO" at bounding box center [791, 413] width 332 height 109
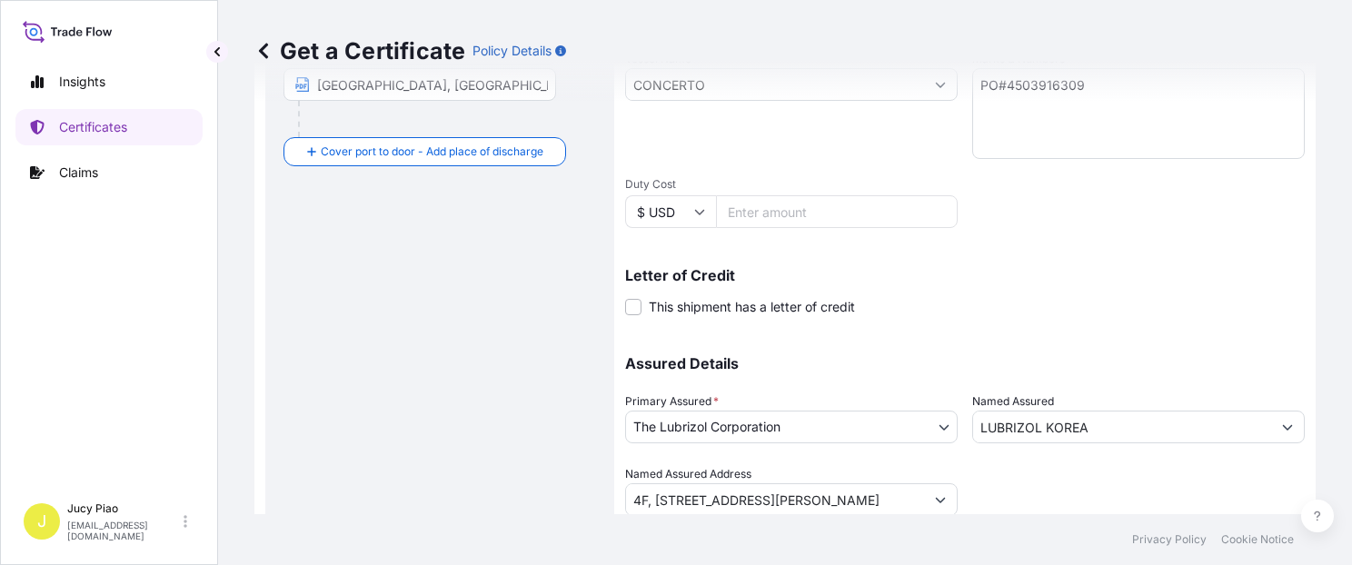
scroll to position [513, 0]
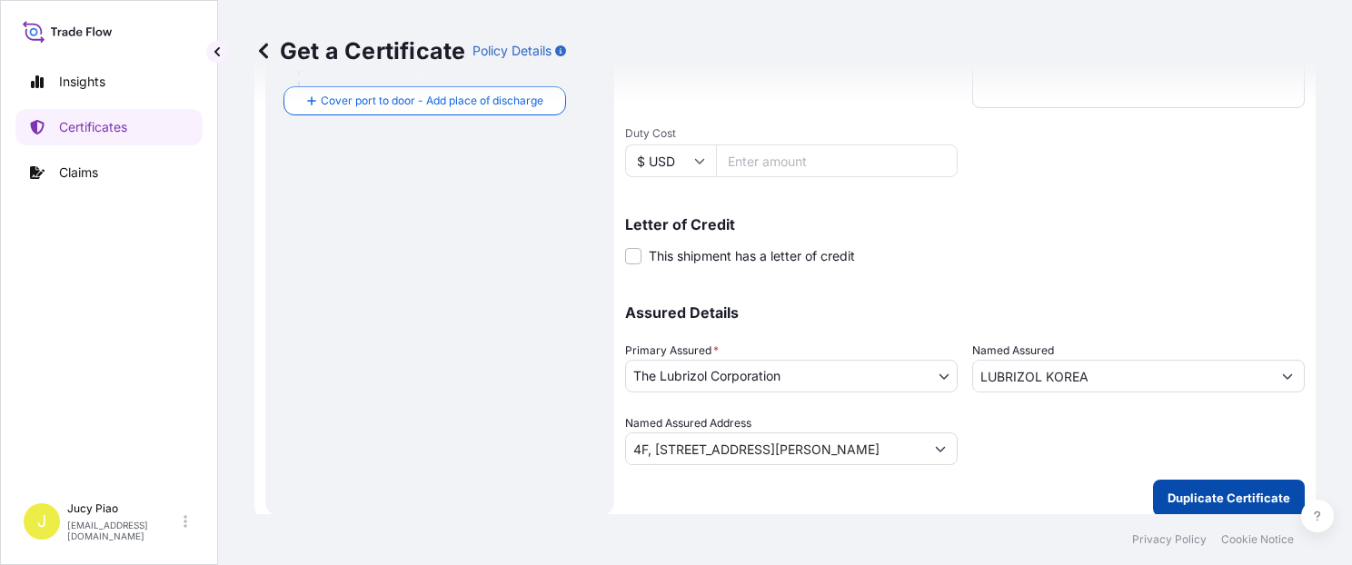
click at [1238, 497] on p "Duplicate Certificate" at bounding box center [1228, 498] width 123 height 18
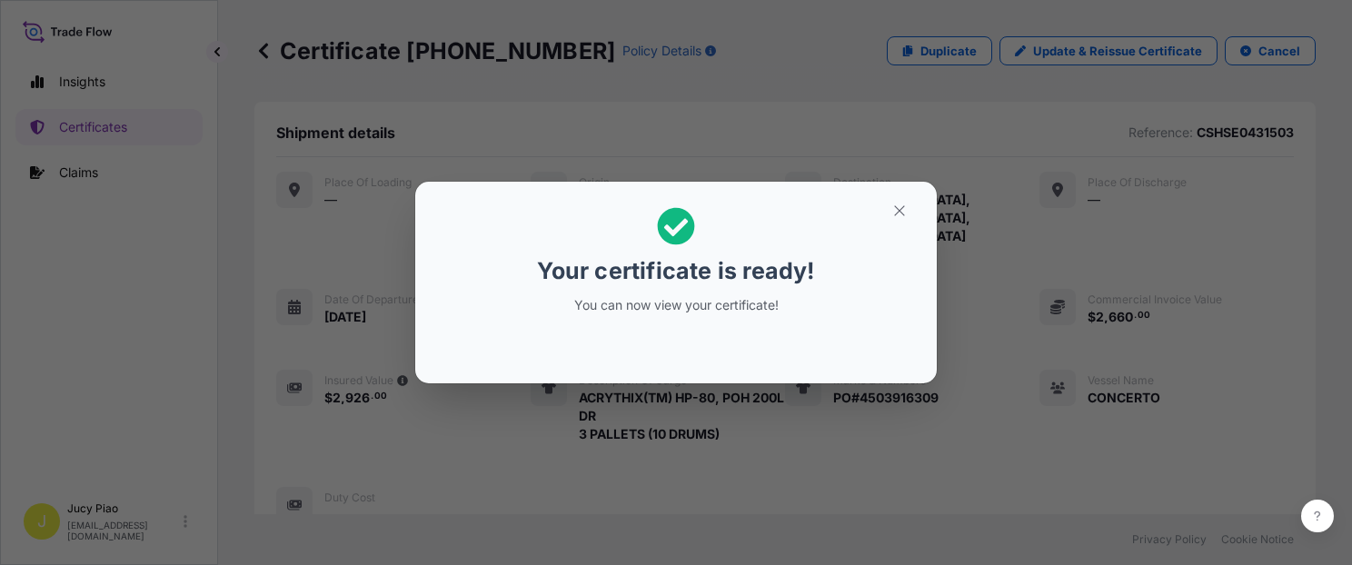
click at [896, 211] on icon "button" at bounding box center [899, 211] width 16 height 16
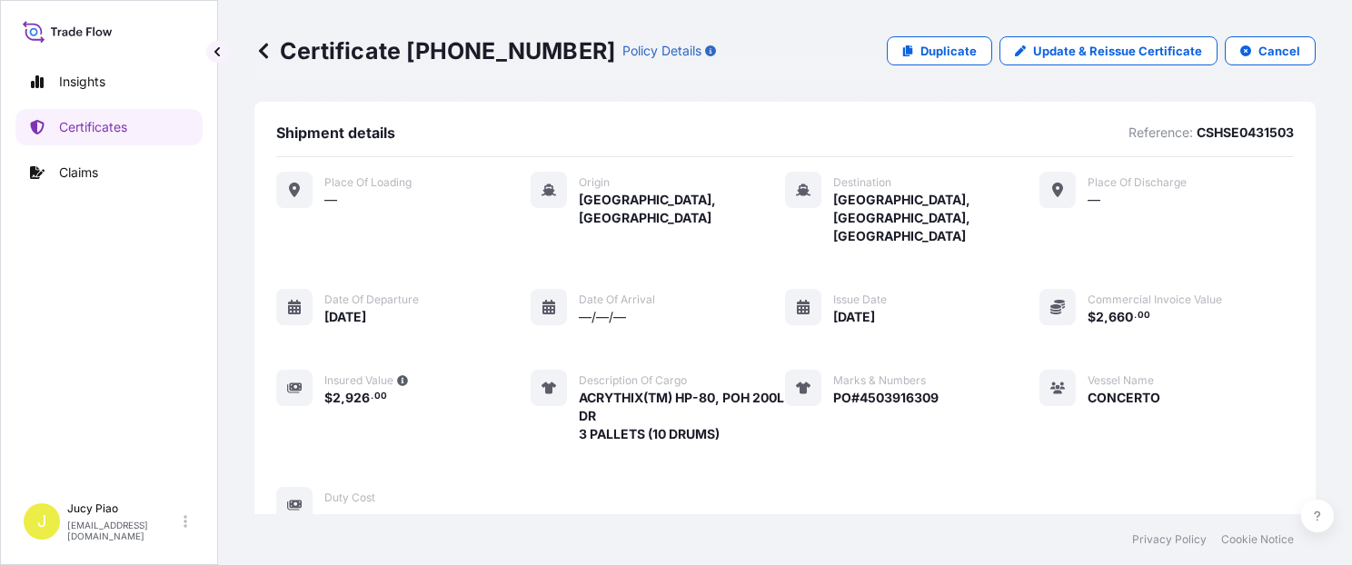
click at [983, 379] on div "Place of Loading — Origin [GEOGRAPHIC_DATA], [GEOGRAPHIC_DATA] Destination [GEO…" at bounding box center [784, 348] width 1017 height 352
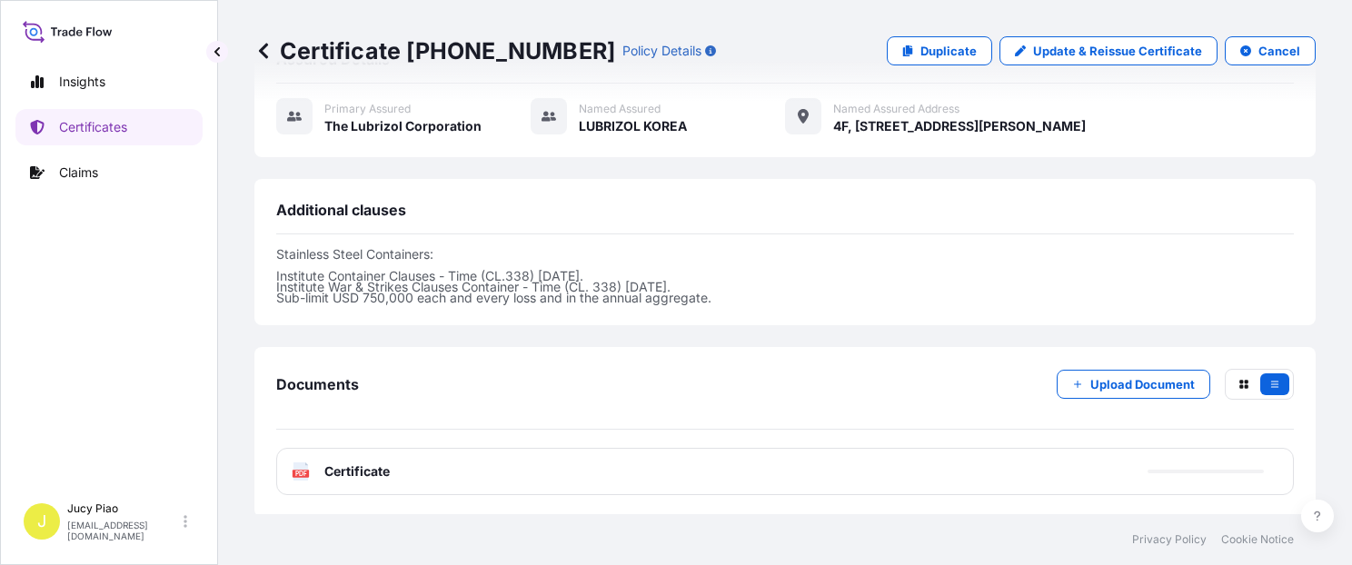
scroll to position [612, 0]
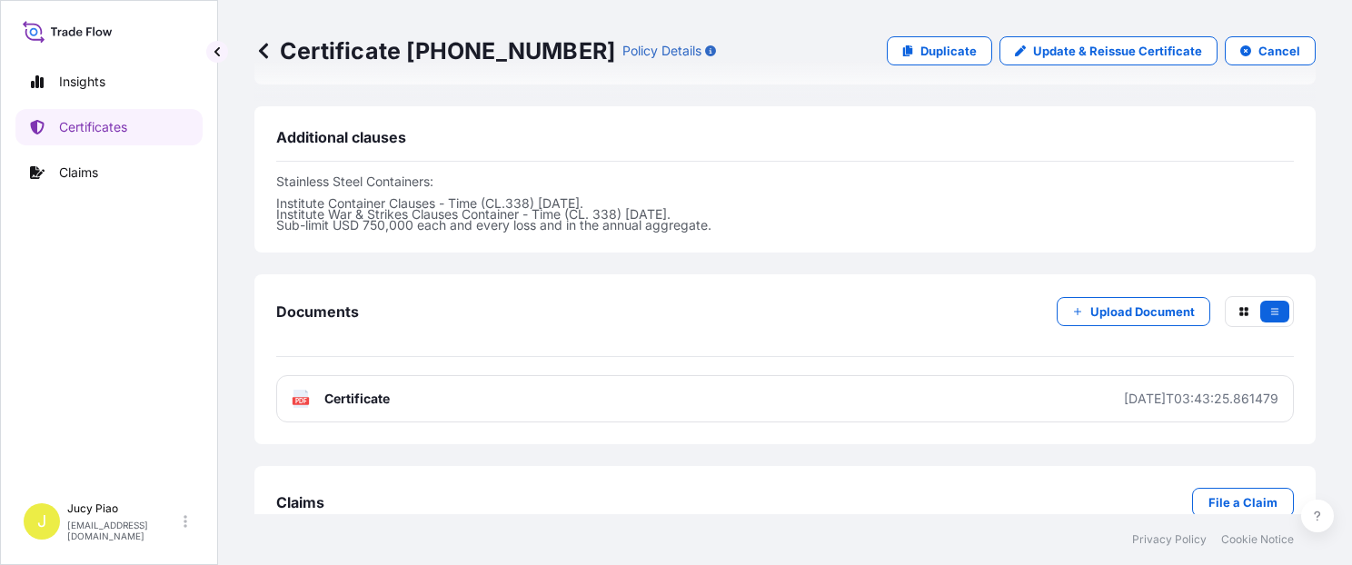
click at [975, 375] on link "PDF Certificate [DATE]T03:43:25.861479" at bounding box center [784, 398] width 1017 height 47
click at [98, 135] on p "Certificates" at bounding box center [93, 127] width 68 height 18
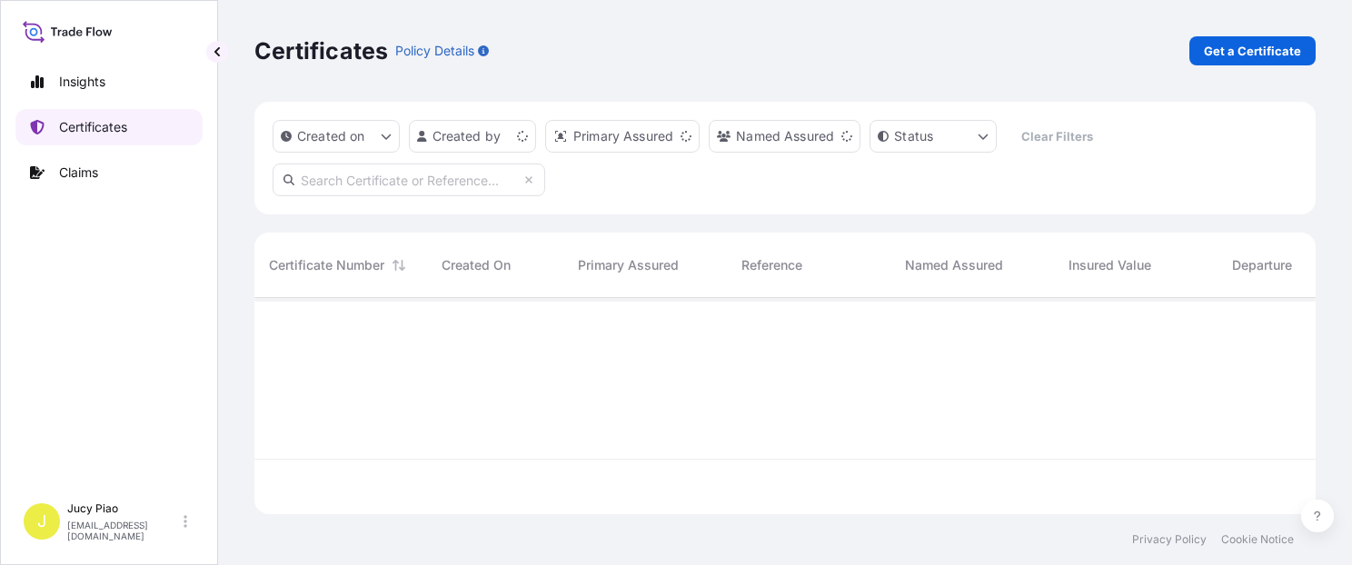
scroll to position [213, 1046]
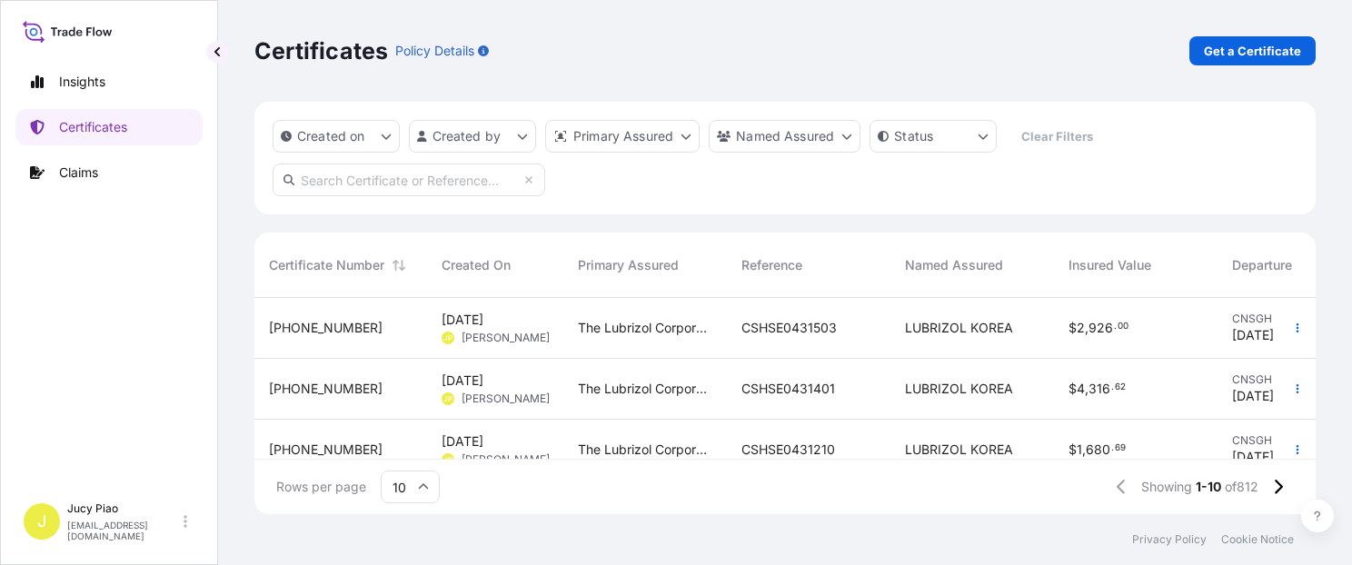
click at [1013, 69] on div "Certificates Policy Details Get a Certificate" at bounding box center [784, 51] width 1061 height 102
click at [1153, 72] on div "Certificates Policy Details Get a Certificate" at bounding box center [784, 51] width 1061 height 102
click at [1232, 51] on p "Get a Certificate" at bounding box center [1251, 51] width 97 height 18
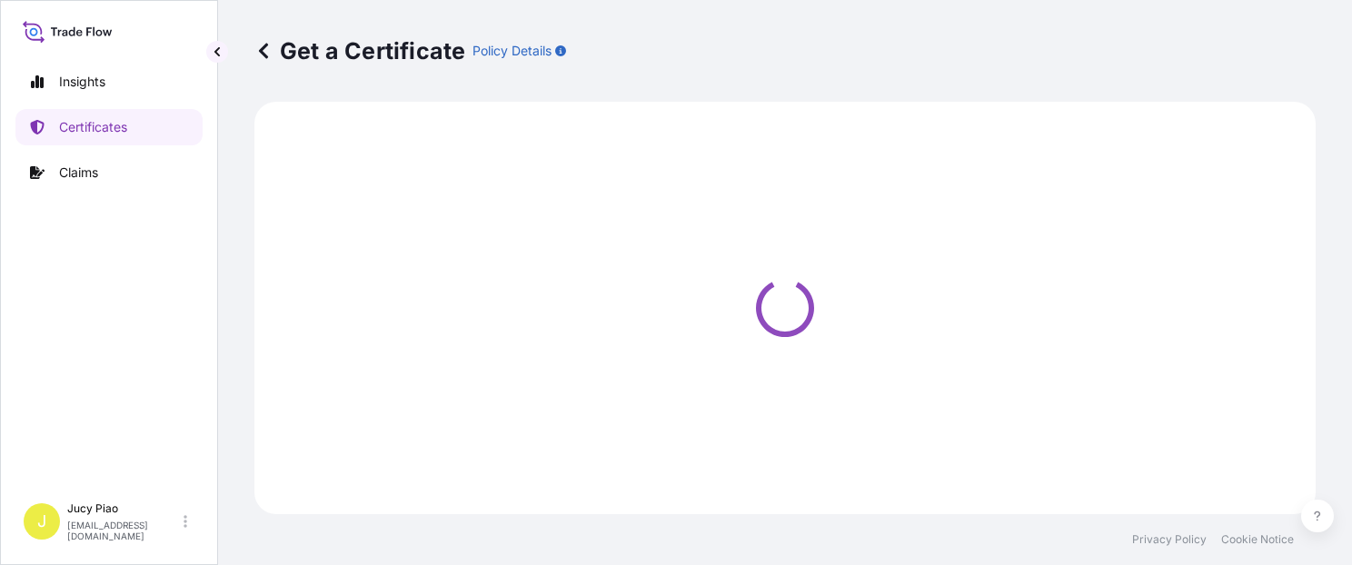
select select "Barge"
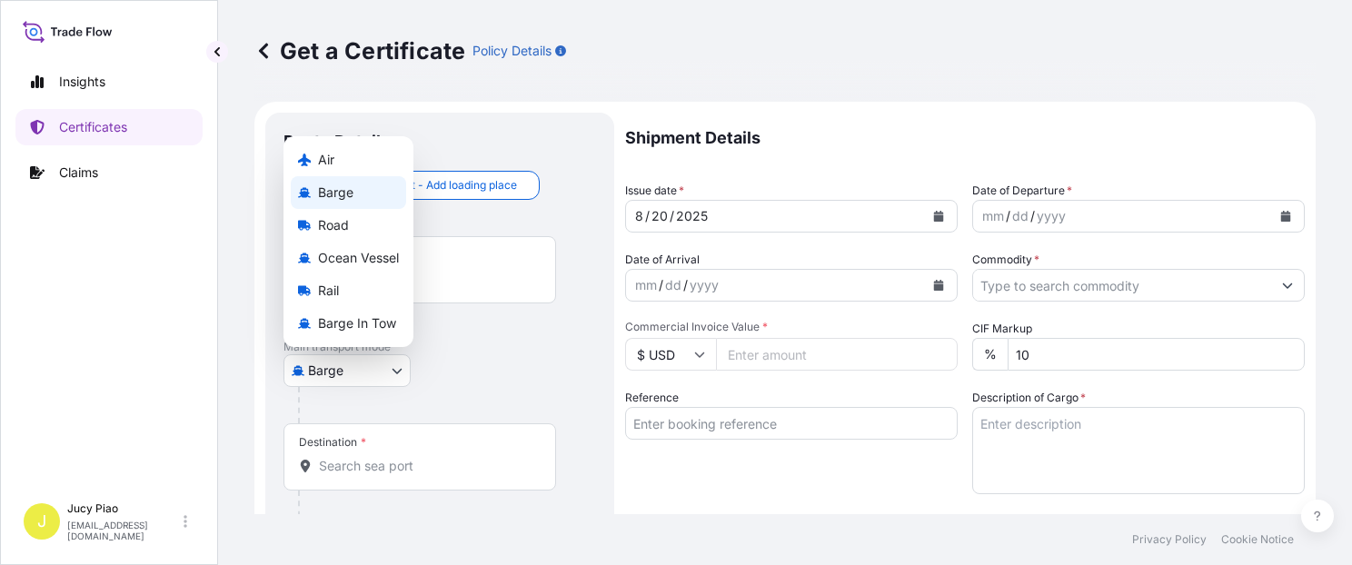
click at [329, 371] on body "Insights Certificates Claims J Jucy Piao [EMAIL_ADDRESS][DOMAIN_NAME] Get a Cer…" at bounding box center [676, 282] width 1352 height 565
click at [381, 262] on span "Ocean Vessel" at bounding box center [358, 258] width 81 height 18
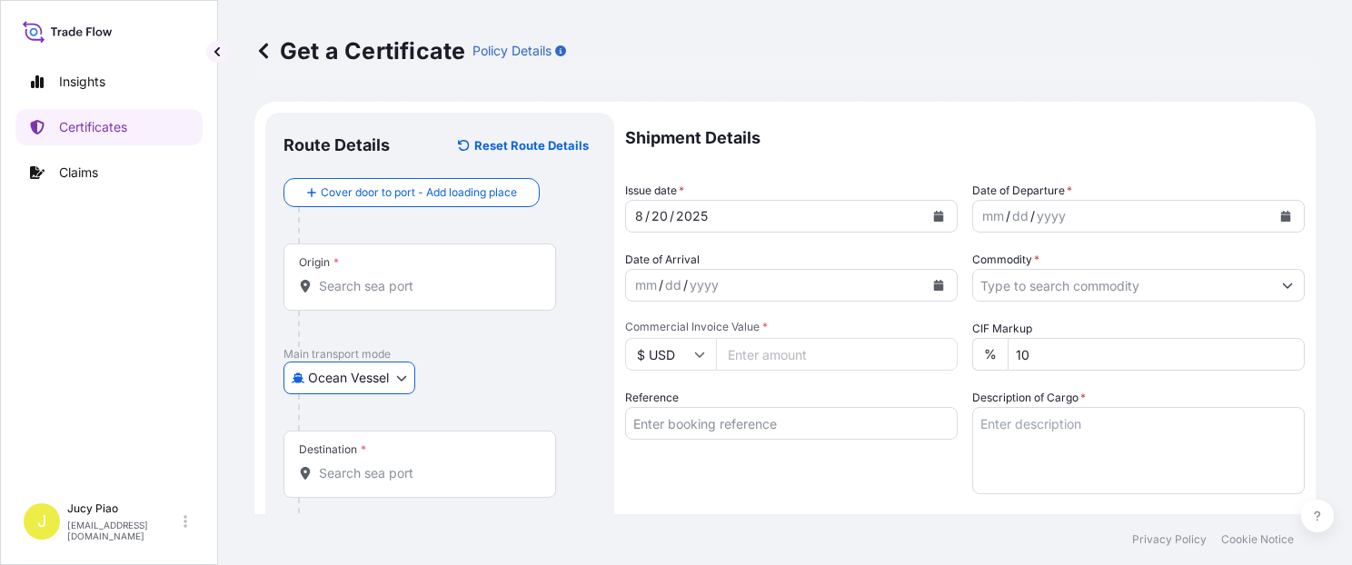
click at [486, 376] on div "Ocean Vessel Air Barge Road Ocean Vessel Rail Barge in [GEOGRAPHIC_DATA]" at bounding box center [439, 377] width 312 height 33
click at [543, 390] on div "Ocean Vessel Air Barge Road Ocean Vessel Rail Barge in [GEOGRAPHIC_DATA]" at bounding box center [439, 377] width 312 height 33
click at [512, 398] on div at bounding box center [447, 412] width 298 height 36
click at [679, 427] on input "Reference" at bounding box center [791, 423] width 332 height 33
paste input "CSHSE0430878"
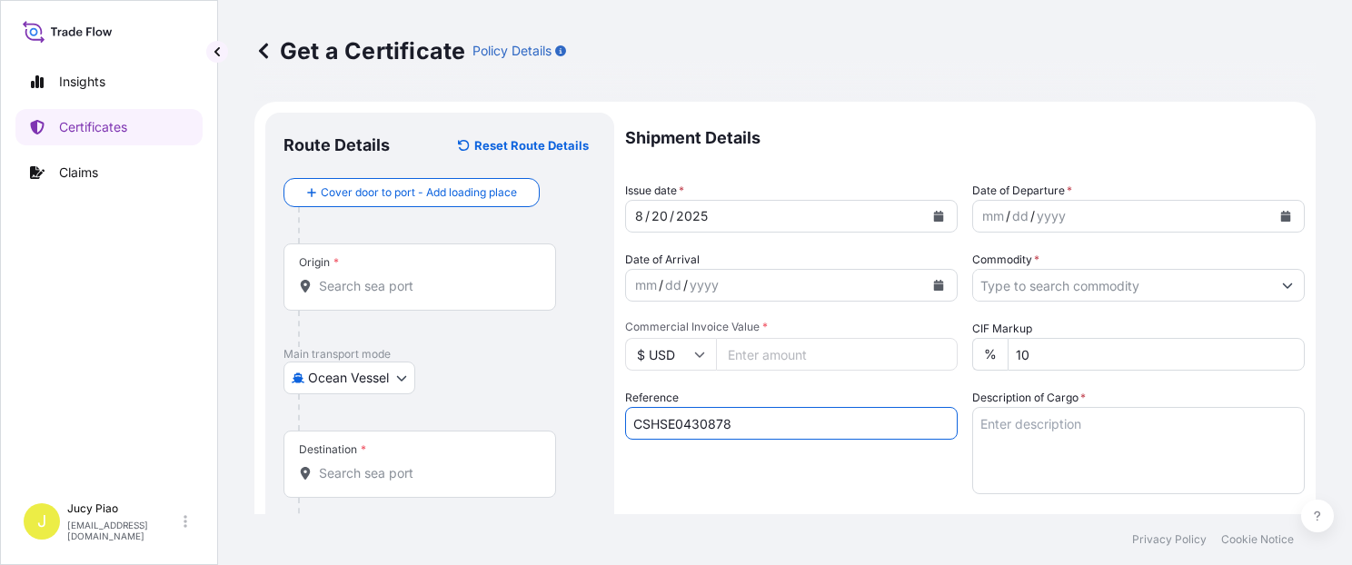
type input "CSHSE0430878"
click at [725, 490] on div "Reference CSHSE0430878" at bounding box center [791, 441] width 332 height 105
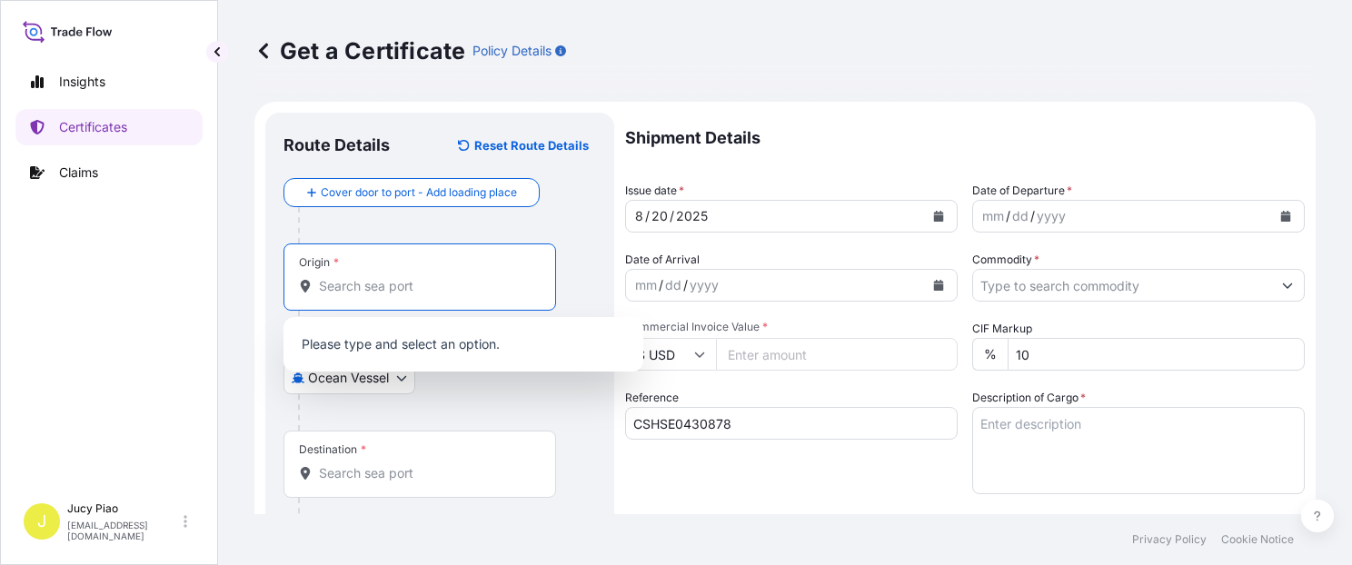
click at [413, 288] on input "Origin *" at bounding box center [426, 286] width 214 height 18
paste input "[GEOGRAPHIC_DATA]"
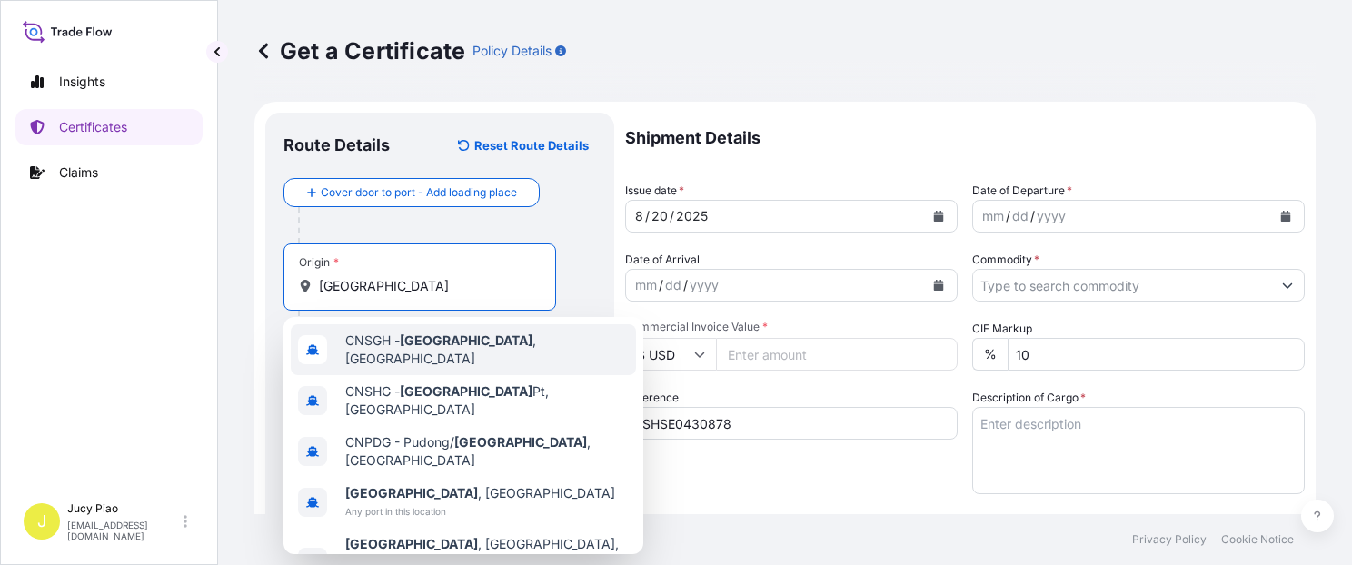
click at [403, 354] on span "CNSGH - [GEOGRAPHIC_DATA] , [GEOGRAPHIC_DATA]" at bounding box center [486, 350] width 283 height 36
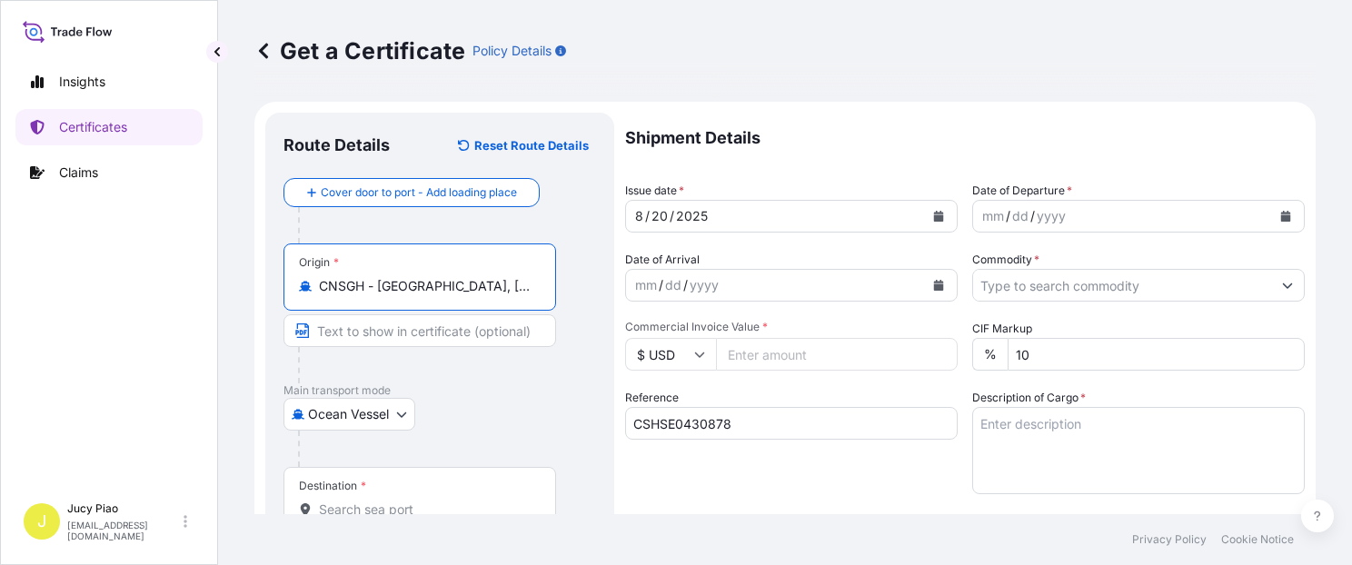
drag, startPoint x: 381, startPoint y: 288, endPoint x: 505, endPoint y: 290, distance: 124.4
click at [505, 290] on input "CNSGH - [GEOGRAPHIC_DATA], [GEOGRAPHIC_DATA]" at bounding box center [426, 286] width 214 height 18
type input "CNSGH - [GEOGRAPHIC_DATA], [GEOGRAPHIC_DATA]"
click at [378, 332] on input "Text to appear on certificate" at bounding box center [419, 330] width 272 height 33
paste input "[GEOGRAPHIC_DATA], [GEOGRAPHIC_DATA]"
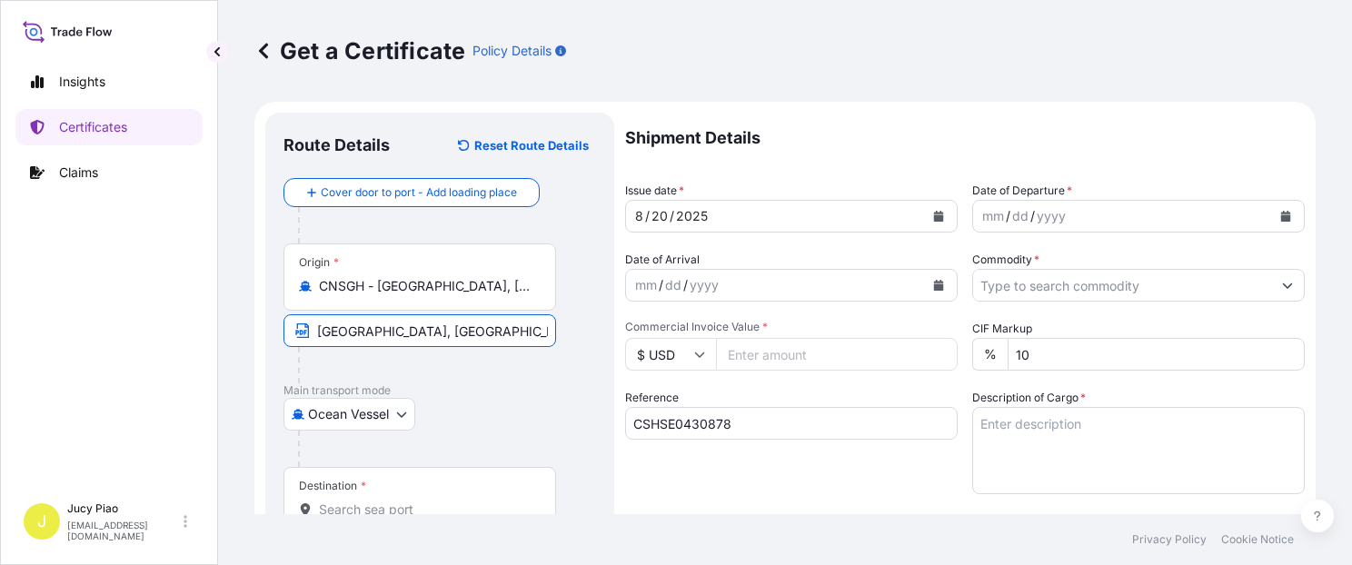
type input "[GEOGRAPHIC_DATA], [GEOGRAPHIC_DATA]"
click at [545, 390] on p "Main transport mode" at bounding box center [439, 390] width 312 height 15
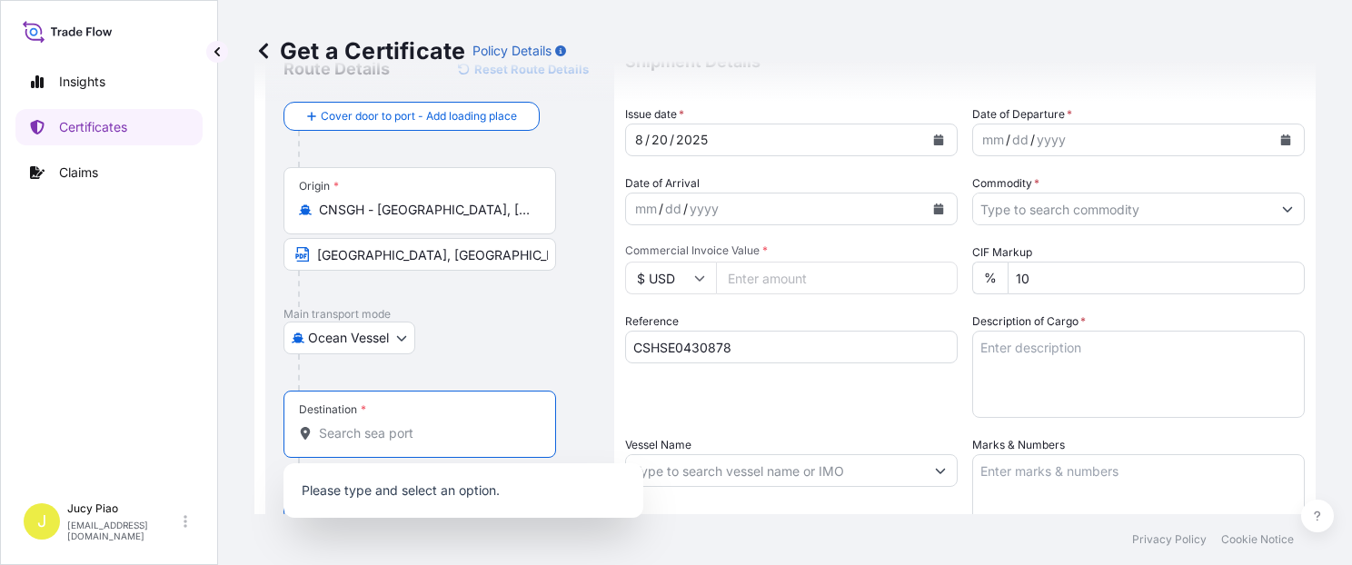
click at [403, 431] on input "Destination *" at bounding box center [426, 433] width 214 height 18
paste input "[GEOGRAPHIC_DATA], [GEOGRAPHIC_DATA]"
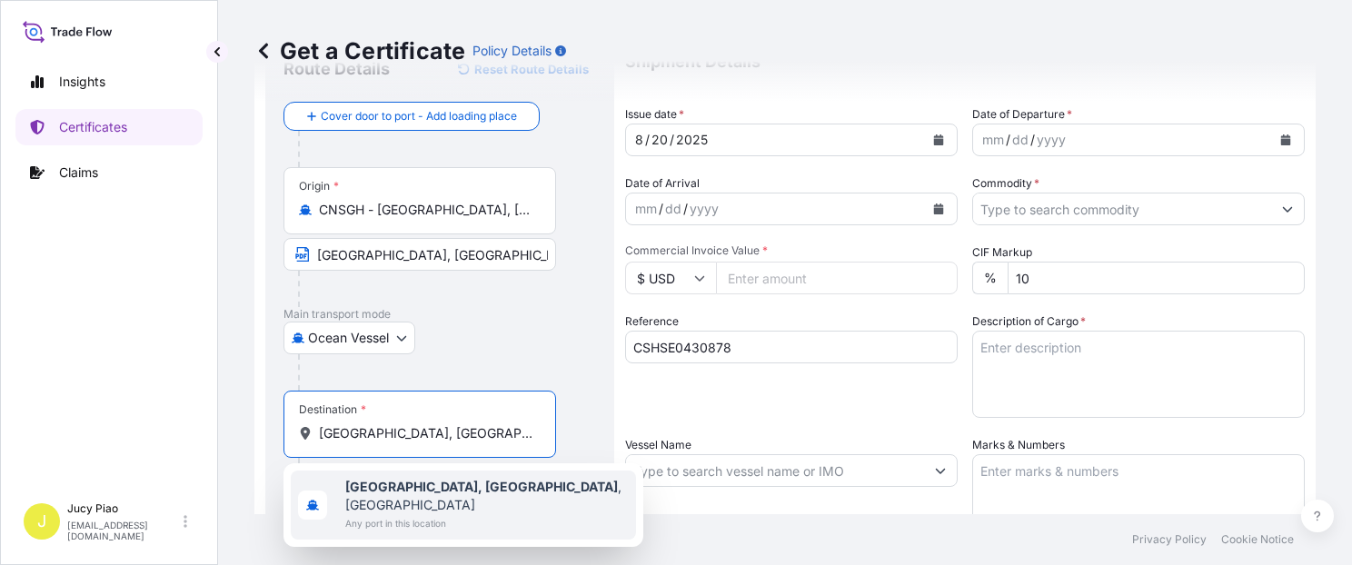
click at [451, 514] on span "Any port in this location" at bounding box center [486, 523] width 283 height 18
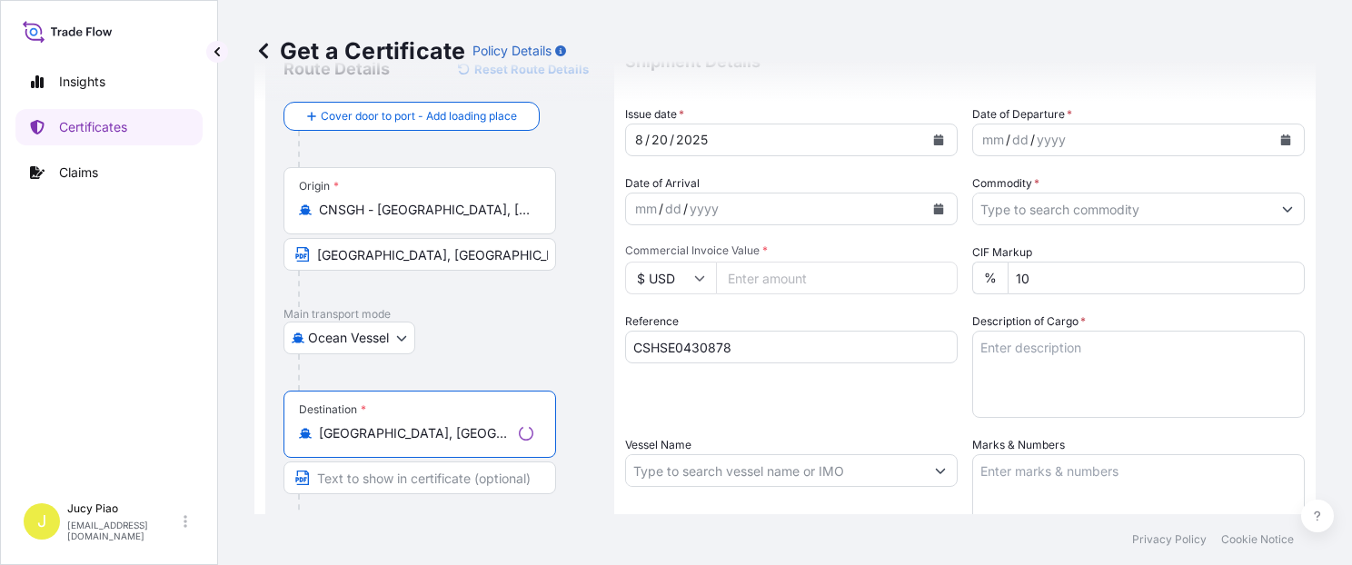
type input "[GEOGRAPHIC_DATA], [GEOGRAPHIC_DATA], [GEOGRAPHIC_DATA]"
click at [404, 480] on input "Text to appear on certificate" at bounding box center [419, 477] width 272 height 33
paste input "[GEOGRAPHIC_DATA], [GEOGRAPHIC_DATA]"
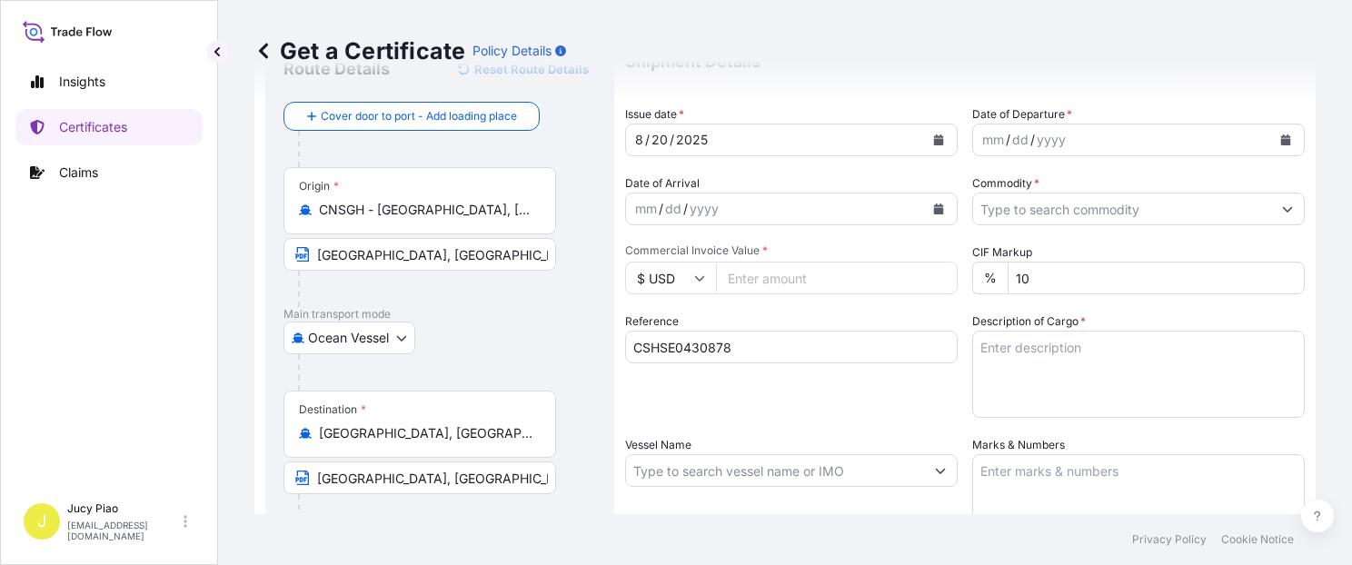
click at [738, 414] on div "Reference CSHSE0430878" at bounding box center [791, 364] width 332 height 105
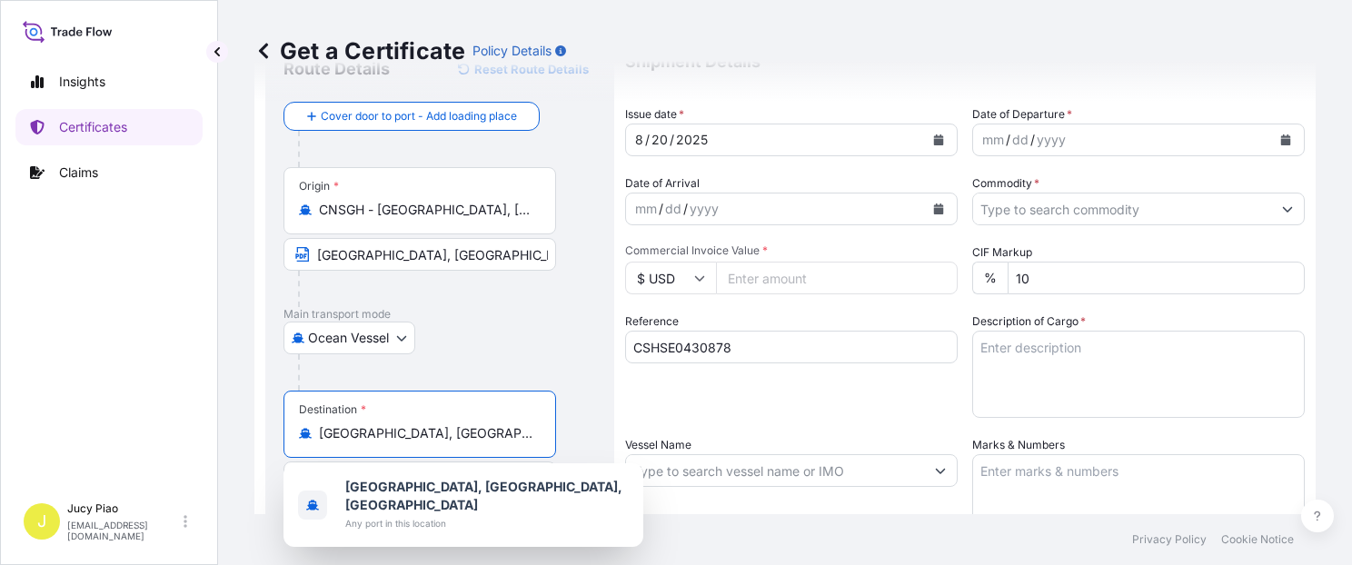
drag, startPoint x: 482, startPoint y: 433, endPoint x: 294, endPoint y: 441, distance: 188.2
click at [292, 440] on div "Destination * [GEOGRAPHIC_DATA], [GEOGRAPHIC_DATA], [GEOGRAPHIC_DATA]" at bounding box center [419, 424] width 272 height 67
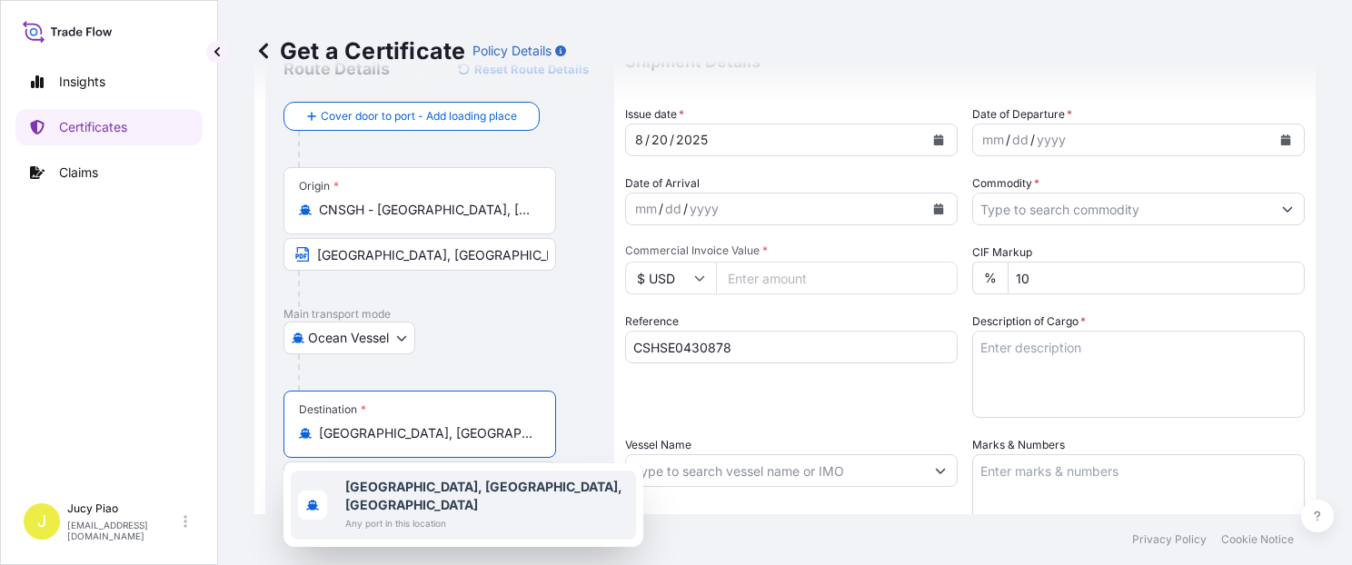
click at [555, 336] on div "Ocean Vessel Air Barge Road Ocean Vessel Rail Barge in [GEOGRAPHIC_DATA]" at bounding box center [439, 338] width 312 height 33
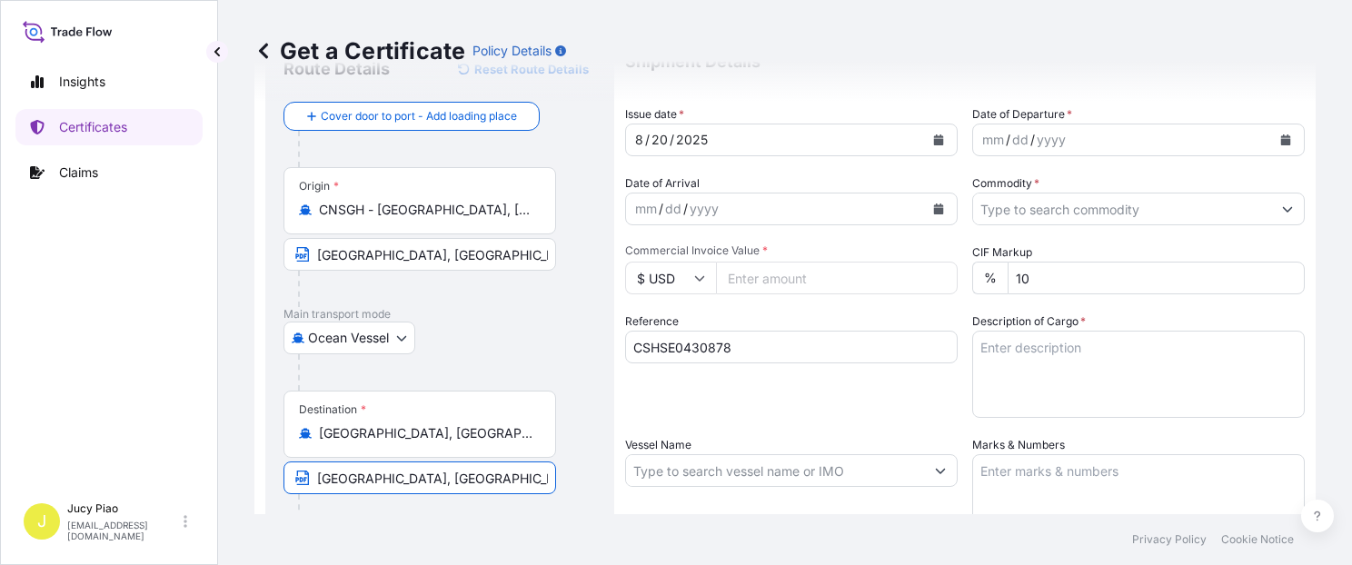
drag, startPoint x: 491, startPoint y: 482, endPoint x: 294, endPoint y: 472, distance: 197.4
click at [294, 472] on span "[GEOGRAPHIC_DATA], [GEOGRAPHIC_DATA]" at bounding box center [419, 477] width 272 height 33
paste input "[GEOGRAPHIC_DATA], [GEOGRAPHIC_DATA], [GEOGRAPHIC_DATA]"
type input "[GEOGRAPHIC_DATA], [GEOGRAPHIC_DATA], [GEOGRAPHIC_DATA]"
click at [528, 343] on div "Ocean Vessel Air Barge Road Ocean Vessel Rail Barge in [GEOGRAPHIC_DATA]" at bounding box center [439, 338] width 312 height 33
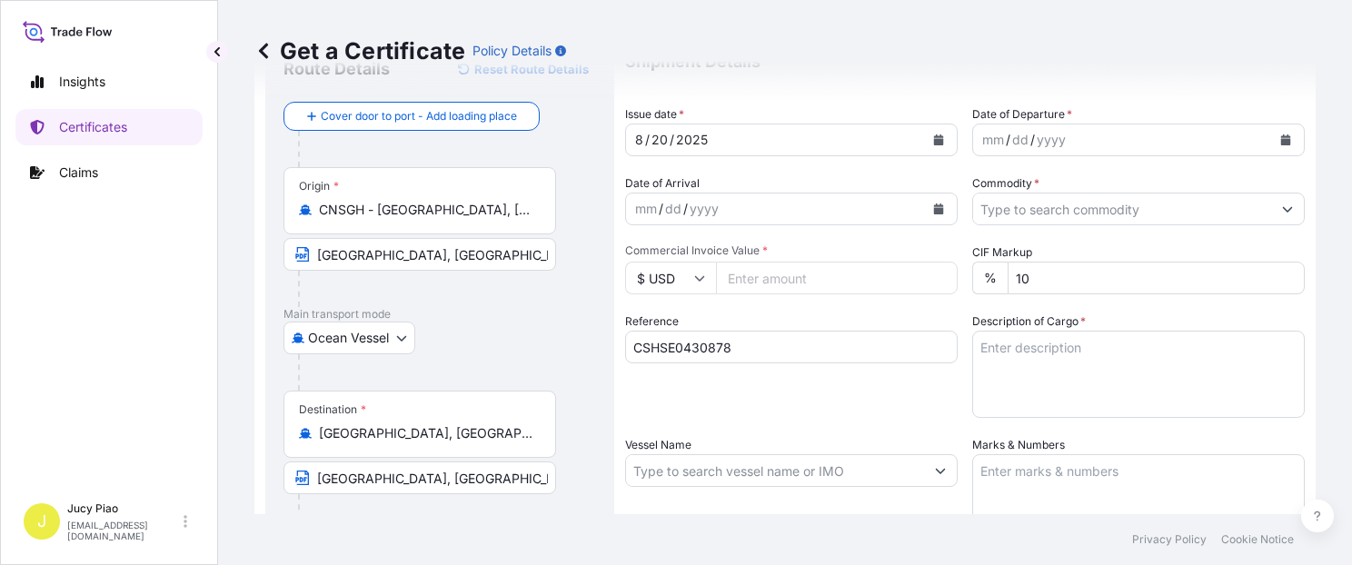
click at [652, 134] on div "20" at bounding box center [659, 140] width 20 height 22
click at [656, 135] on div "20" at bounding box center [659, 140] width 20 height 22
click at [985, 140] on div "mm" at bounding box center [992, 140] width 25 height 22
click at [1023, 202] on input "Commodity *" at bounding box center [1122, 209] width 298 height 33
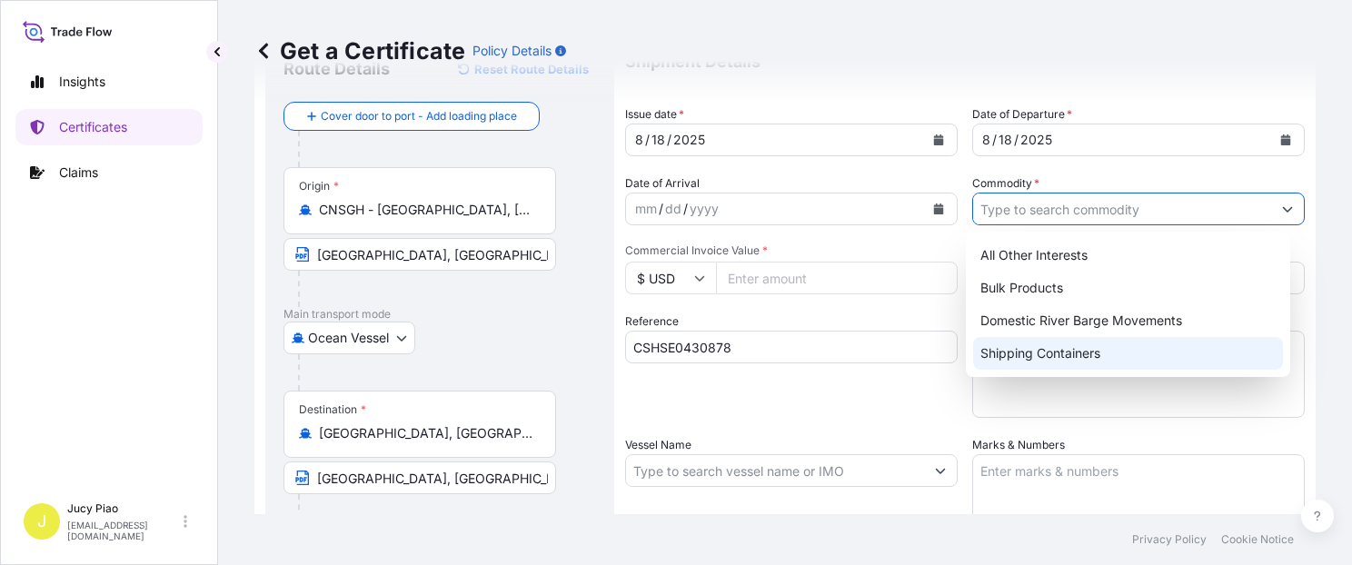
click at [1012, 358] on div "Shipping Containers" at bounding box center [1128, 353] width 310 height 33
type input "Shipping Containers"
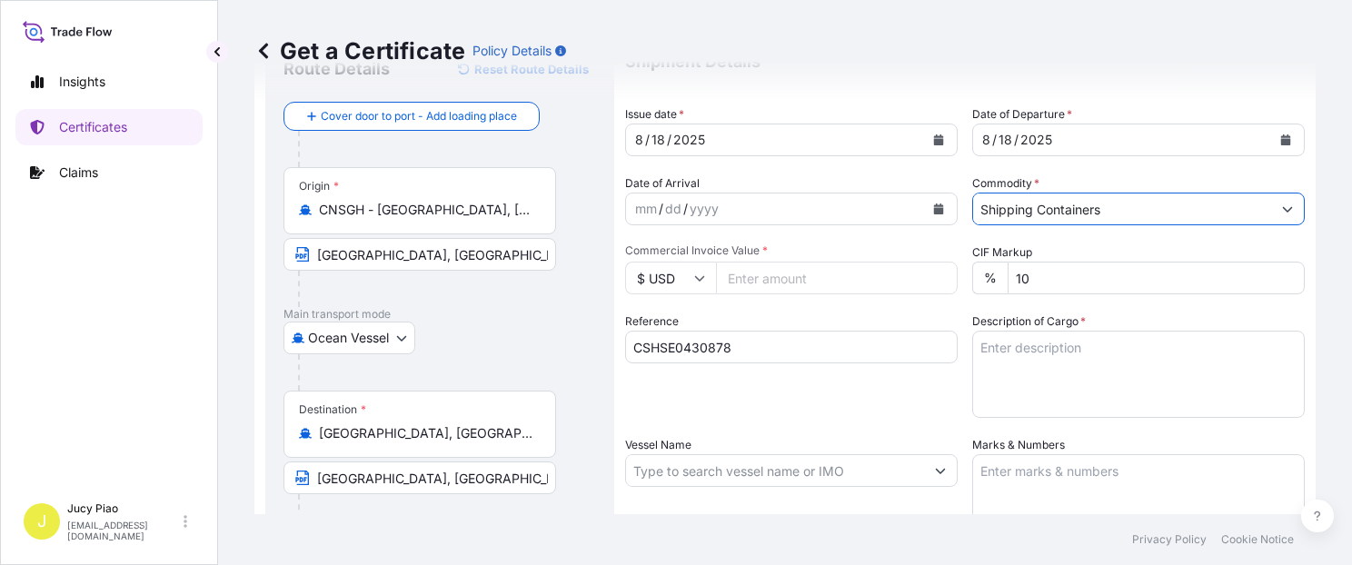
click at [776, 278] on input "Commercial Invoice Value *" at bounding box center [837, 278] width 242 height 33
type input "3382"
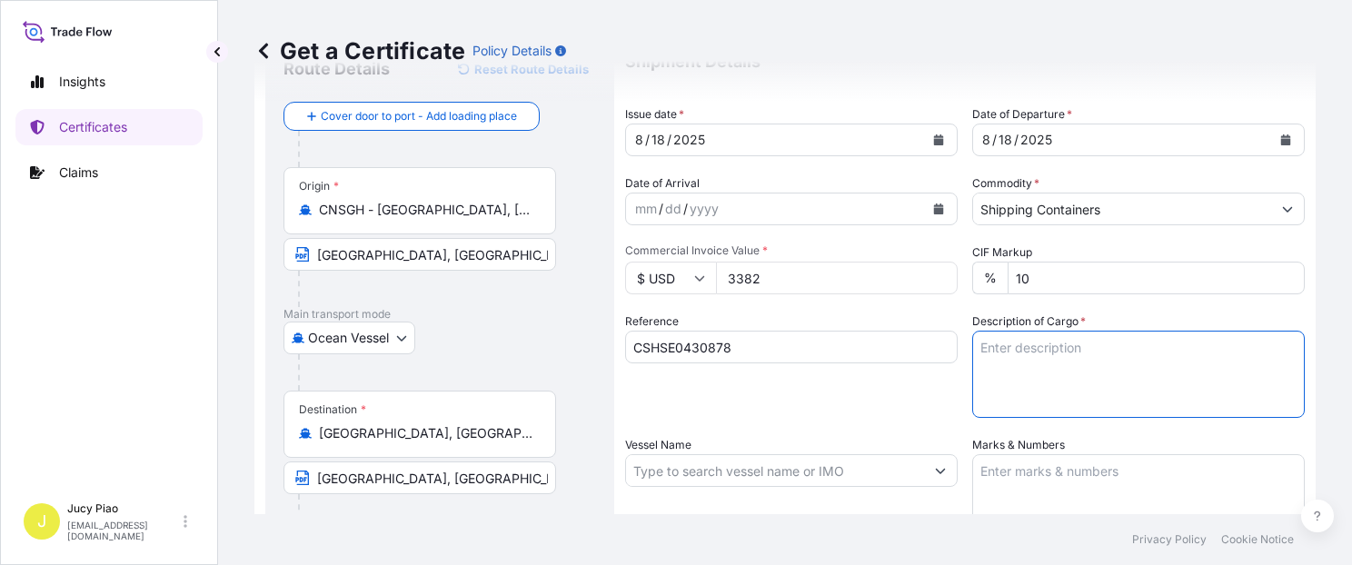
click at [1112, 384] on textarea "Description of Cargo *" at bounding box center [1138, 374] width 332 height 87
type textarea "v"
paste textarea "THERMOPLASTIC POLYURETHANE ESDEX(TM) 565 UN, PE FOIL BAG 1 PACKAGE (20 BAGS)"
type textarea "THERMOPLASTIC POLYURETHANE ESDEX(TM) 565 UN, PE FOIL BAG 1 PACKAGE (20 BAGS)"
click at [1094, 463] on textarea "Marks & Numbers" at bounding box center [1138, 499] width 332 height 91
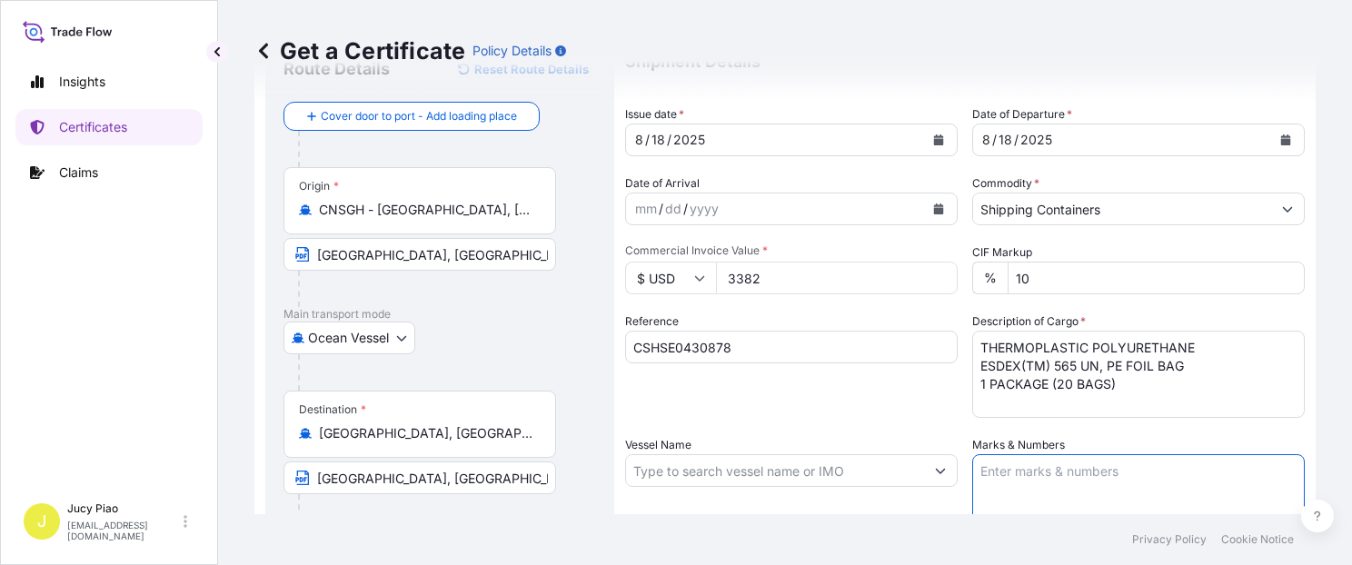
paste textarea "PO#4300753432"
type textarea "PO#4300753432"
click at [818, 401] on div "Reference CSHSE0430878" at bounding box center [791, 364] width 332 height 105
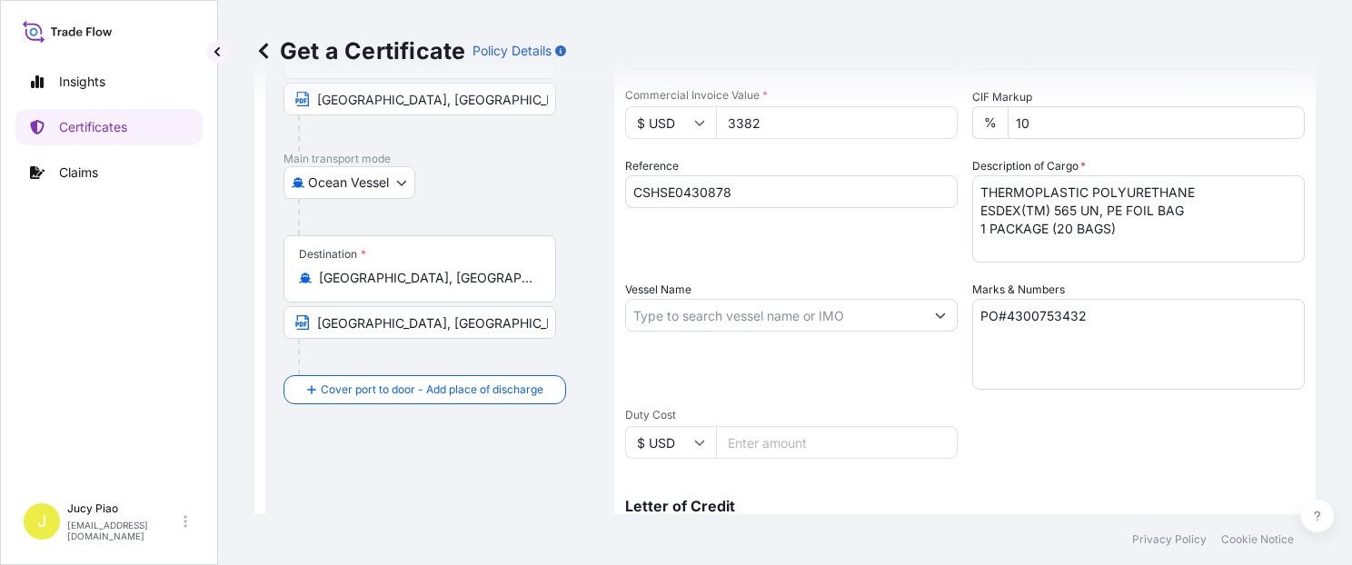
scroll to position [309, 0]
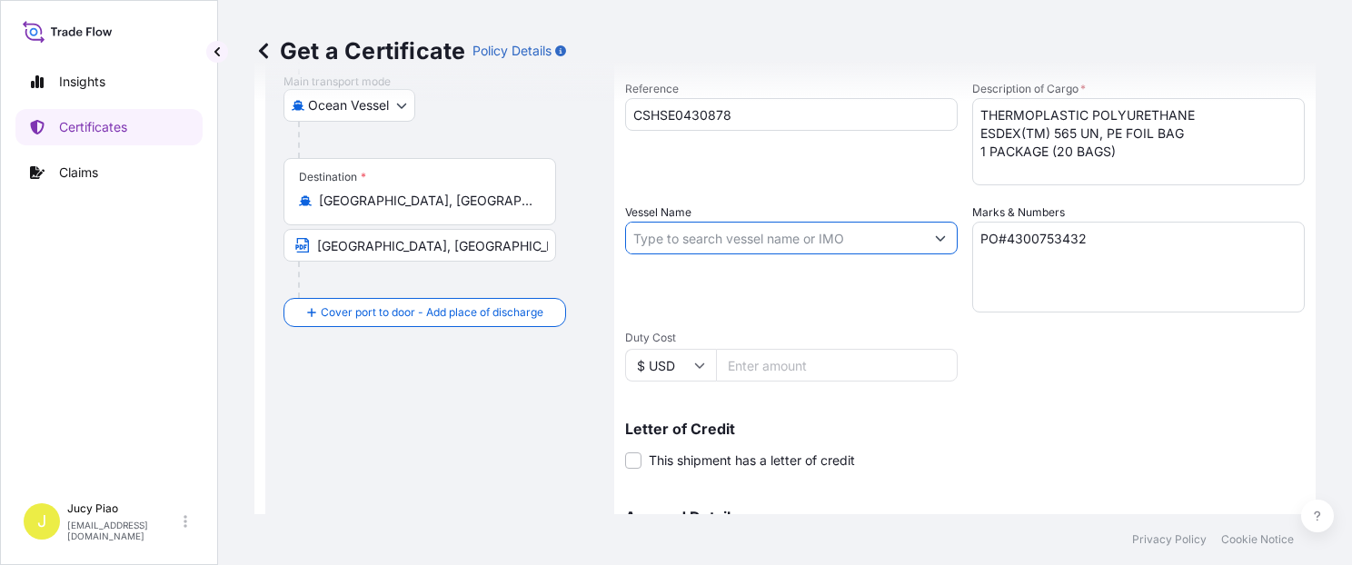
click at [711, 238] on input "Vessel Name" at bounding box center [775, 238] width 298 height 33
paste input "OOCL [GEOGRAPHIC_DATA]"
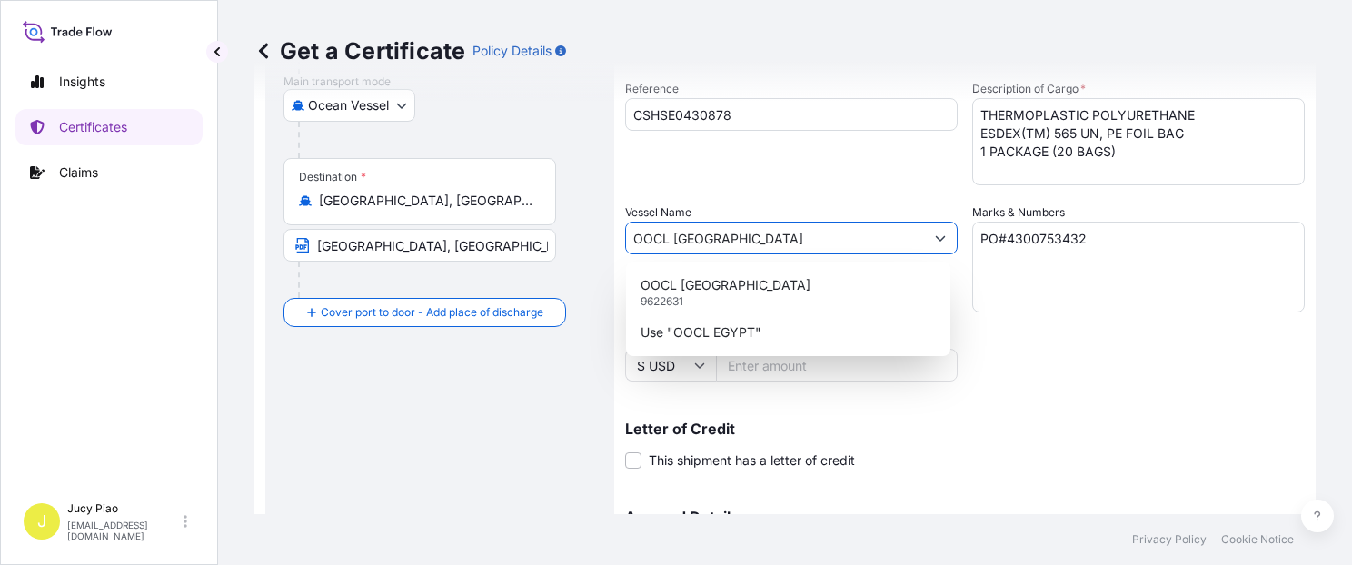
click at [721, 284] on div "OOCL EGYPT 9622631" at bounding box center [788, 292] width 310 height 47
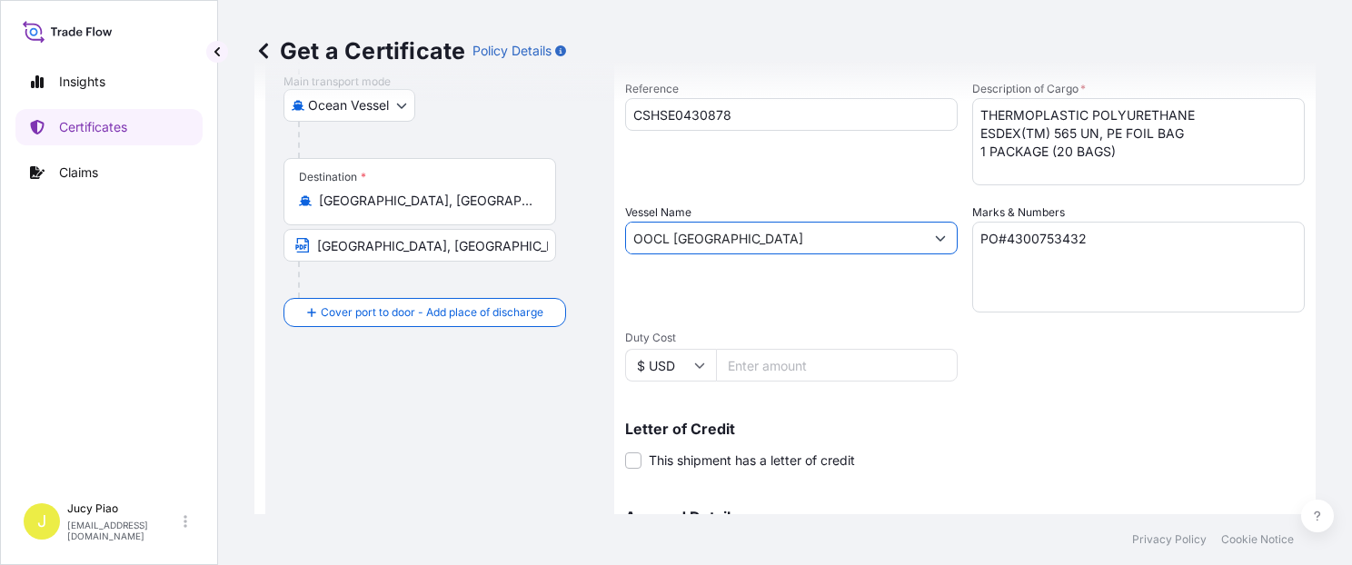
type input "OOCL [GEOGRAPHIC_DATA]"
click at [1003, 365] on div "Shipment Details Issue date * [DATE] Date of Departure * [DATE] Date of Arrival…" at bounding box center [964, 237] width 679 height 866
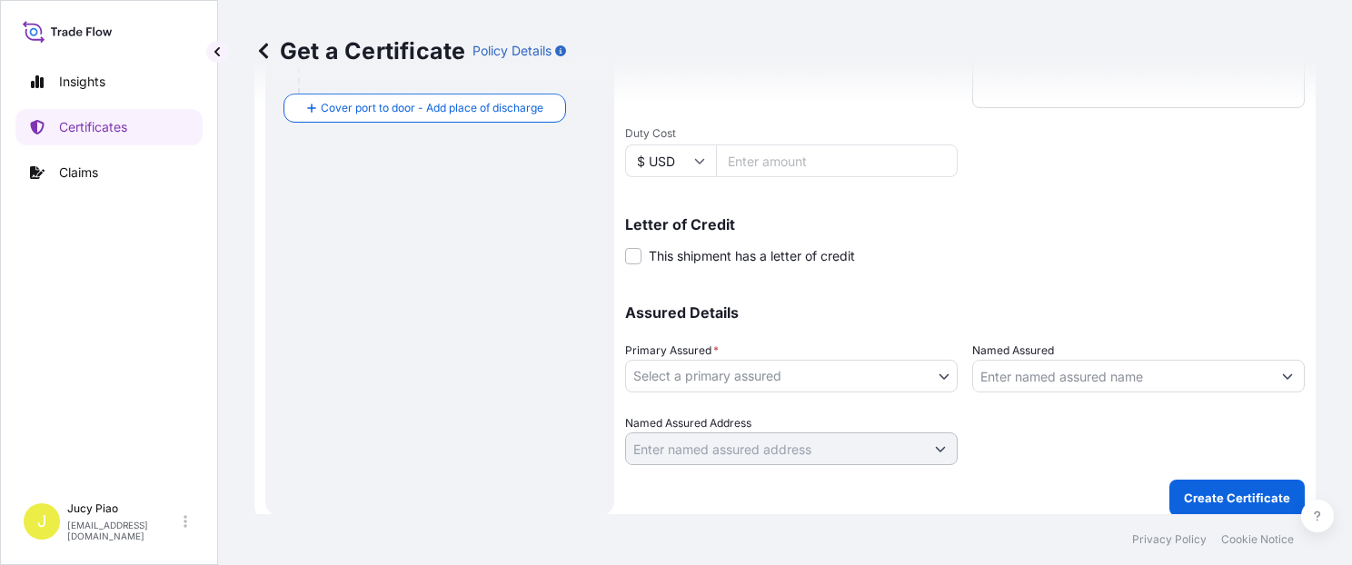
click at [803, 384] on body "0 options available. 2 options available. Insights Certificates Claims J Jucy P…" at bounding box center [676, 282] width 1352 height 565
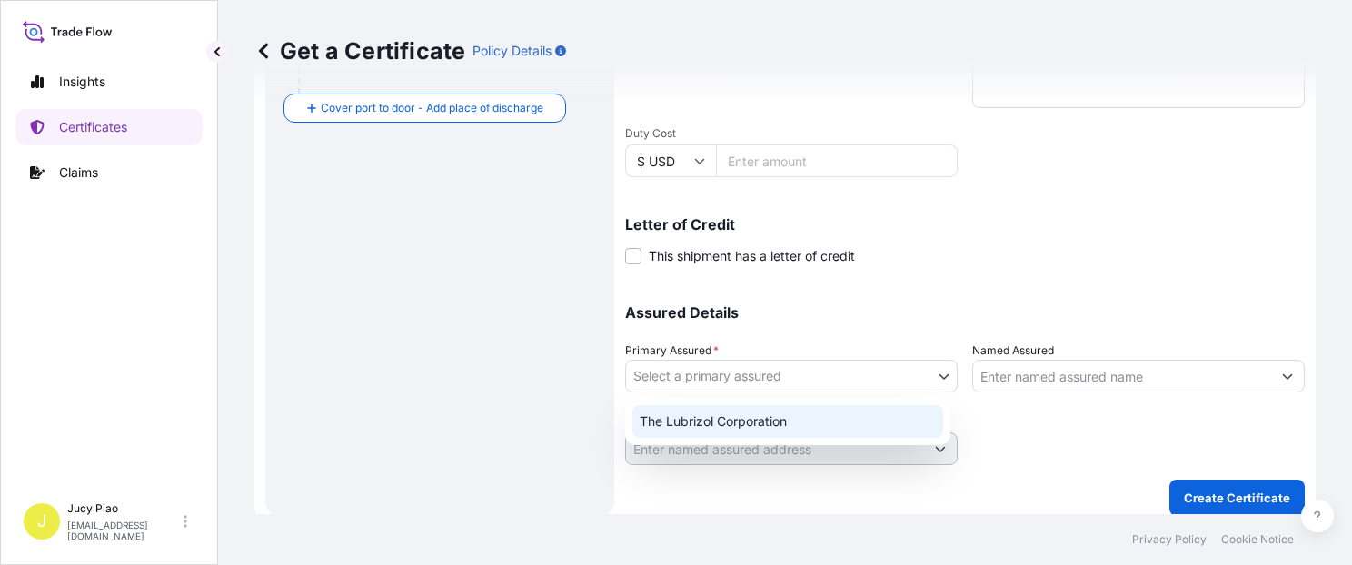
click at [735, 416] on div "The Lubrizol Corporation" at bounding box center [787, 421] width 311 height 33
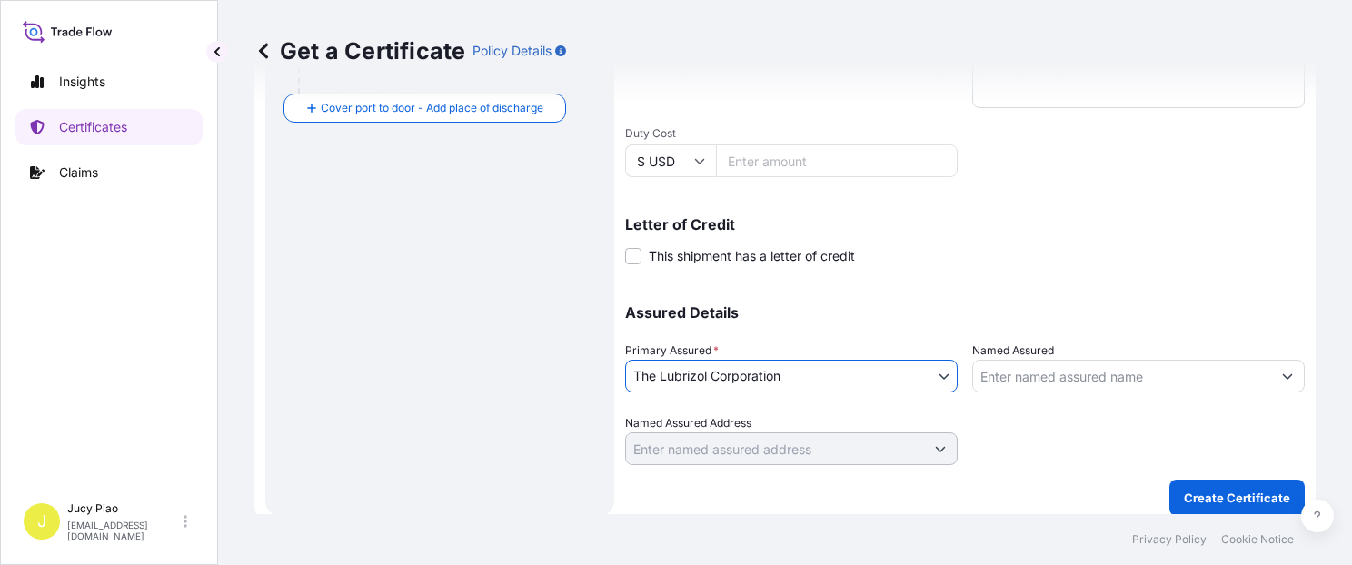
click at [1016, 378] on input "Named Assured" at bounding box center [1122, 376] width 298 height 33
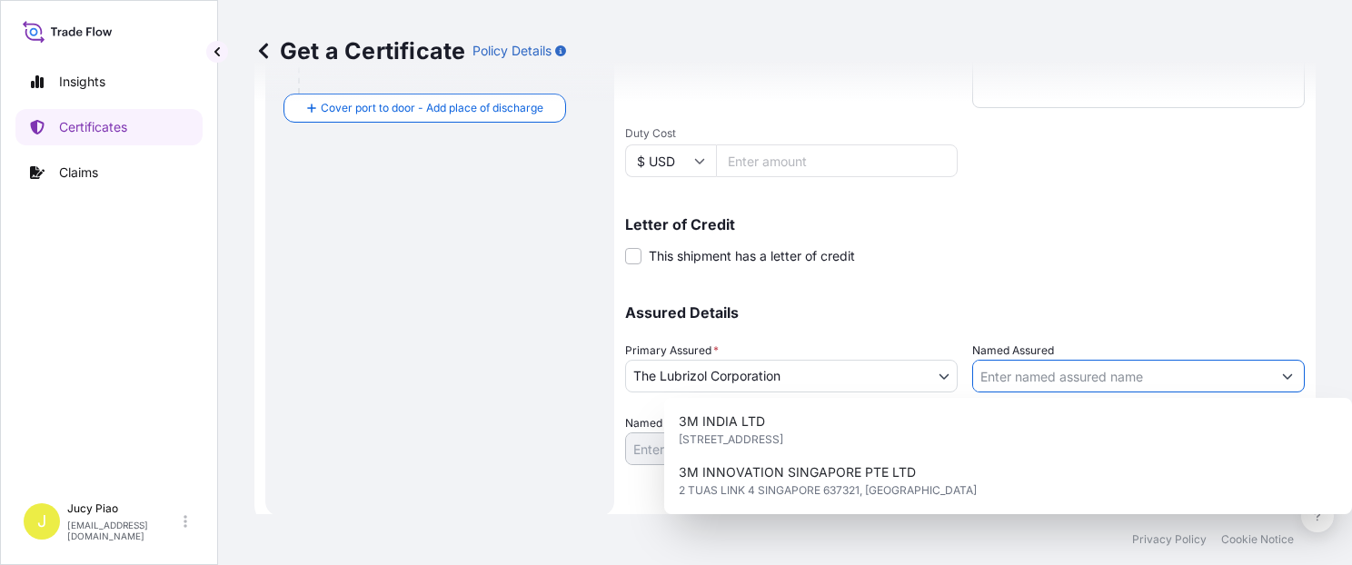
click at [1020, 376] on input "Named Assured" at bounding box center [1122, 376] width 298 height 33
paste input "LUBRIZOL ADVANCED MATERIALS, INC."
type input "LUBRIZOL ADVANCED MATERIALS, INC."
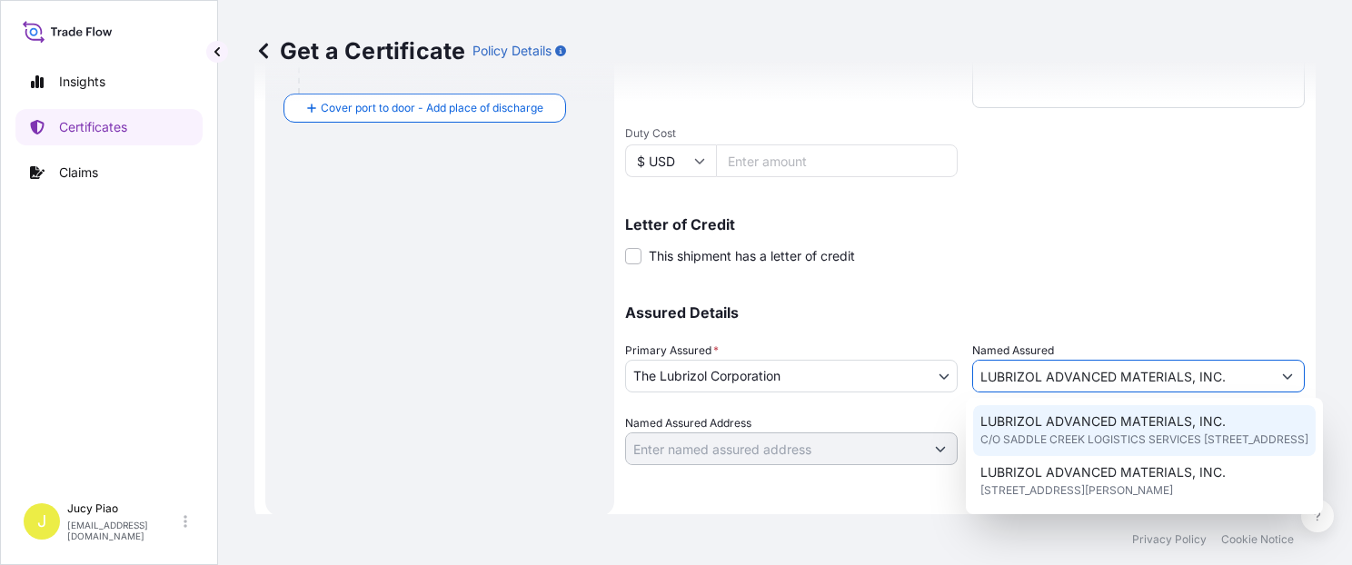
click at [1068, 444] on span "C/O SADDLE CREEK LOGISTICS SERVICES [STREET_ADDRESS]" at bounding box center [1144, 440] width 328 height 18
type input "C/O SADDLE CREEK LOGISTICS SERVICES [STREET_ADDRESS]"
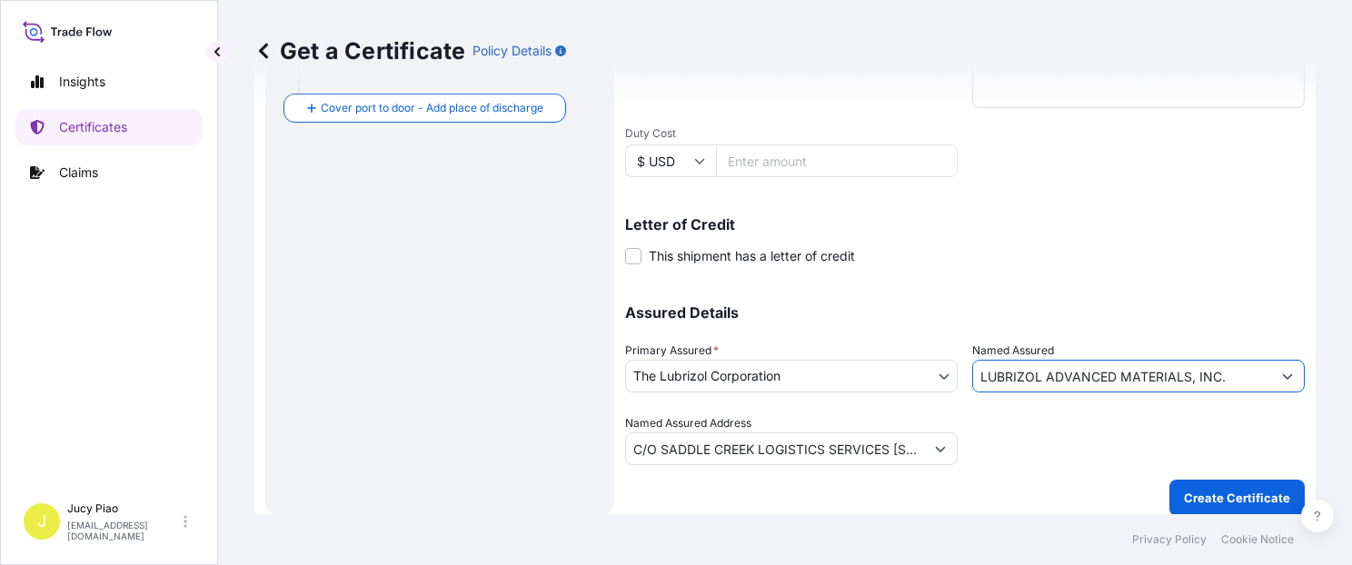
type input "LUBRIZOL ADVANCED MATERIALS, INC."
click at [1043, 441] on div at bounding box center [1138, 439] width 332 height 51
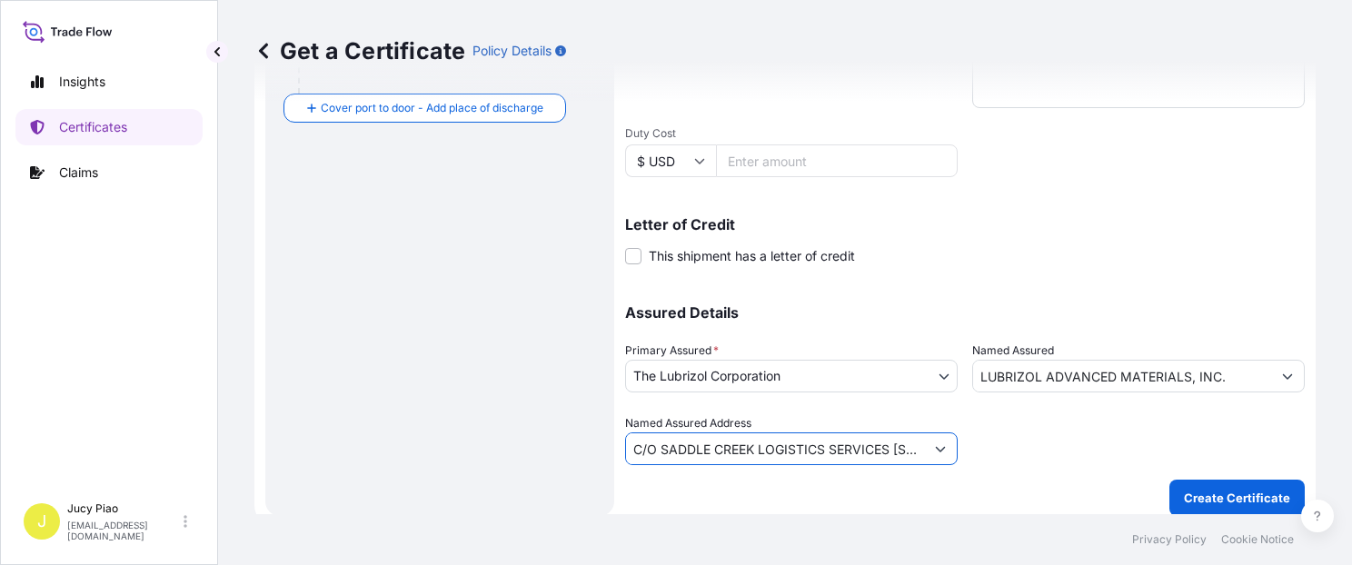
scroll to position [0, 211]
drag, startPoint x: 762, startPoint y: 445, endPoint x: 968, endPoint y: 460, distance: 206.7
click at [968, 460] on div "Assured Details Primary Assured * The Lubrizol Corporation The Lubrizol Corpora…" at bounding box center [964, 374] width 679 height 182
click at [1164, 450] on div at bounding box center [1138, 439] width 332 height 51
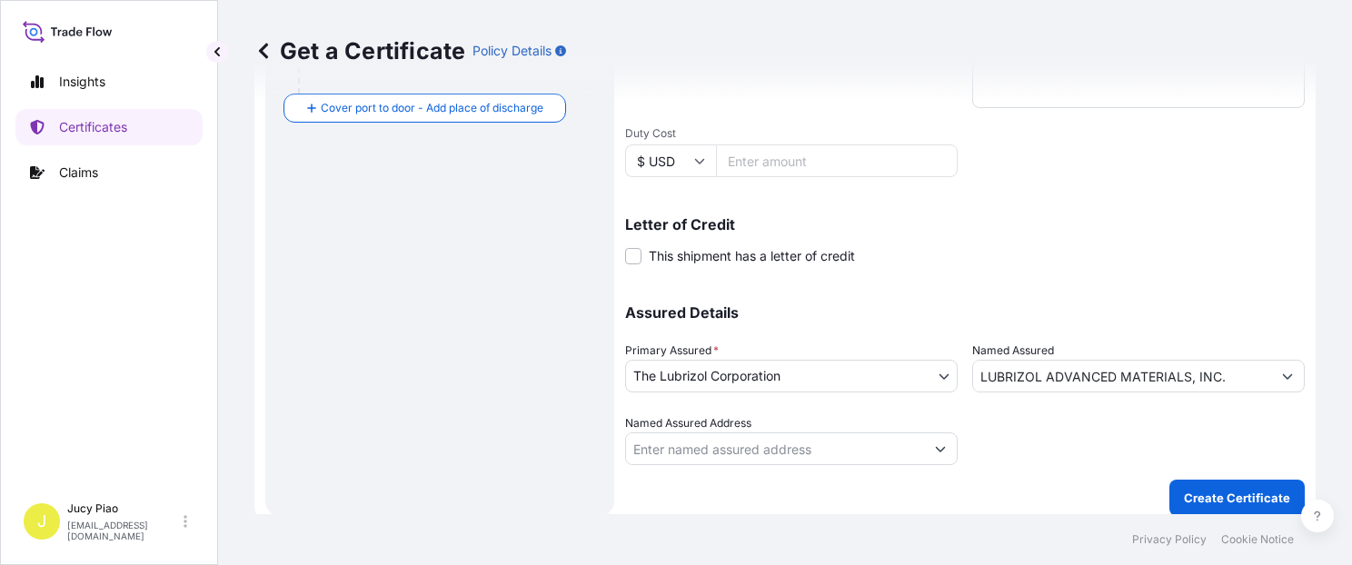
click at [1150, 463] on div "Get a Certificate Policy Details Route Details Reset Route Details Cover door t…" at bounding box center [785, 257] width 1134 height 514
click at [1225, 377] on input "LUBRIZOL ADVANCED MATERIALS, INC." at bounding box center [1122, 376] width 298 height 33
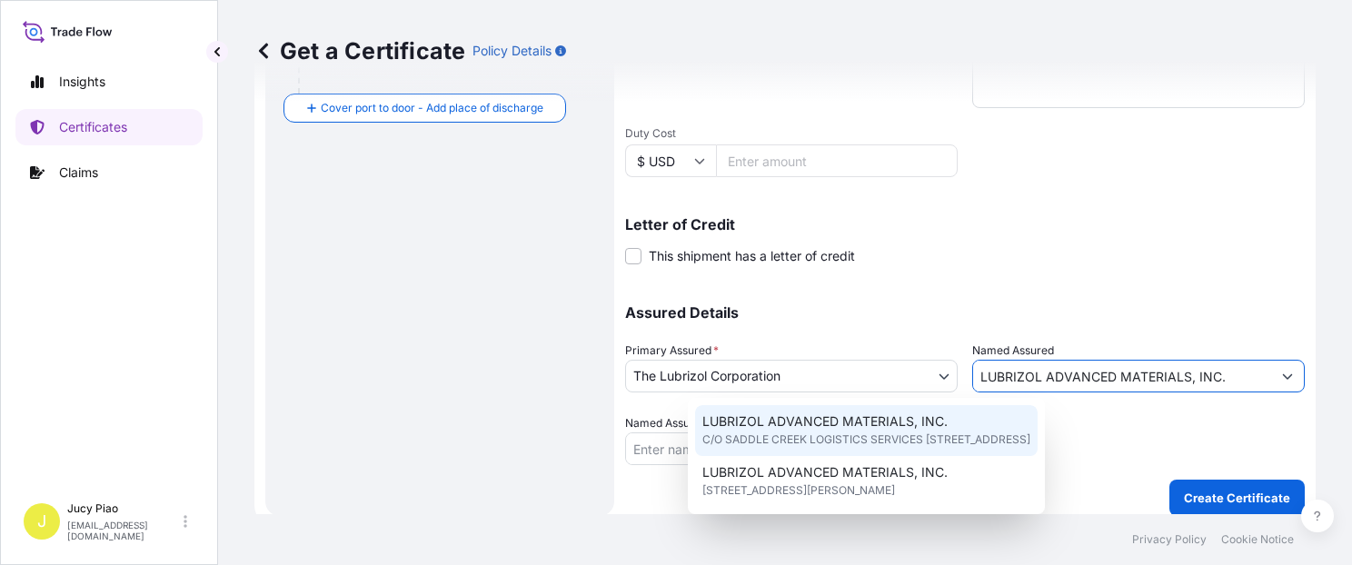
click at [1030, 433] on span "C/O SADDLE CREEK LOGISTICS SERVICES [STREET_ADDRESS]" at bounding box center [866, 440] width 328 height 18
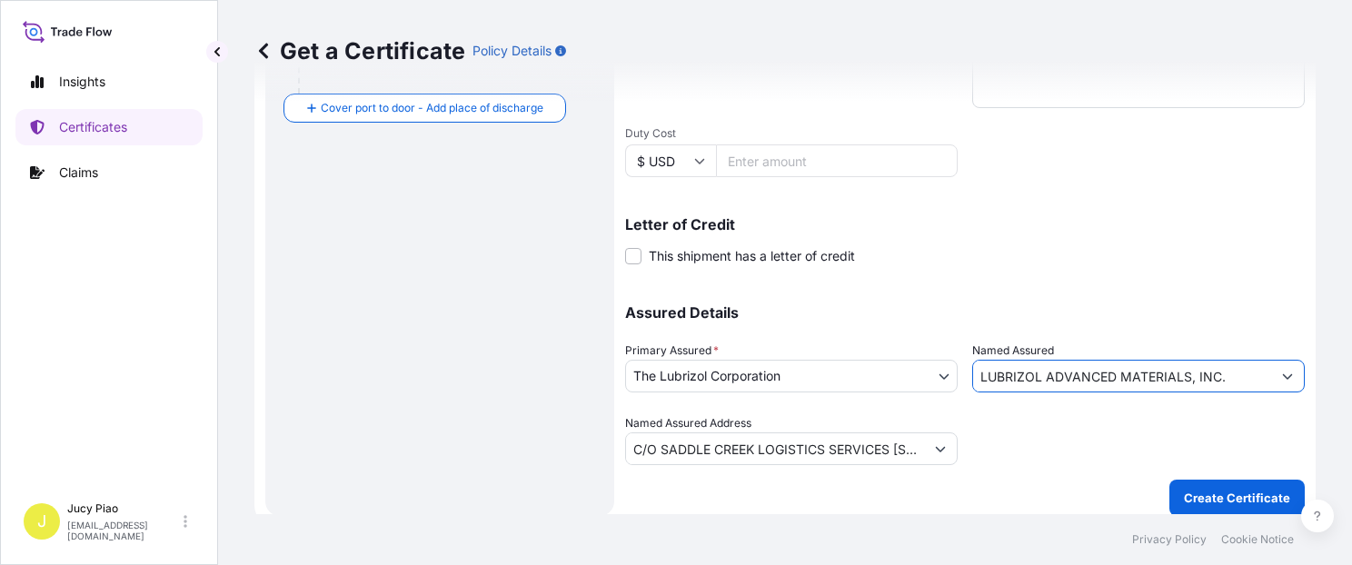
click at [1103, 433] on div at bounding box center [1138, 439] width 332 height 51
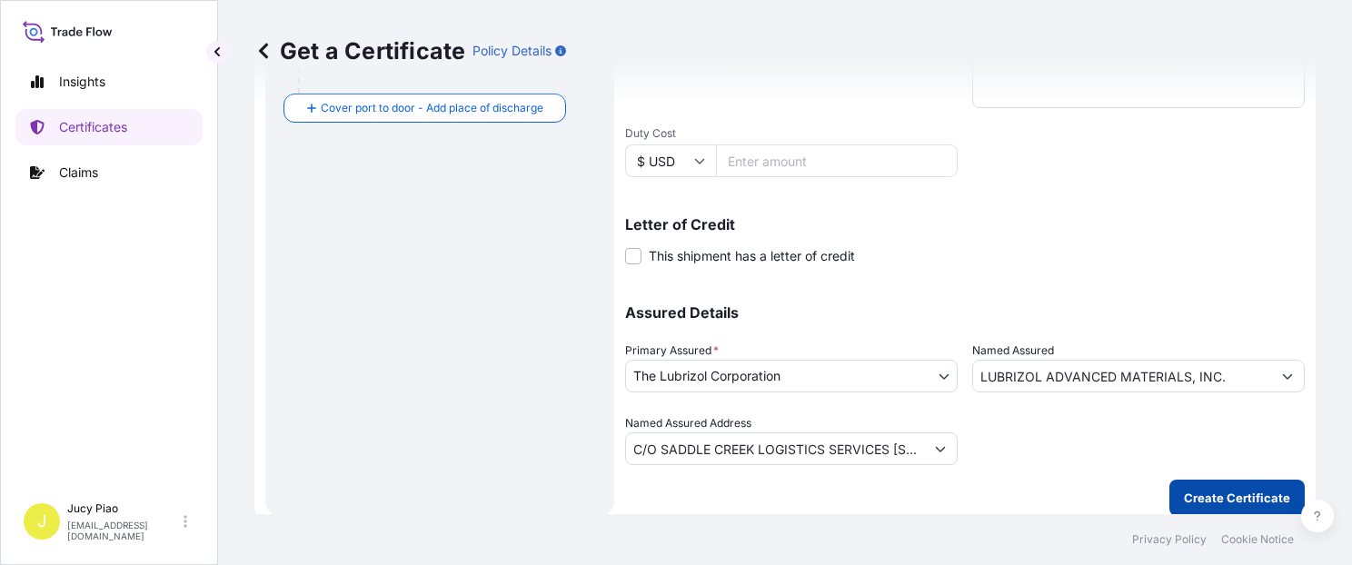
click at [1249, 502] on p "Create Certificate" at bounding box center [1236, 498] width 106 height 18
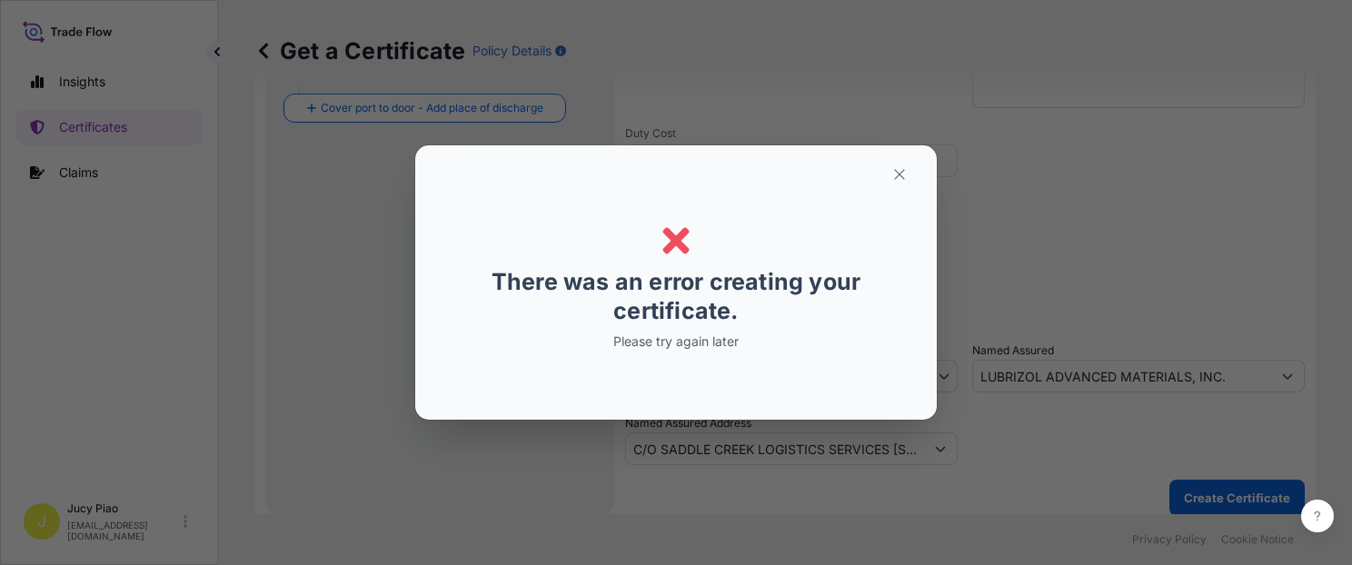
click at [1061, 253] on div "Error Error There was an error creating your certificate. Please try again later" at bounding box center [676, 282] width 1352 height 565
click at [920, 184] on button "button" at bounding box center [898, 174] width 45 height 29
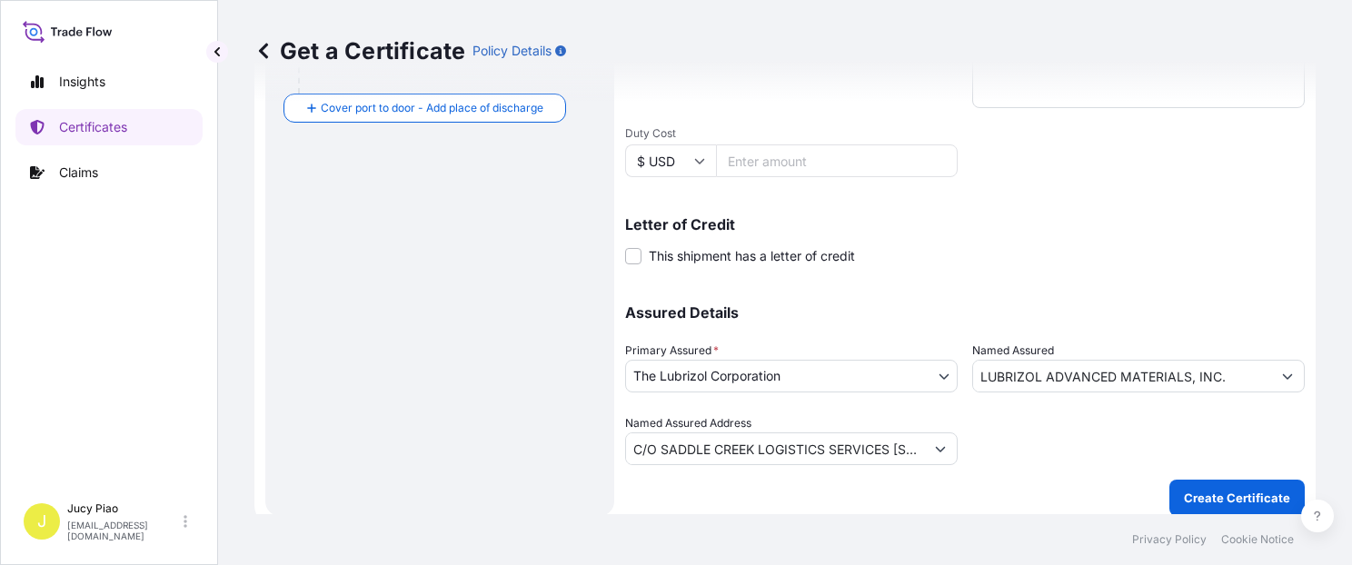
click at [963, 209] on div "Letter of Credit This shipment has a letter of credit Letter of credit * Letter…" at bounding box center [964, 230] width 679 height 70
drag, startPoint x: 635, startPoint y: 449, endPoint x: 993, endPoint y: 439, distance: 358.0
click at [1016, 471] on div "Get a Certificate Policy Details Route Details Reset Route Details Cover door t…" at bounding box center [785, 257] width 1134 height 514
type input "="
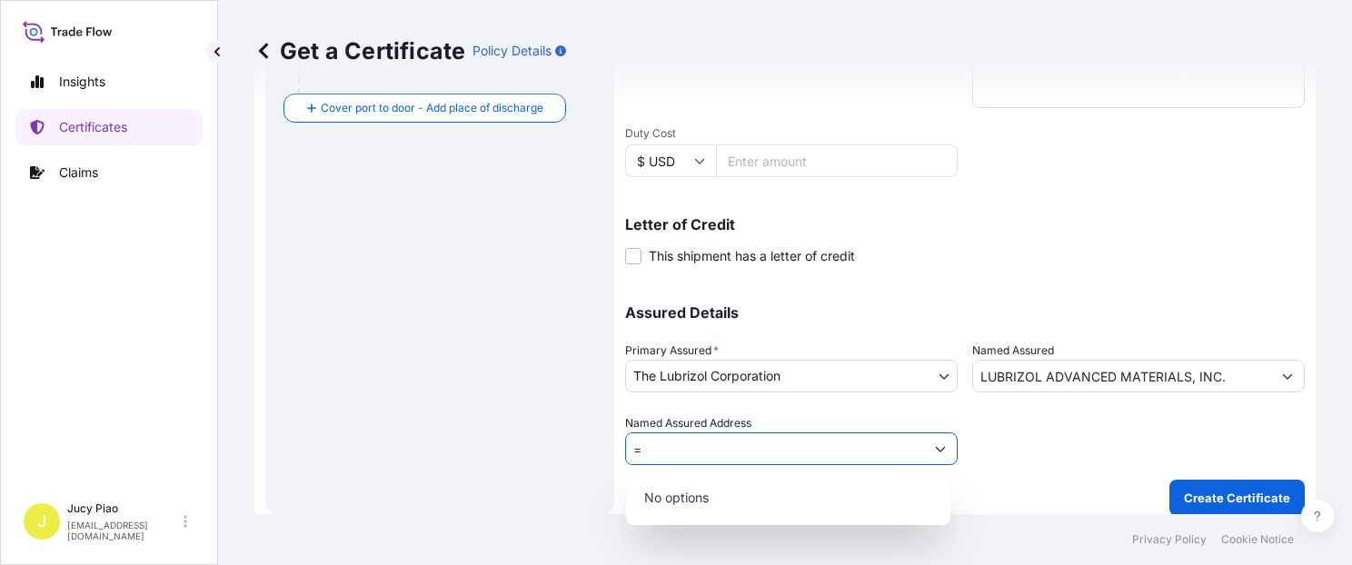
scroll to position [0, 0]
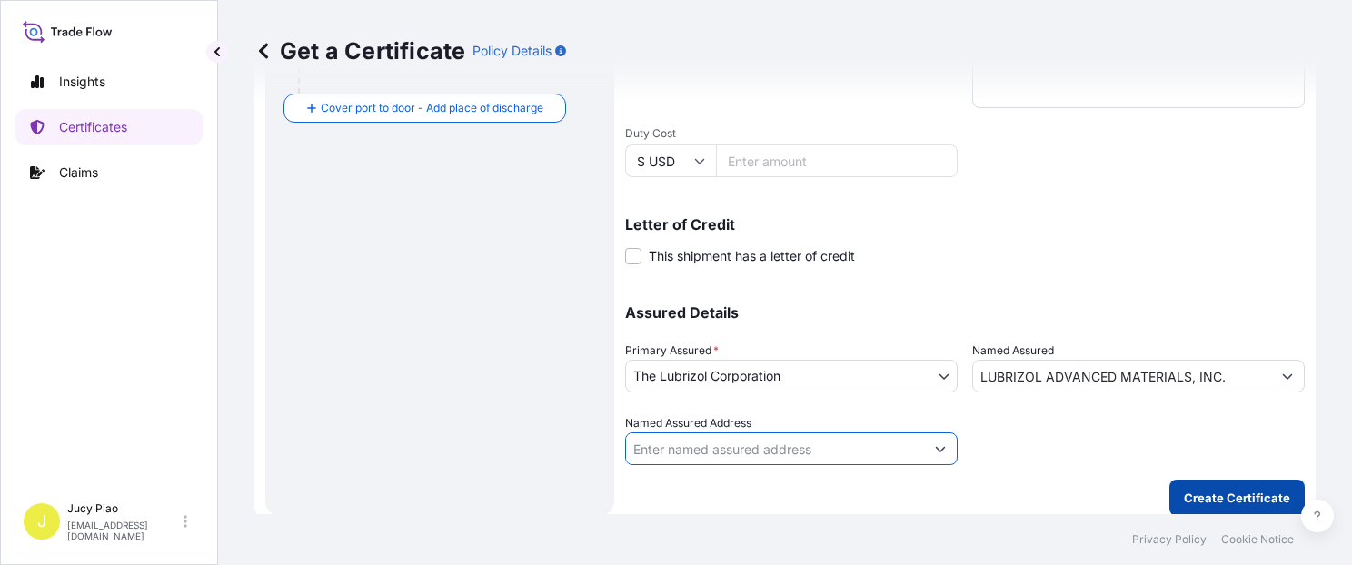
click at [1247, 503] on p "Create Certificate" at bounding box center [1236, 498] width 106 height 18
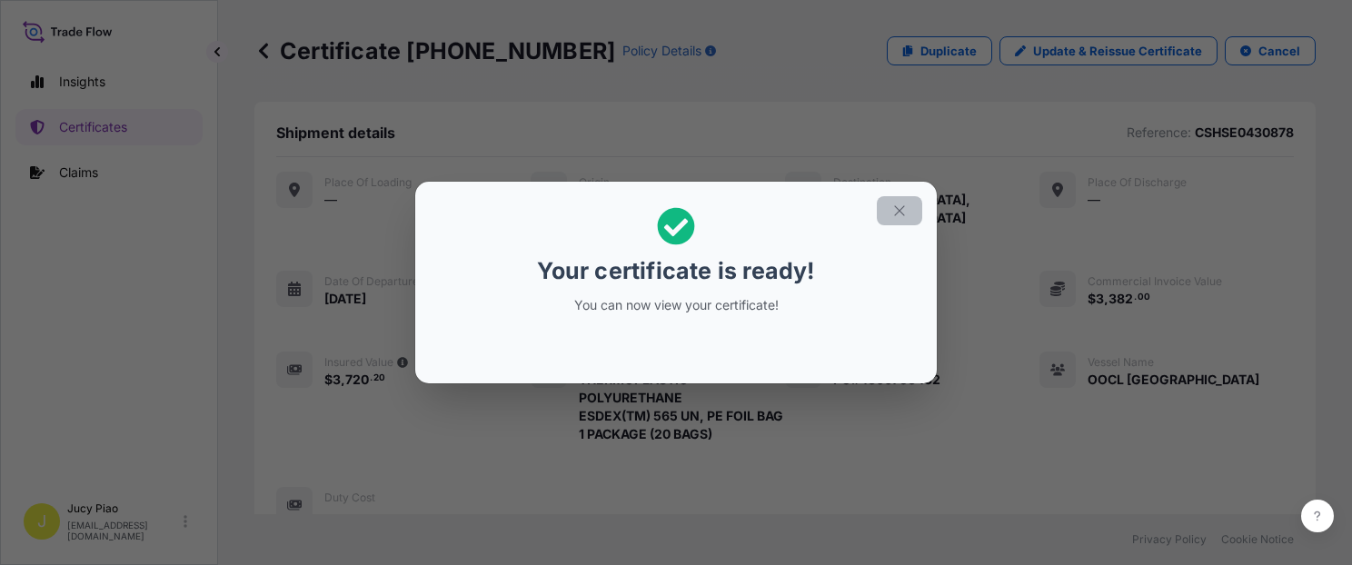
click at [897, 209] on icon "button" at bounding box center [899, 210] width 10 height 10
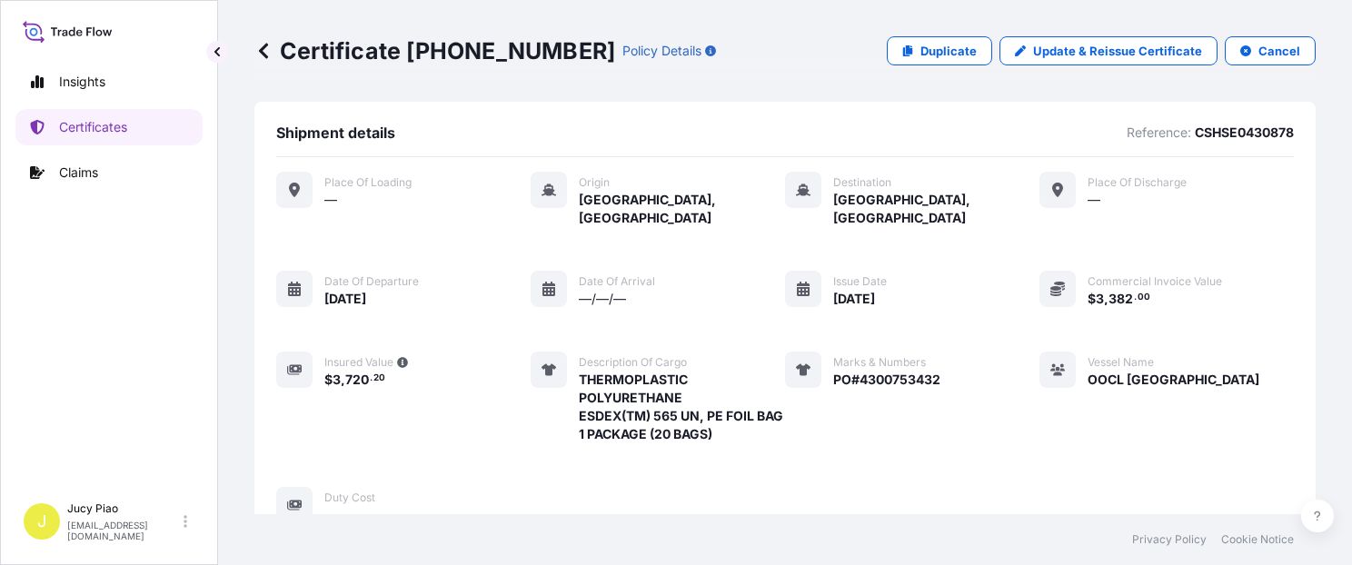
click at [1030, 105] on div "Shipment details Reference: CSHSE0430878 Place of Loading — Origin [GEOGRAPHIC_…" at bounding box center [784, 324] width 1061 height 444
click at [1035, 52] on p "Update & Reissue Certificate" at bounding box center [1117, 51] width 169 height 18
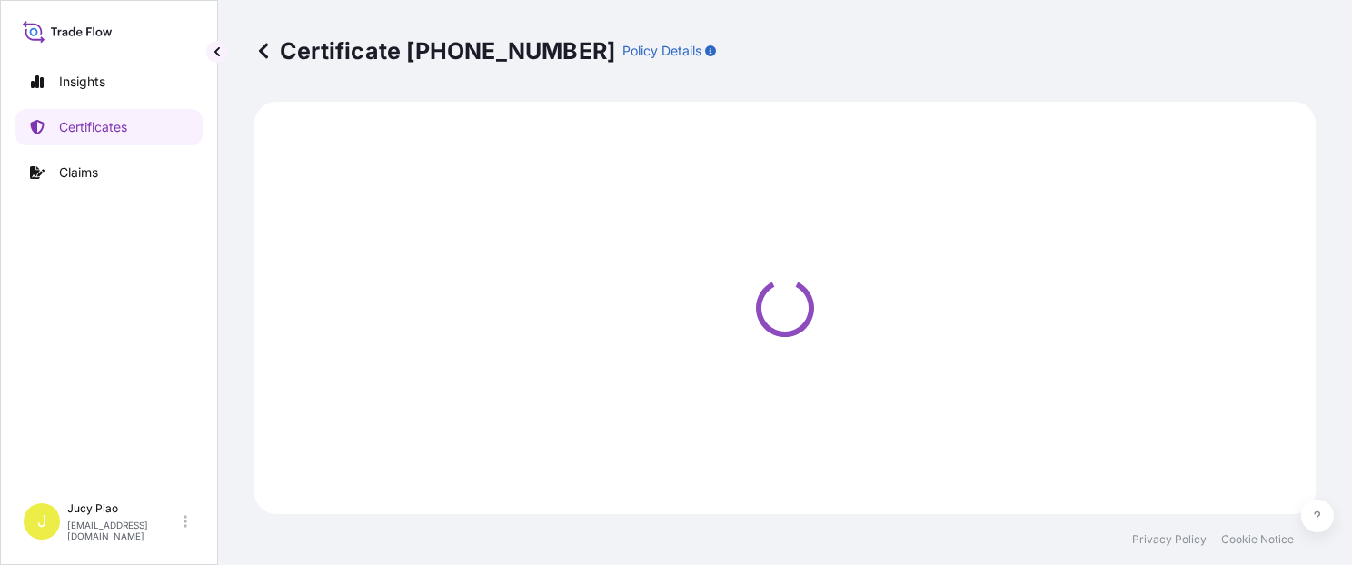
select select "Ocean Vessel"
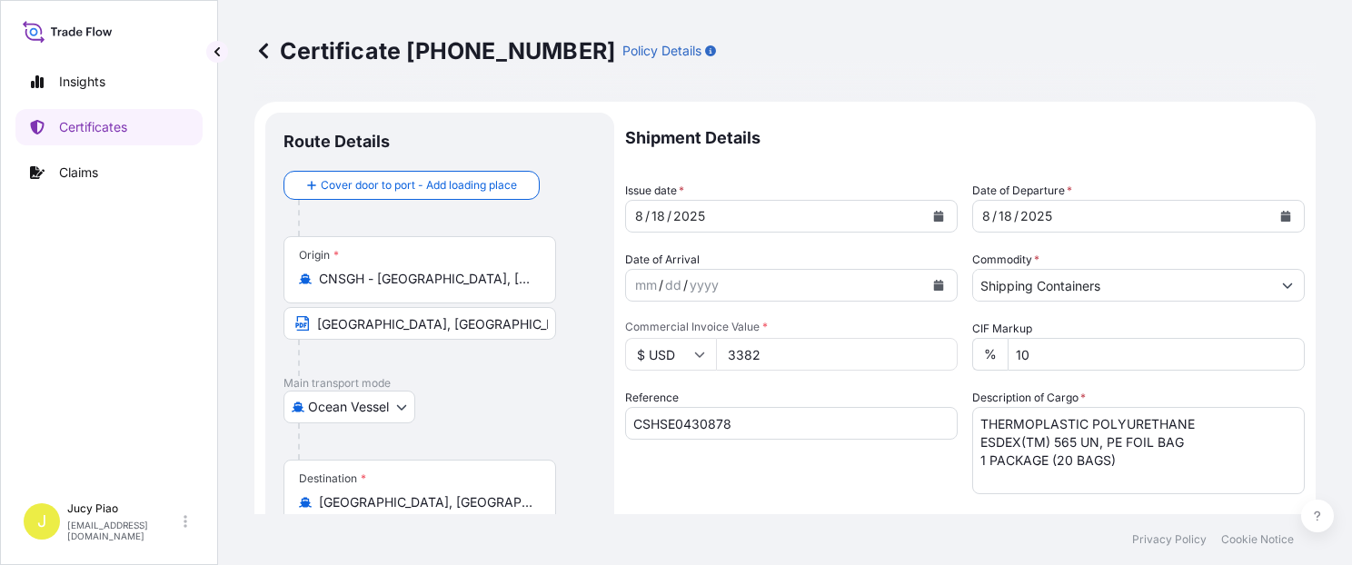
click at [894, 440] on div "Reference CSHSE0430878" at bounding box center [791, 441] width 332 height 105
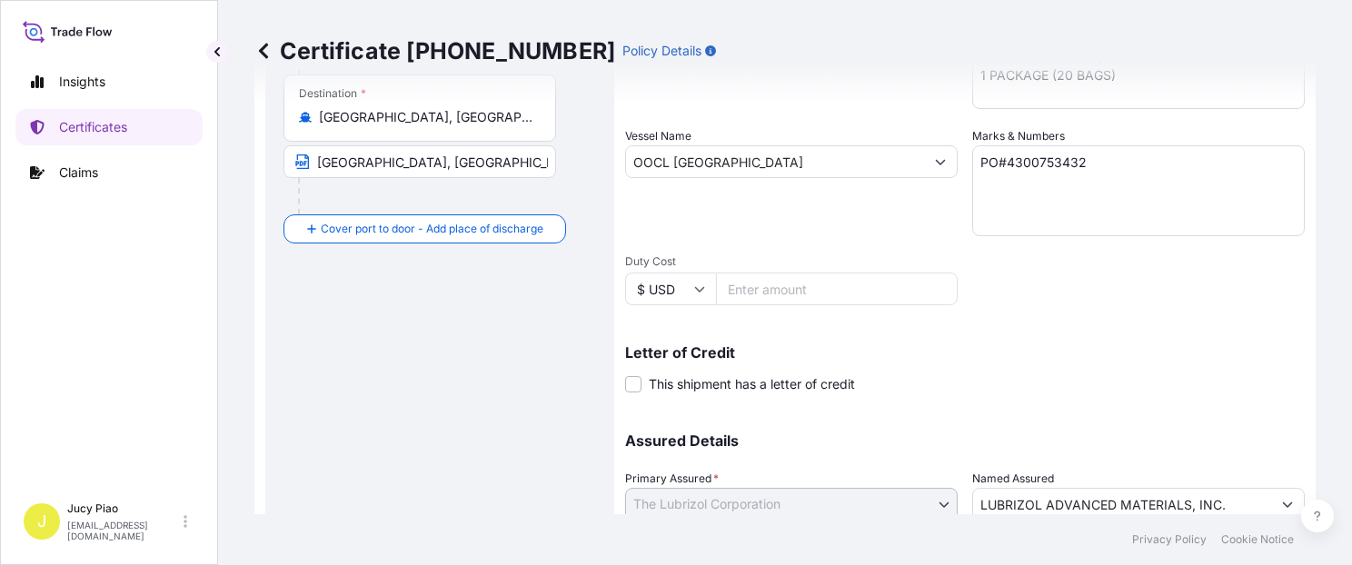
scroll to position [462, 0]
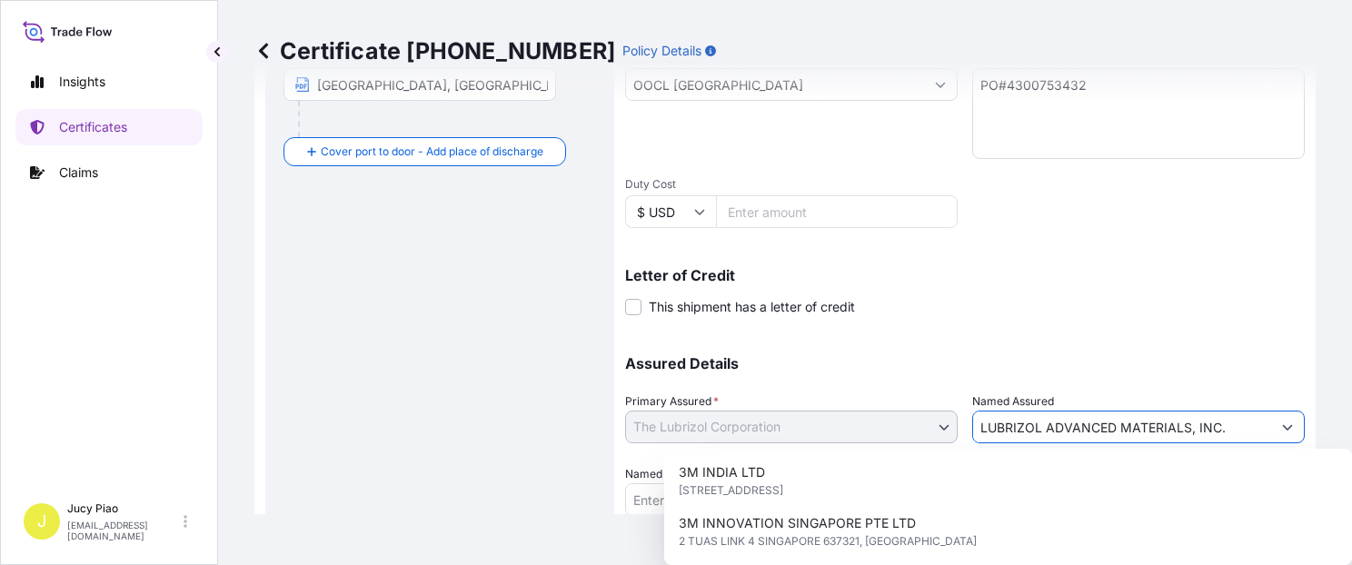
drag, startPoint x: 970, startPoint y: 431, endPoint x: 1323, endPoint y: 429, distance: 353.3
click at [1323, 429] on div "Certificate [PHONE_NUMBER] Policy Details Route Details Cover door to port - Ad…" at bounding box center [785, 257] width 1134 height 514
paste input "C/O SADDLE CREEK LOGISTICS SERVICES"
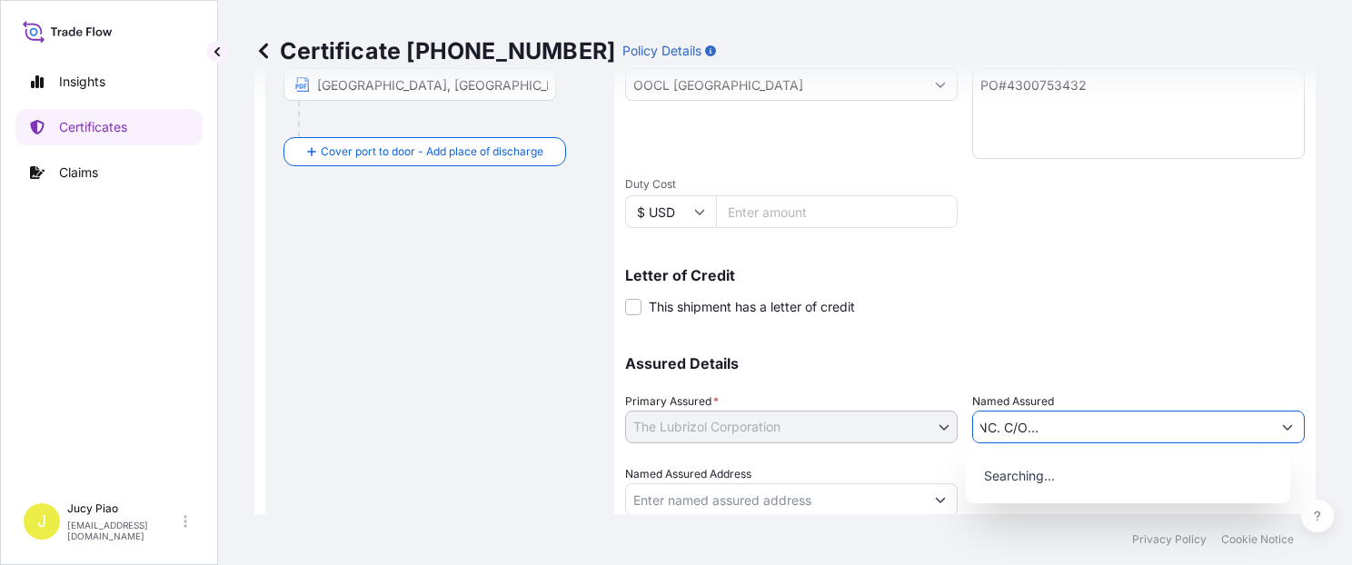
type input "LUBRIZOL ADVANCED MATERIALS, INC. C/O SADDLE [DEMOGRAPHIC_DATA] LOGISTICS SERVI…"
click at [1092, 362] on p "Assured Details" at bounding box center [964, 363] width 679 height 15
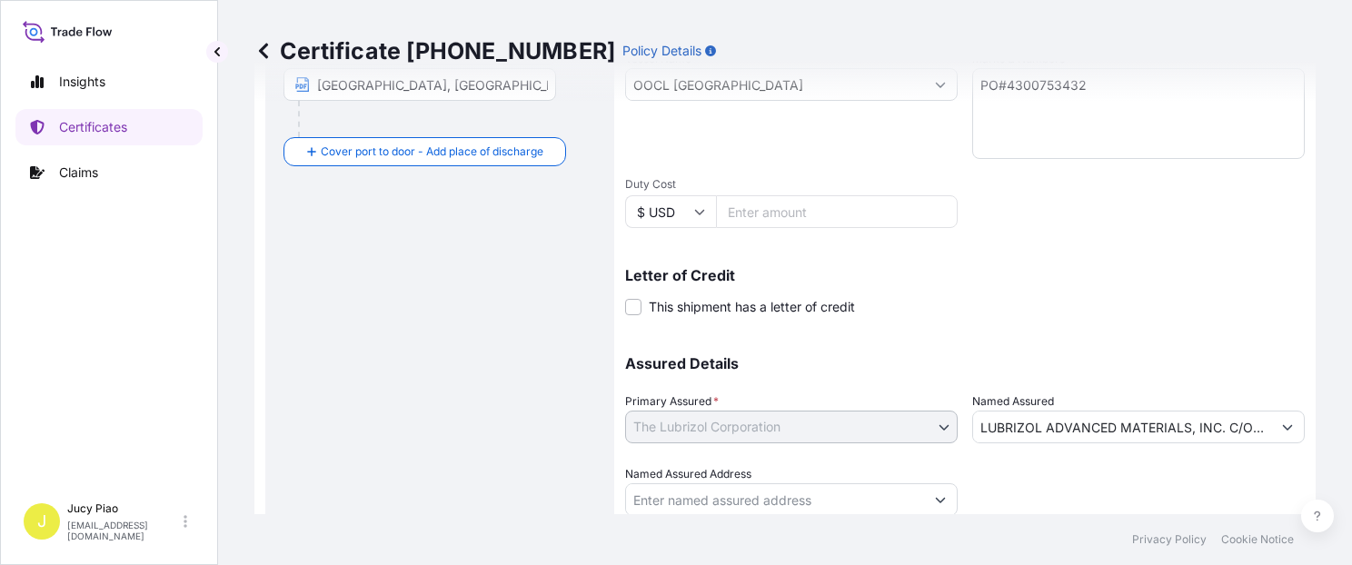
click at [1172, 489] on div at bounding box center [1138, 490] width 332 height 51
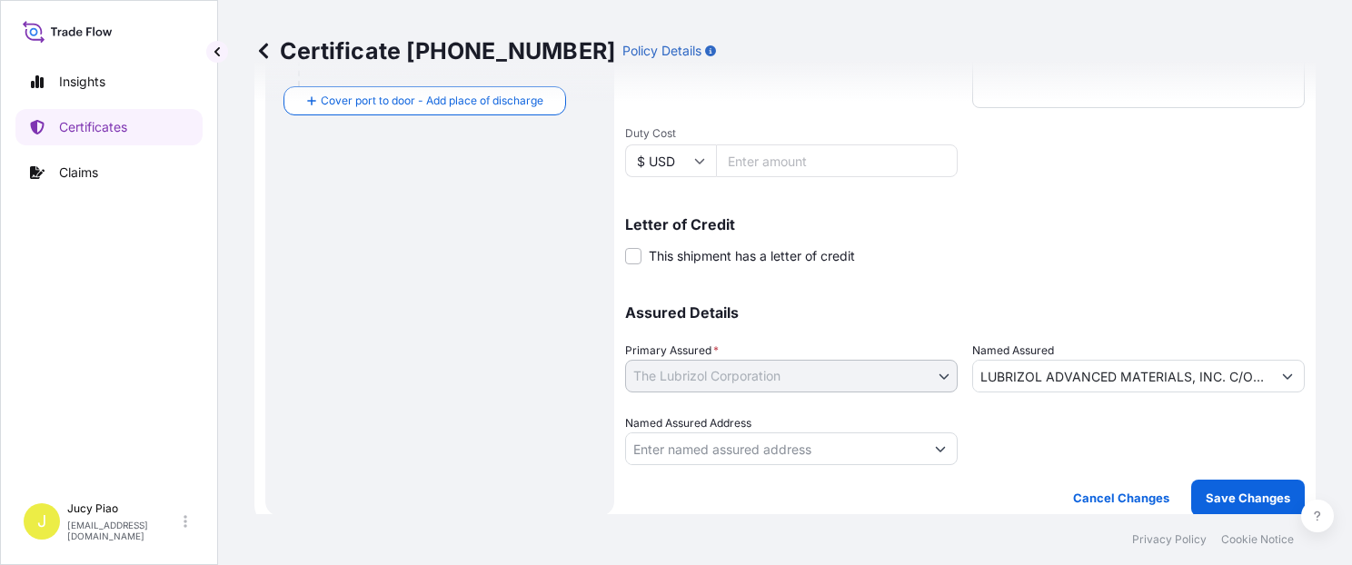
click at [1206, 489] on p "Save Changes" at bounding box center [1247, 498] width 84 height 18
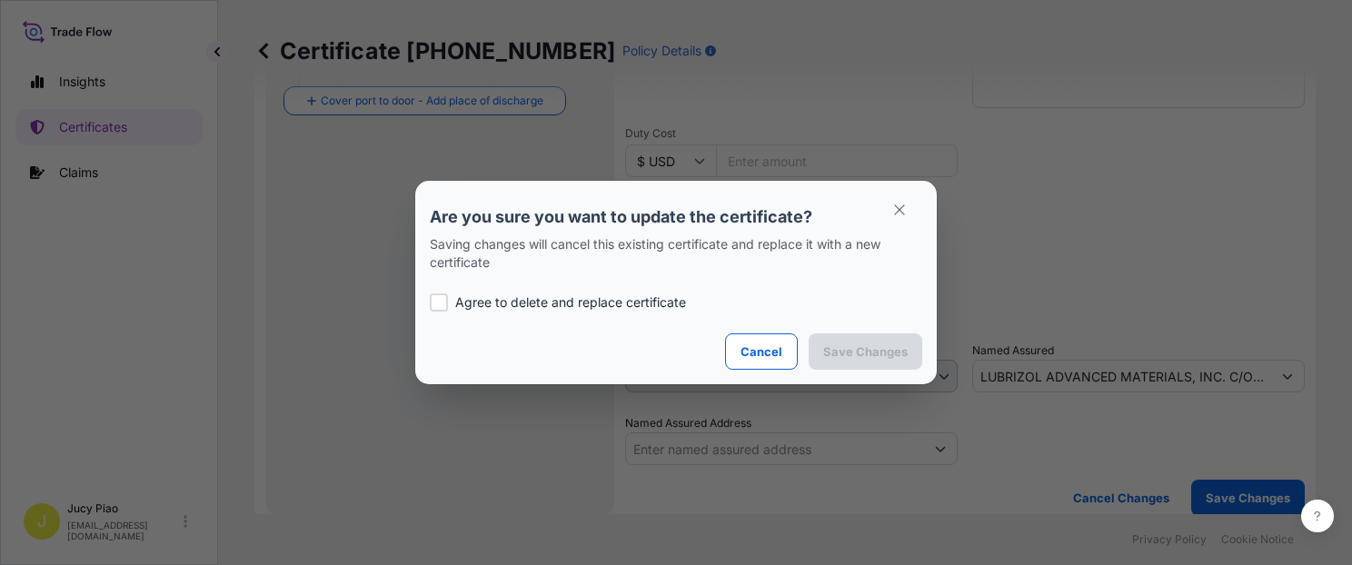
click at [683, 320] on div "Agree to delete and replace certificate" at bounding box center [676, 303] width 492 height 62
click at [661, 303] on p "Agree to delete and replace certificate" at bounding box center [570, 302] width 231 height 18
checkbox input "true"
click at [855, 345] on p "Save Changes" at bounding box center [865, 351] width 84 height 18
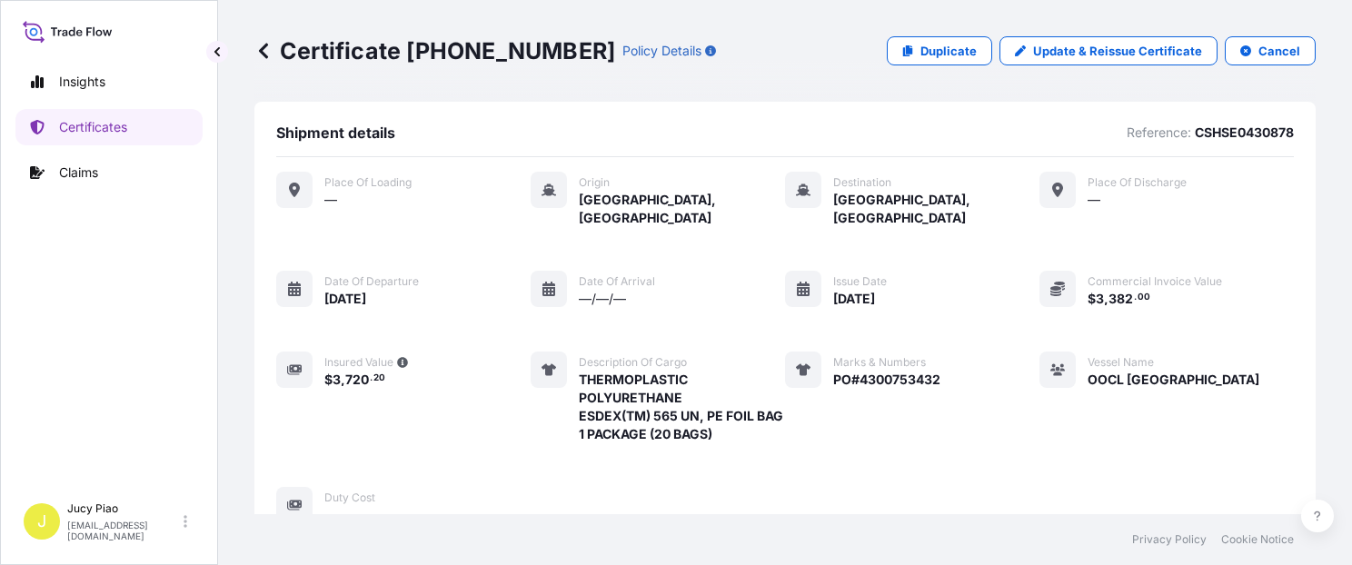
click at [1026, 456] on div "Place of Loading — Origin [GEOGRAPHIC_DATA], [GEOGRAPHIC_DATA] Destination [GEO…" at bounding box center [784, 348] width 1017 height 352
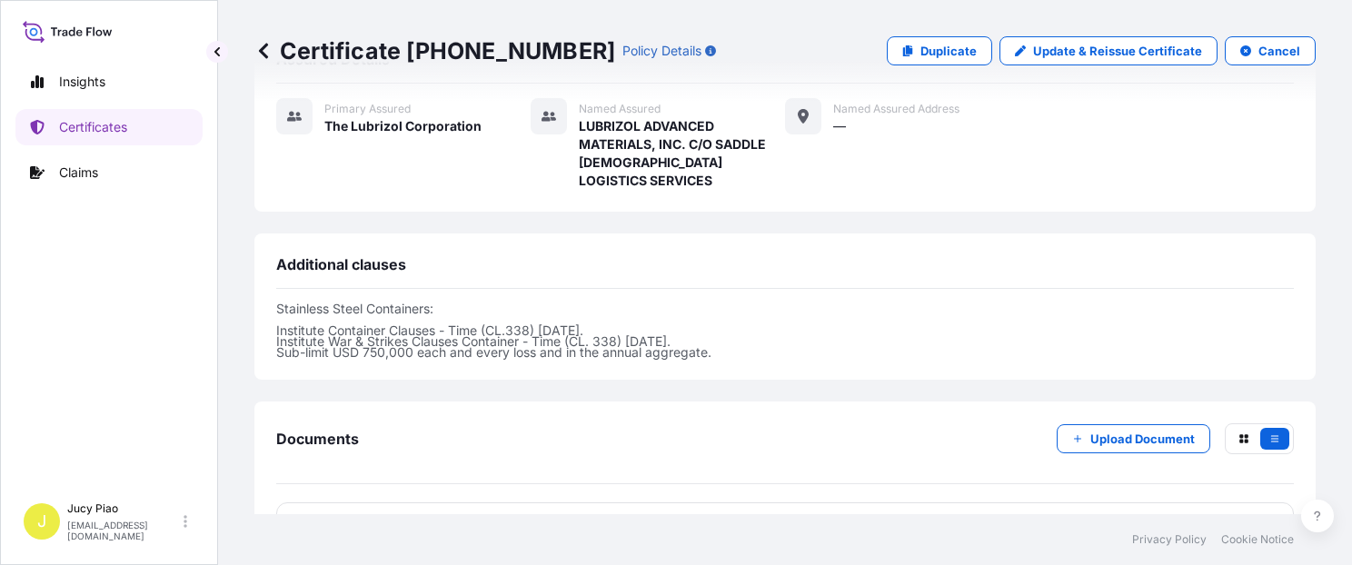
scroll to position [618, 0]
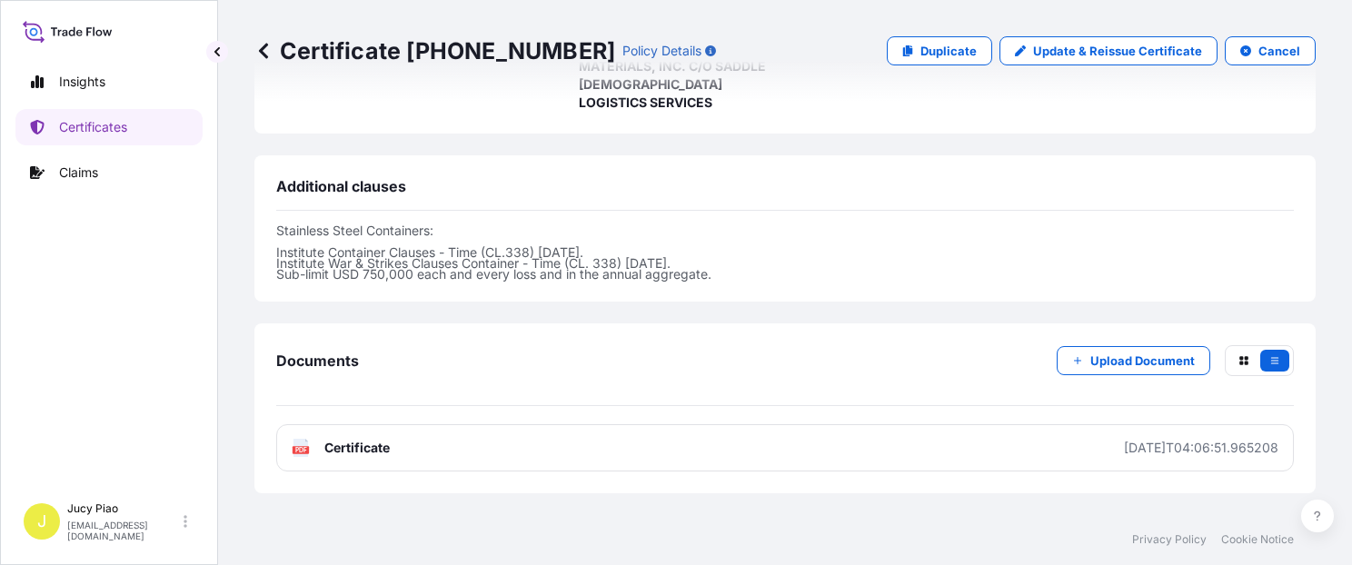
click at [1020, 438] on link "PDF Certificate [DATE]T04:06:51.965208" at bounding box center [784, 447] width 1017 height 47
